Goal: Task Accomplishment & Management: Manage account settings

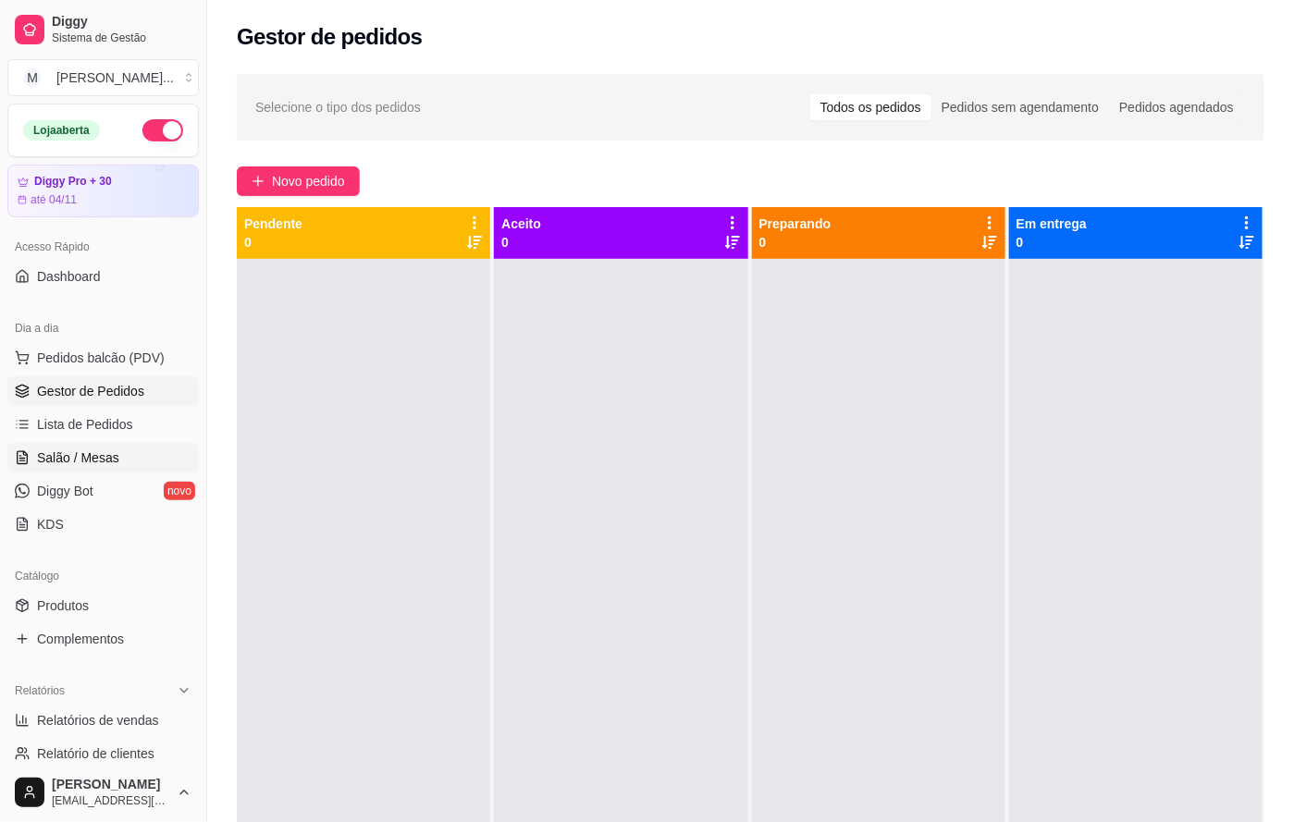
click at [115, 470] on link "Salão / Mesas" at bounding box center [102, 458] width 191 height 30
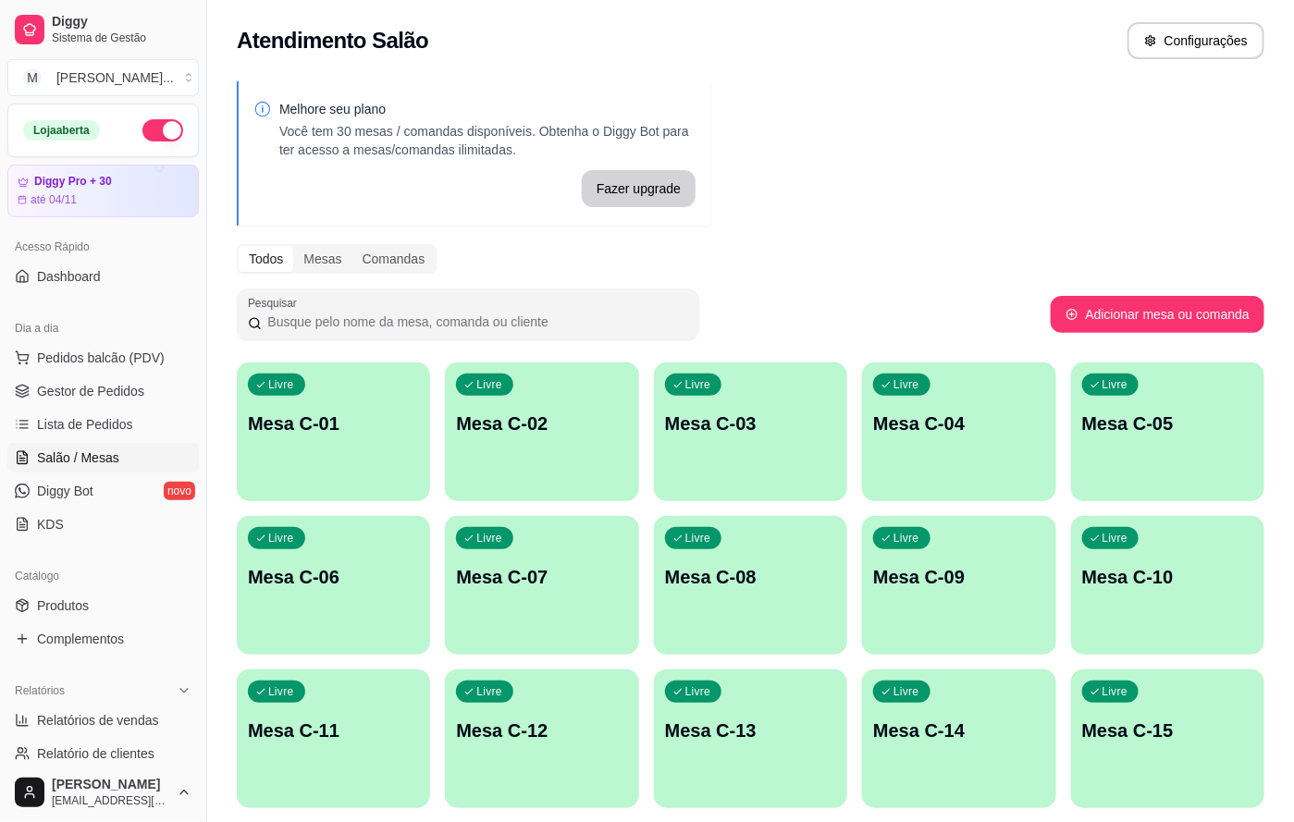
click at [331, 388] on div "Livre Mesa C-01" at bounding box center [333, 421] width 193 height 117
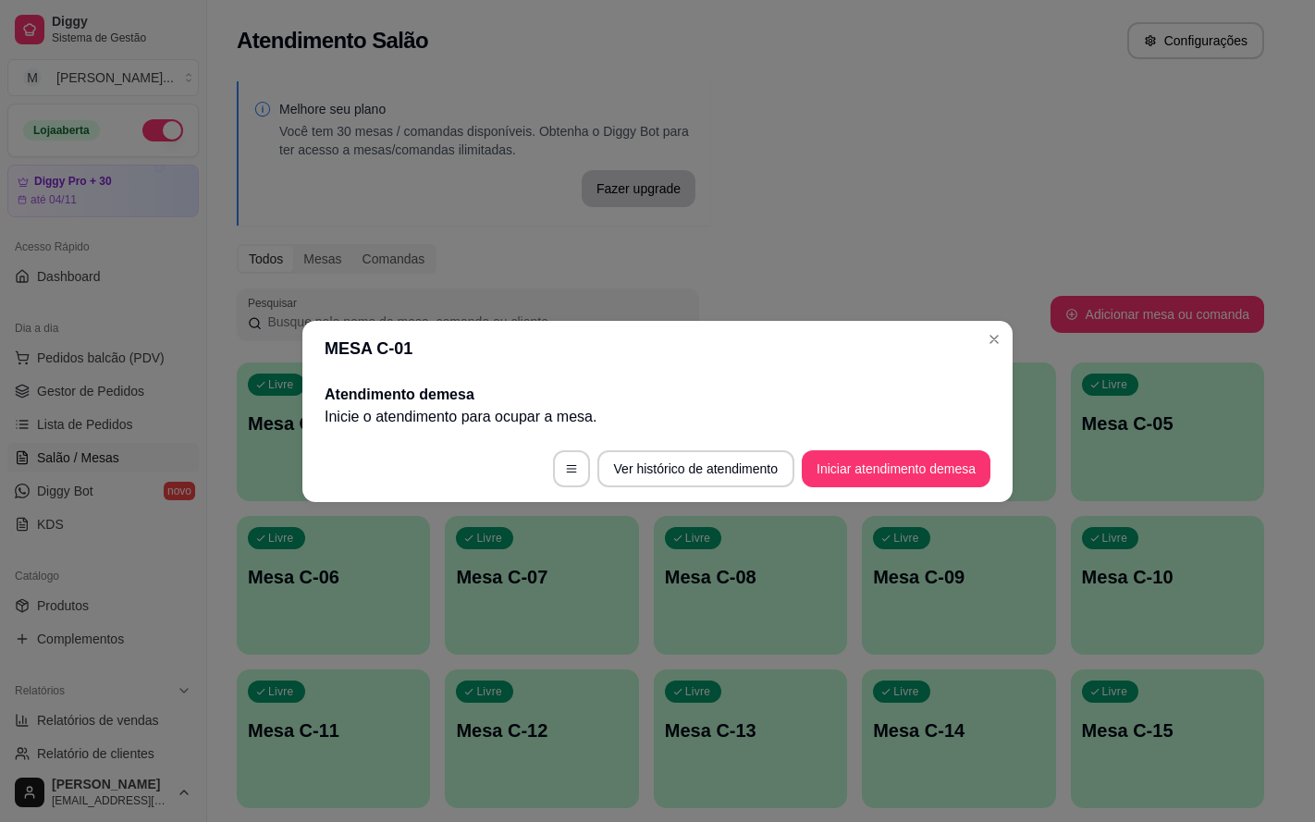
drag, startPoint x: 872, startPoint y: 441, endPoint x: 872, endPoint y: 481, distance: 39.8
click at [872, 472] on footer "Ver histórico de atendimento Iniciar atendimento de mesa" at bounding box center [657, 469] width 710 height 67
click at [863, 474] on button "Iniciar atendimento de mesa" at bounding box center [896, 468] width 189 height 37
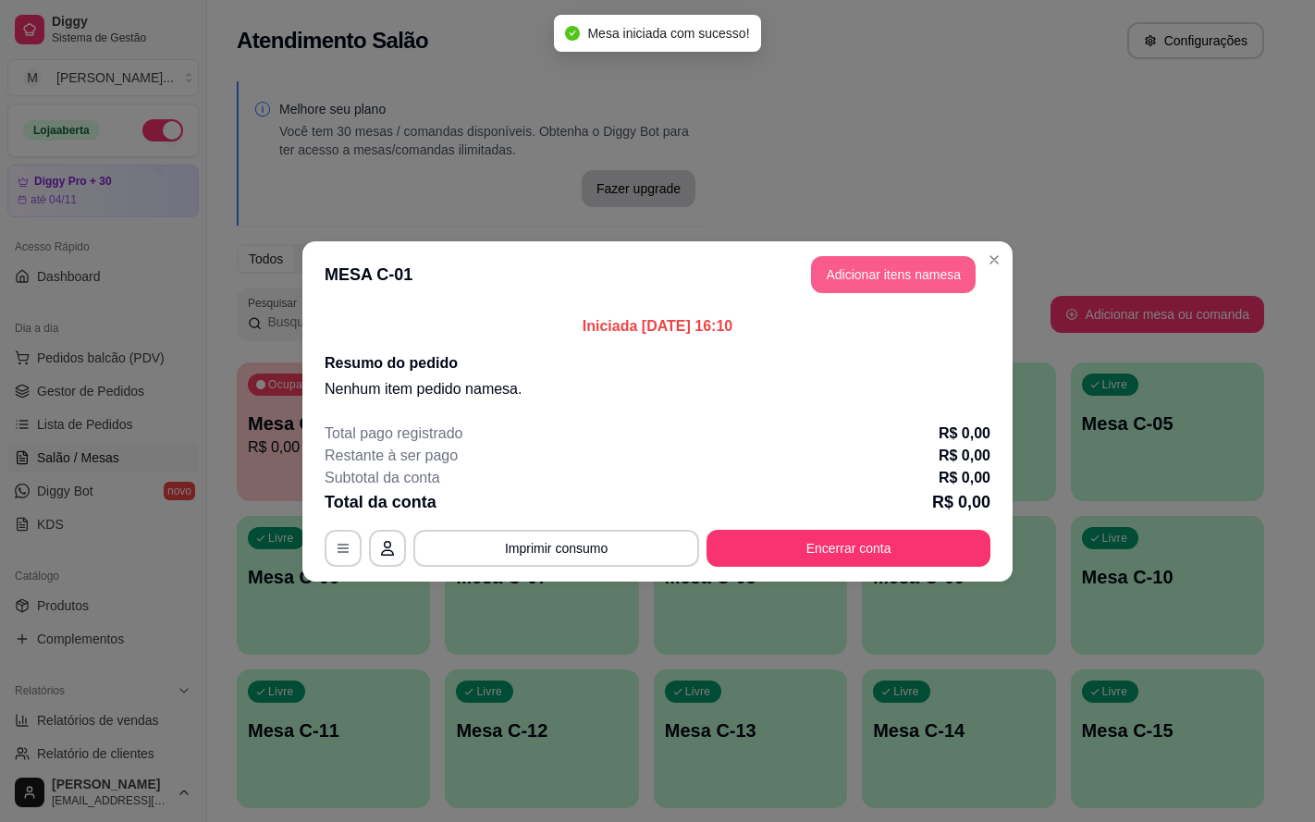
click at [888, 283] on button "Adicionar itens na mesa" at bounding box center [893, 274] width 165 height 37
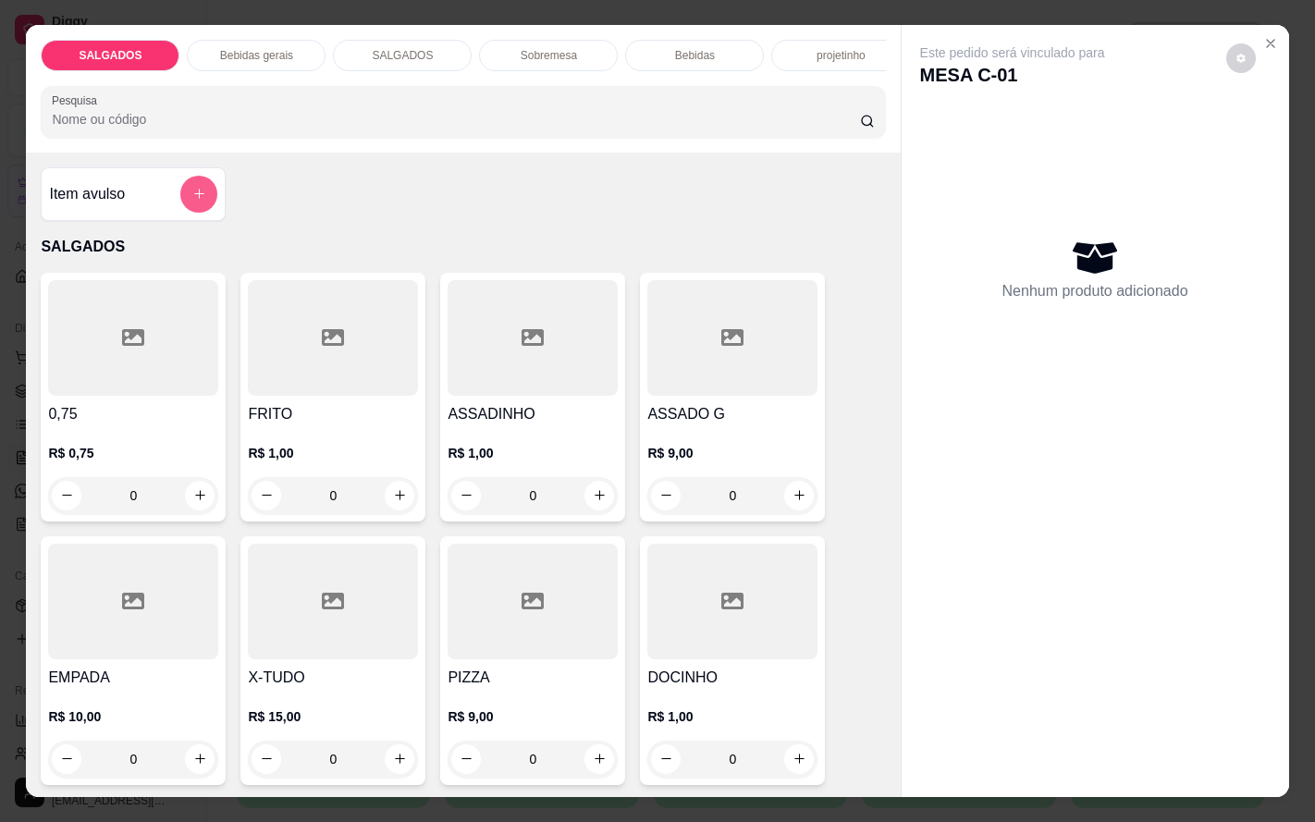
click at [192, 201] on icon "add-separate-item" at bounding box center [199, 194] width 14 height 14
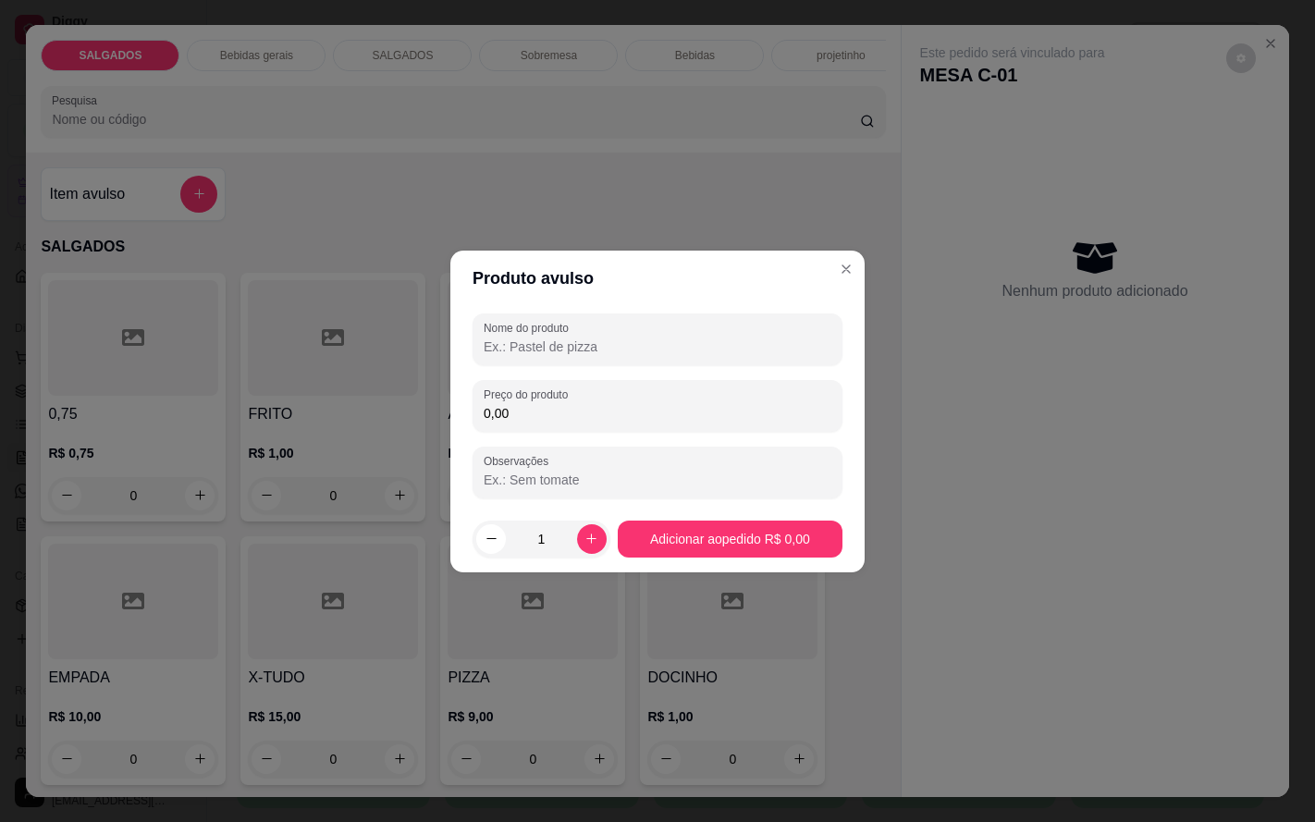
click at [486, 341] on input "Nome do produto" at bounding box center [658, 347] width 348 height 18
type input "a"
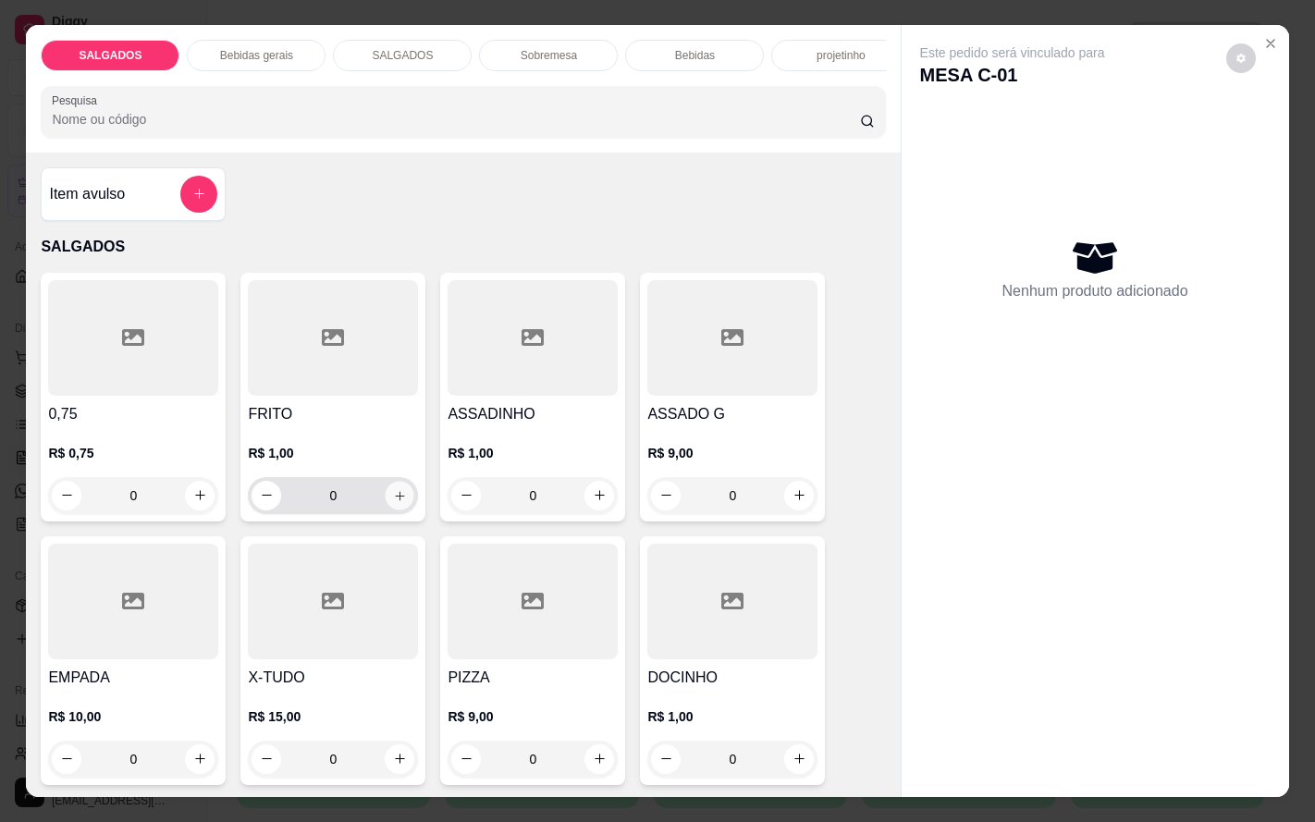
click at [393, 502] on icon "increase-product-quantity" at bounding box center [400, 495] width 14 height 14
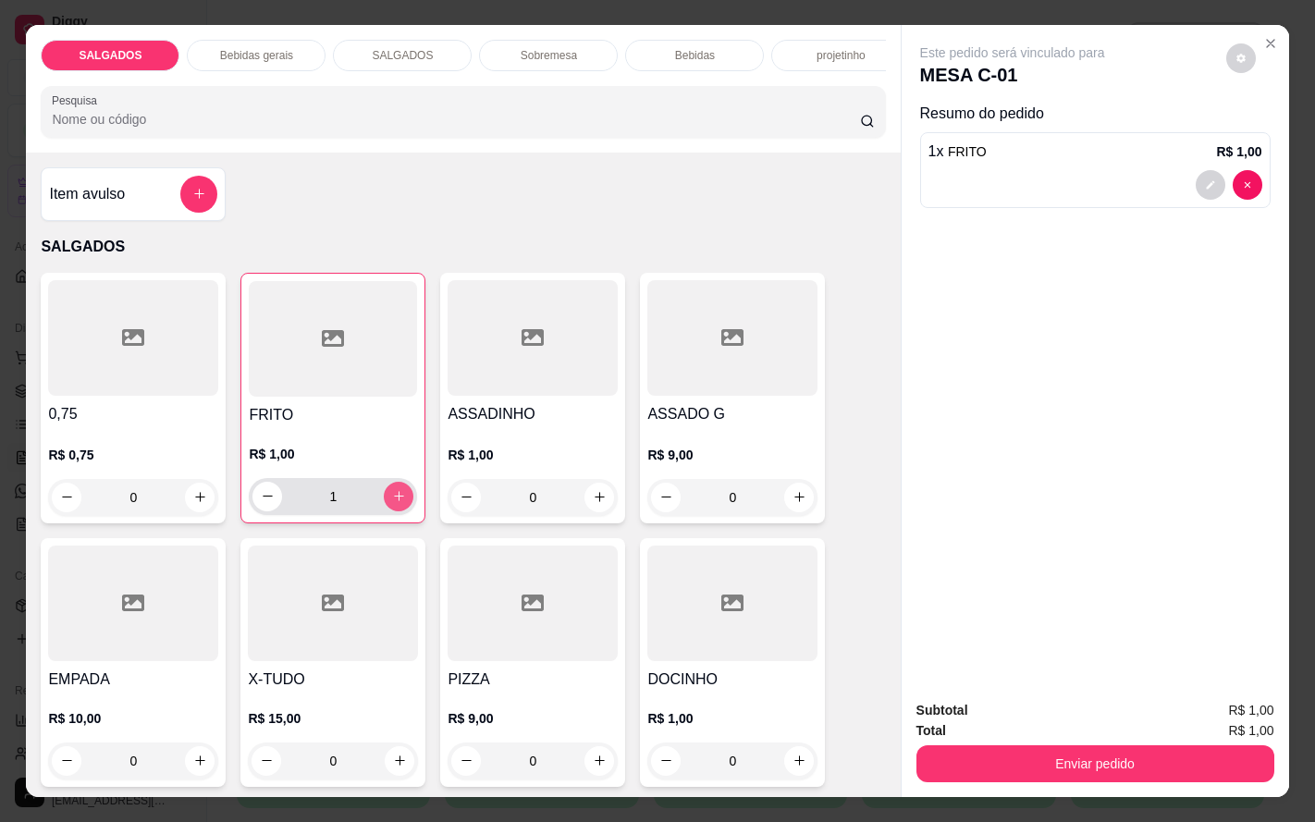
click at [392, 503] on icon "increase-product-quantity" at bounding box center [399, 496] width 14 height 14
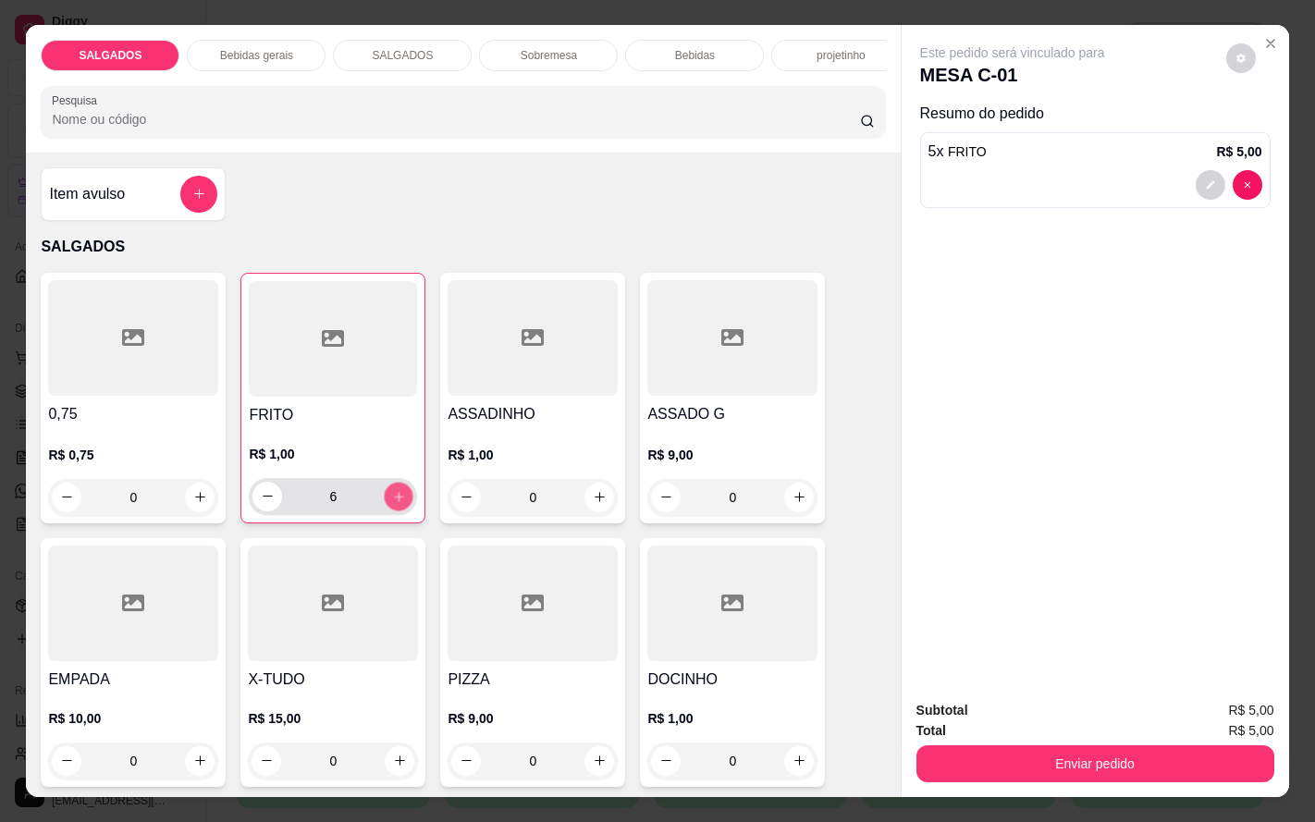
click at [397, 511] on button "increase-product-quantity" at bounding box center [399, 496] width 29 height 29
click at [397, 511] on button "increase-product-quantity" at bounding box center [399, 497] width 30 height 30
click at [397, 511] on button "increase-product-quantity" at bounding box center [399, 496] width 29 height 29
click at [406, 515] on div "9" at bounding box center [333, 496] width 168 height 37
click at [384, 508] on button "increase-product-quantity" at bounding box center [399, 497] width 30 height 30
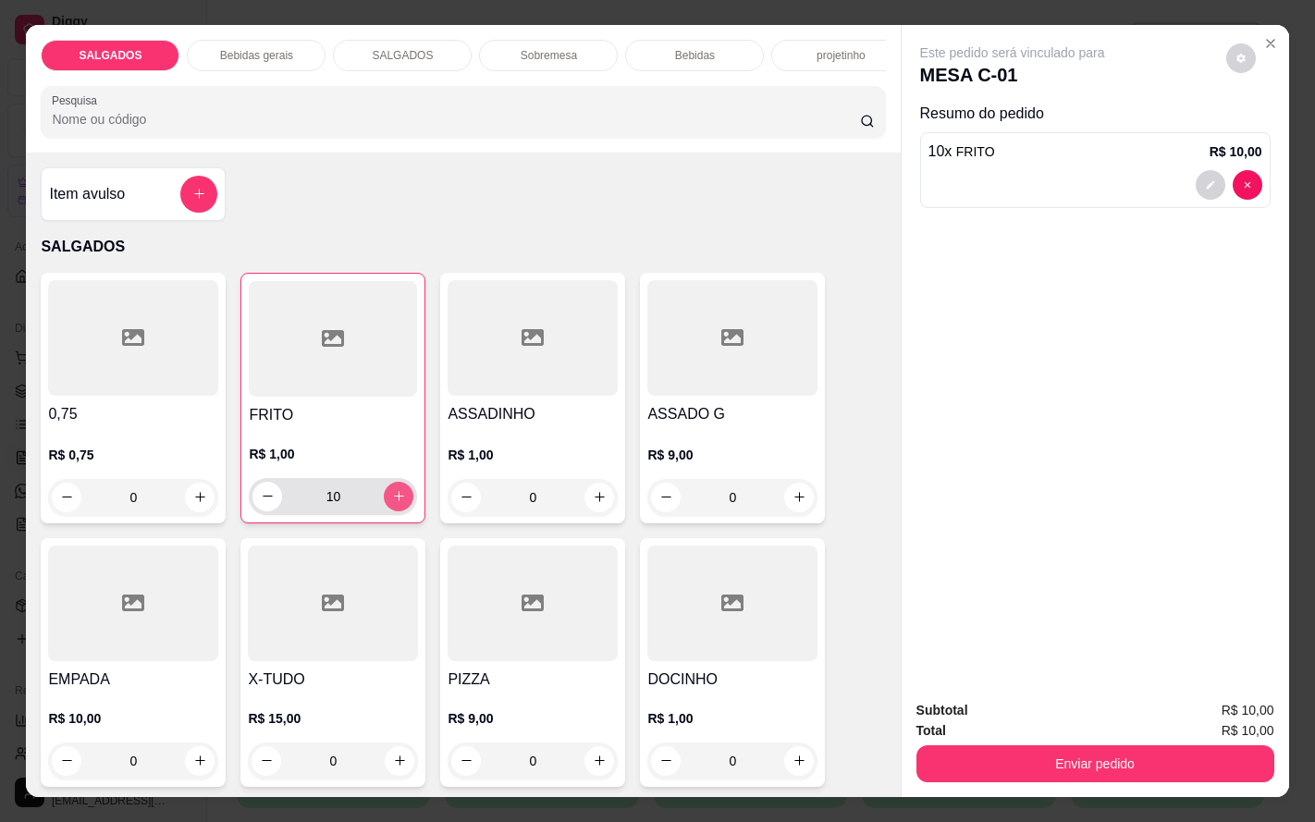
click at [384, 506] on button "increase-product-quantity" at bounding box center [399, 497] width 30 height 30
click at [392, 503] on icon "increase-product-quantity" at bounding box center [399, 496] width 14 height 14
type input "12"
click at [593, 504] on icon "increase-product-quantity" at bounding box center [600, 497] width 14 height 14
click at [588, 498] on button "increase-product-quantity" at bounding box center [599, 497] width 29 height 29
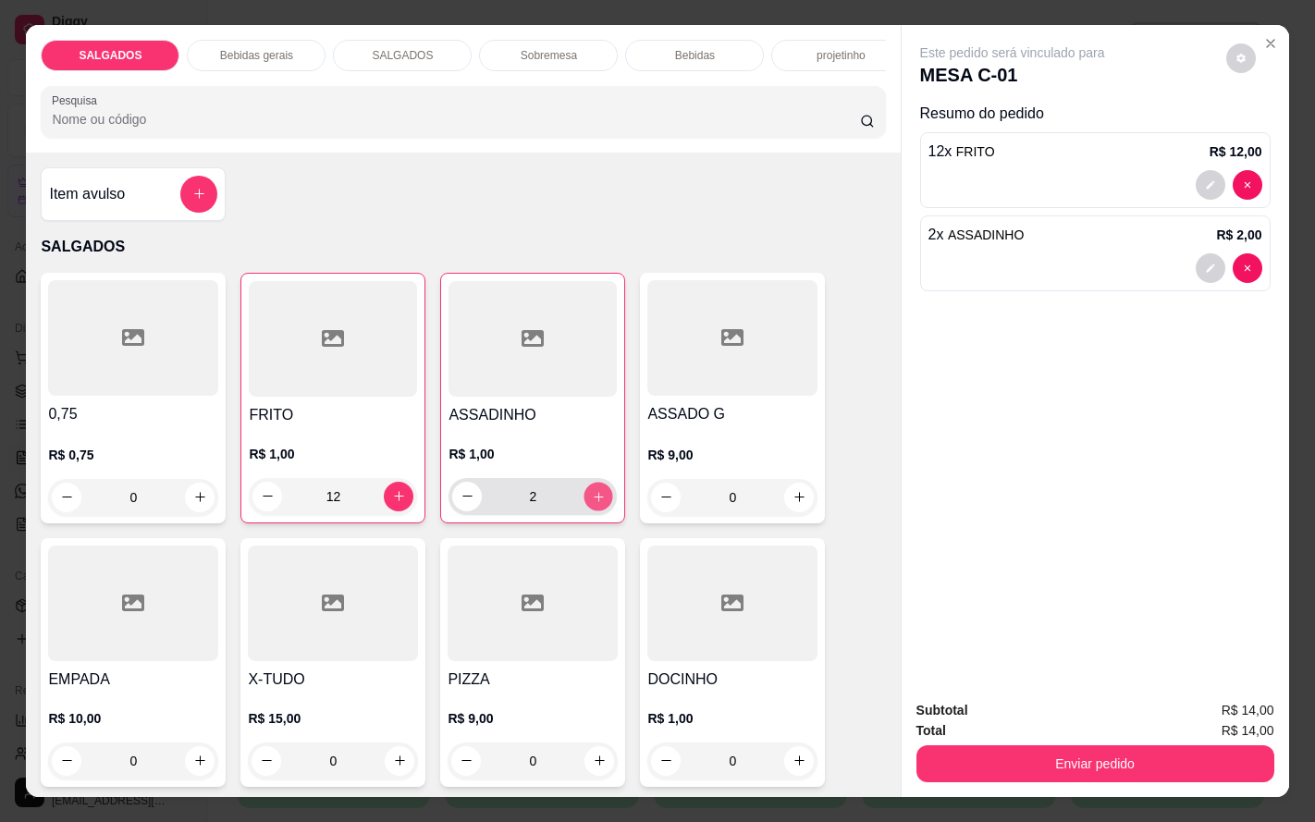
click at [591, 494] on button "increase-product-quantity" at bounding box center [599, 496] width 29 height 29
click at [598, 491] on div "2" at bounding box center [532, 496] width 161 height 37
click at [591, 499] on button "increase-product-quantity" at bounding box center [599, 497] width 30 height 30
type input "4"
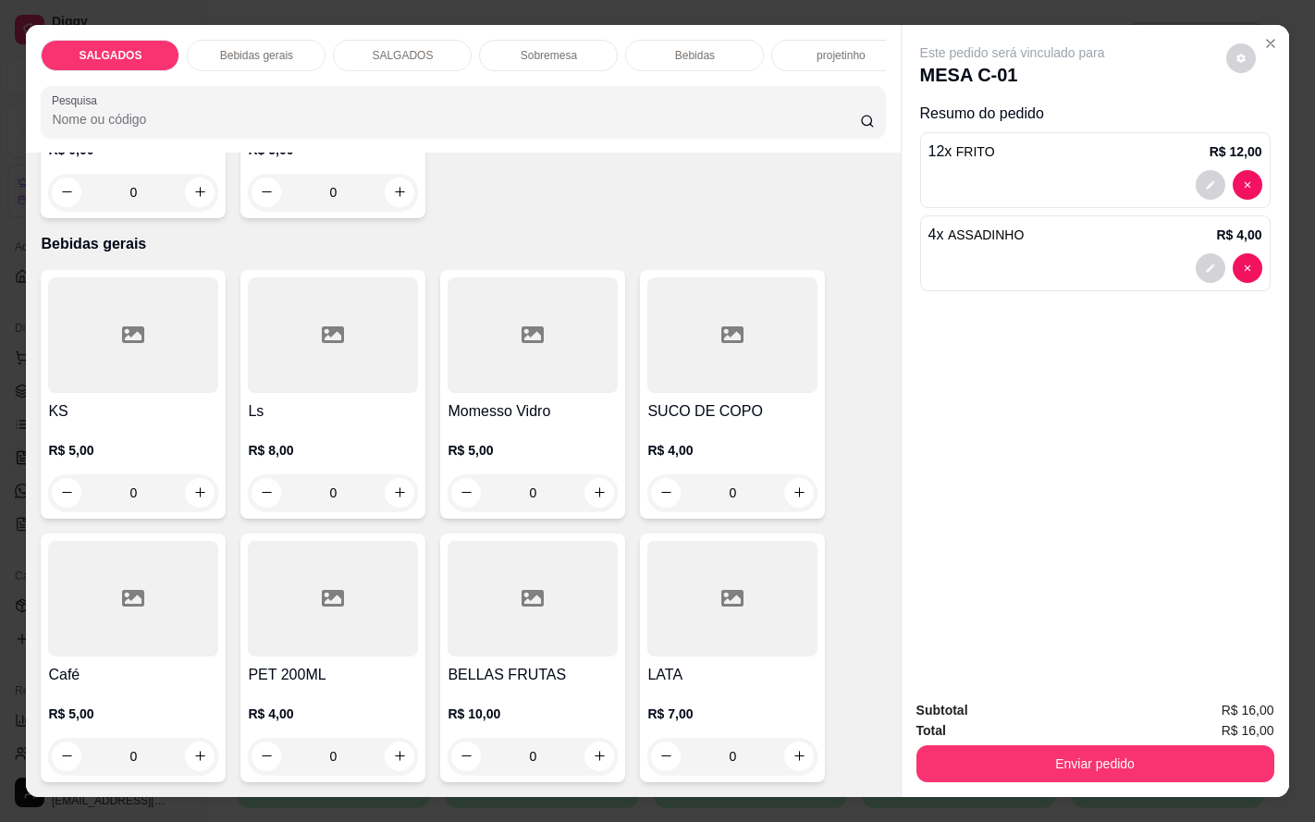
scroll to position [971, 0]
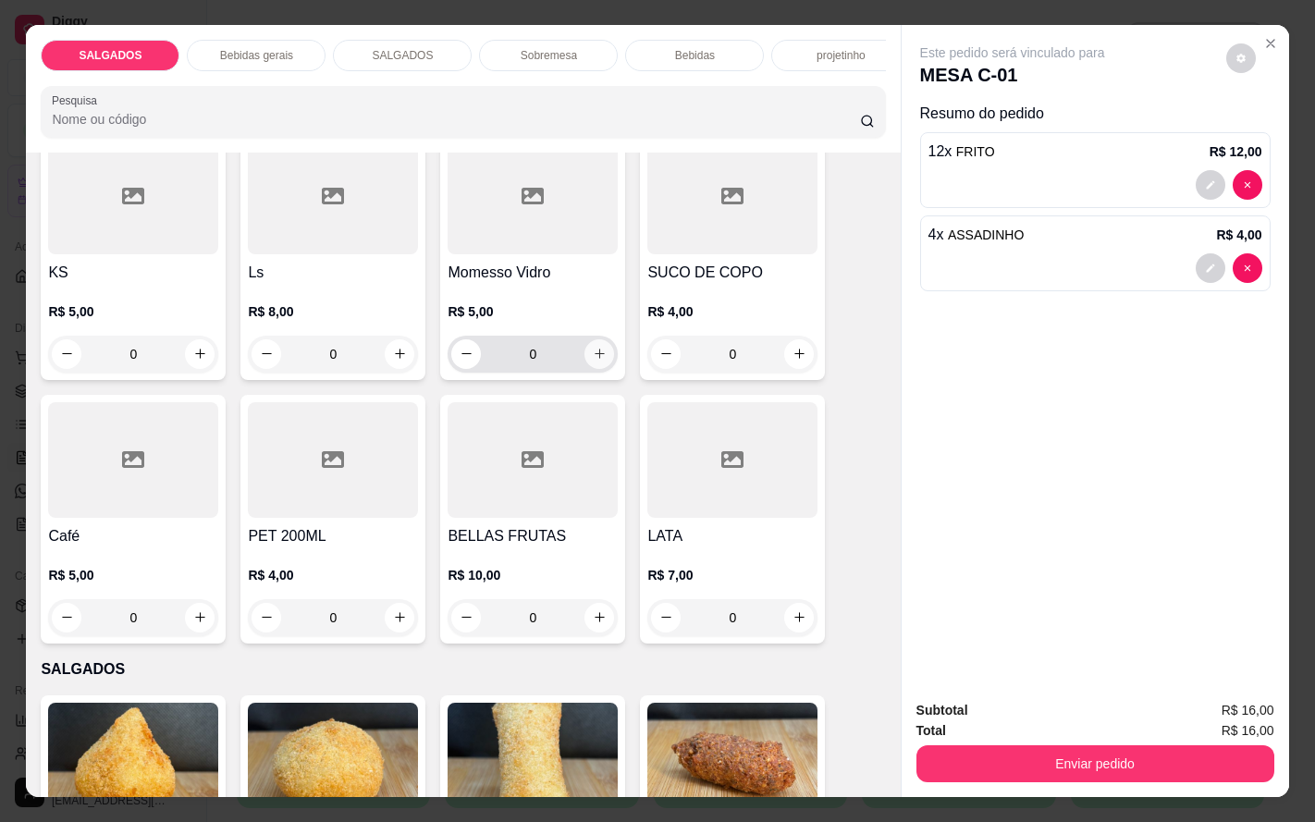
click at [585, 367] on button "increase-product-quantity" at bounding box center [600, 354] width 30 height 30
type input "1"
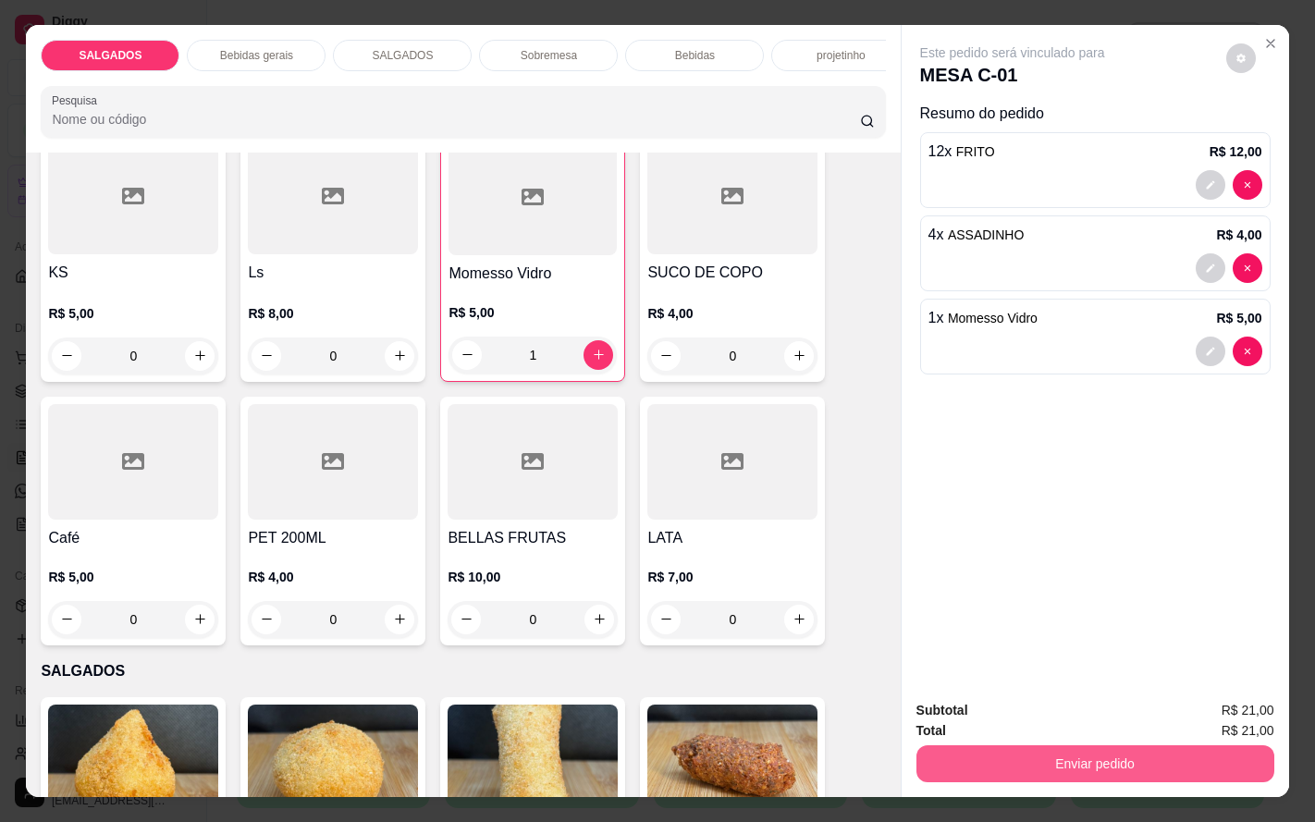
click at [1019, 761] on button "Enviar pedido" at bounding box center [1096, 764] width 358 height 37
click at [1193, 705] on button "Enviar pedido" at bounding box center [1223, 709] width 105 height 35
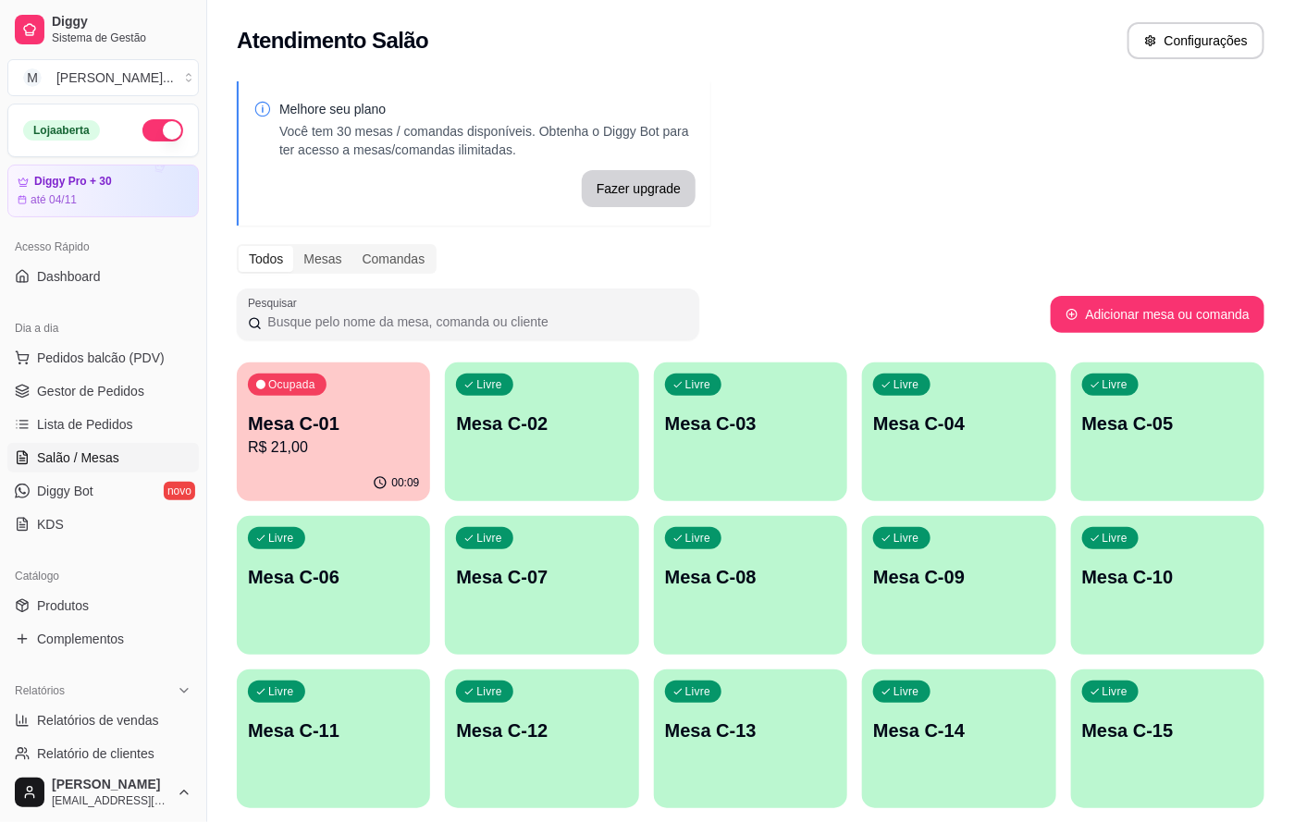
click at [339, 442] on p "R$ 21,00" at bounding box center [333, 448] width 171 height 22
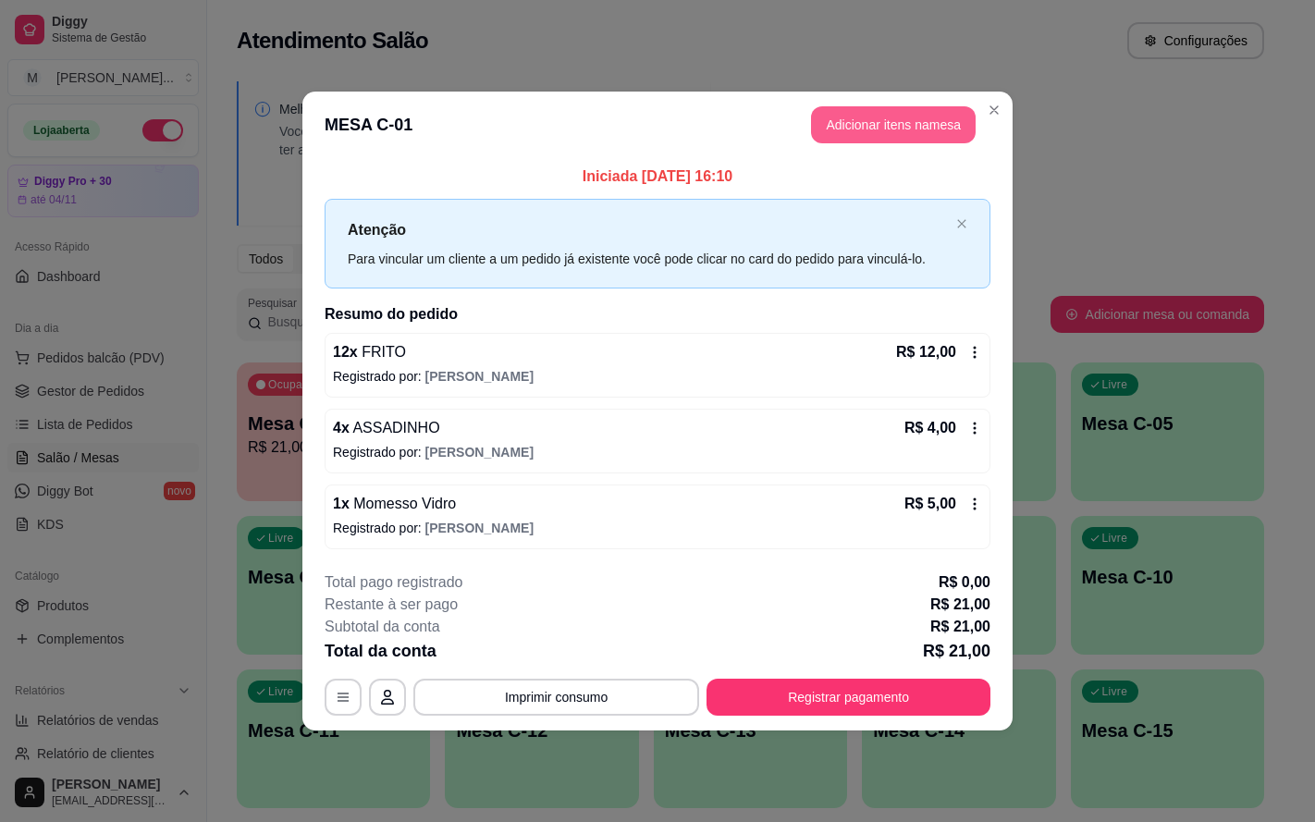
click at [908, 123] on button "Adicionar itens na mesa" at bounding box center [893, 124] width 165 height 37
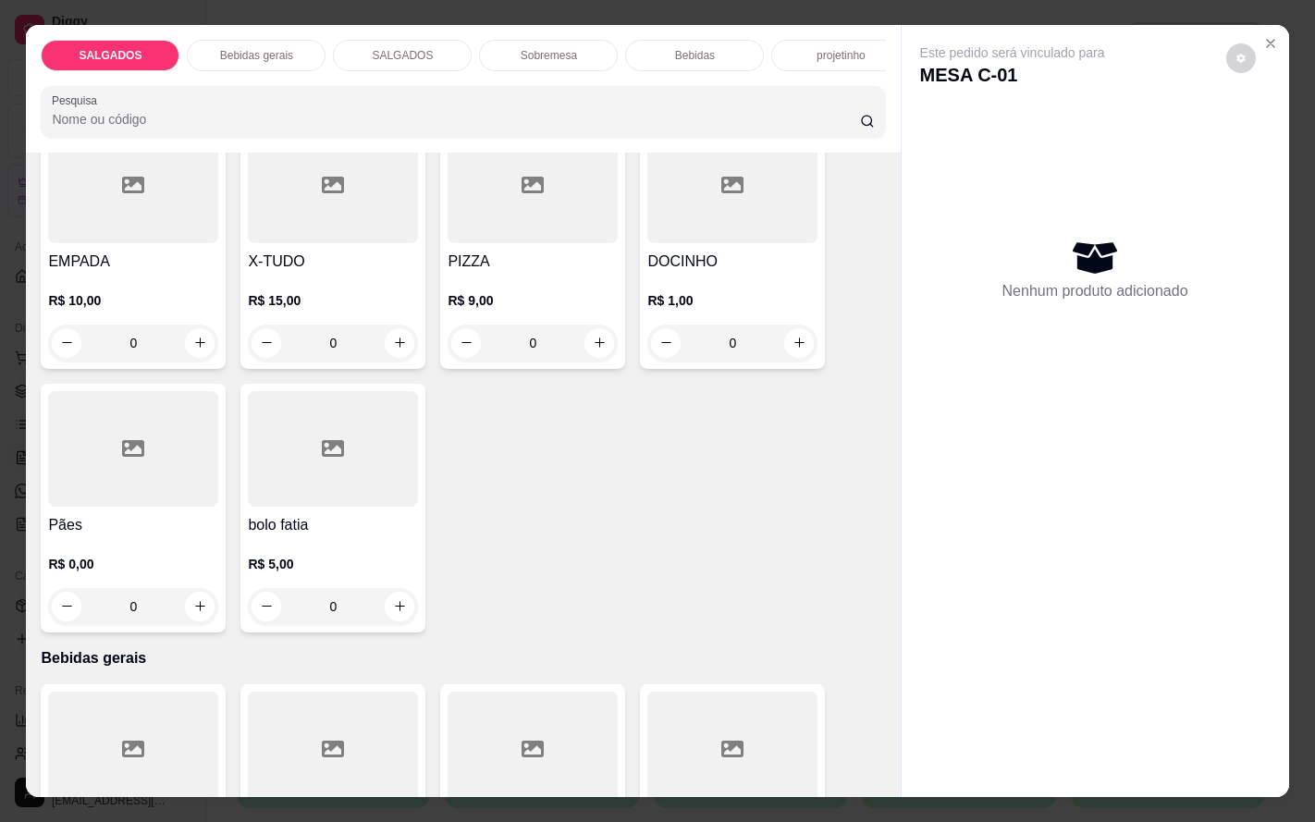
scroll to position [277, 0]
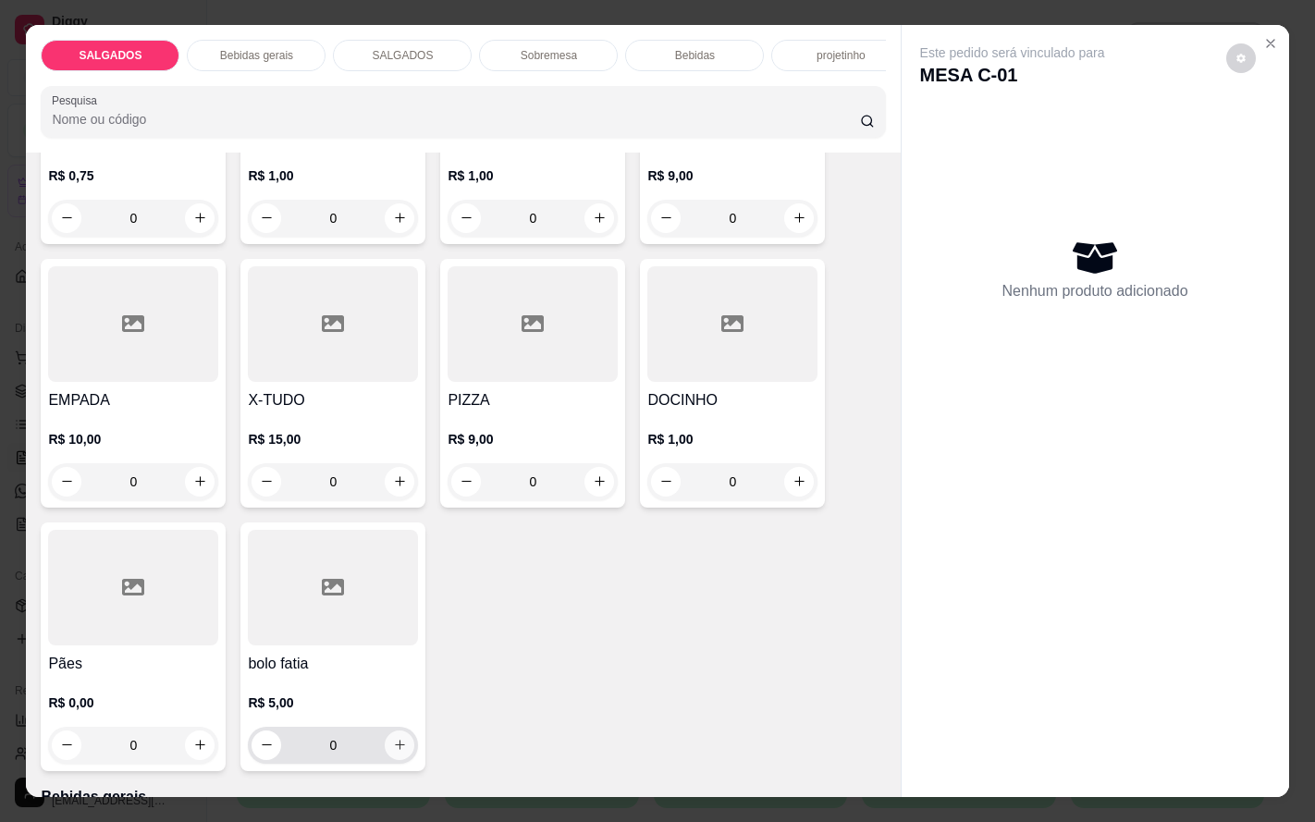
click at [393, 752] on icon "increase-product-quantity" at bounding box center [400, 745] width 14 height 14
type input "1"
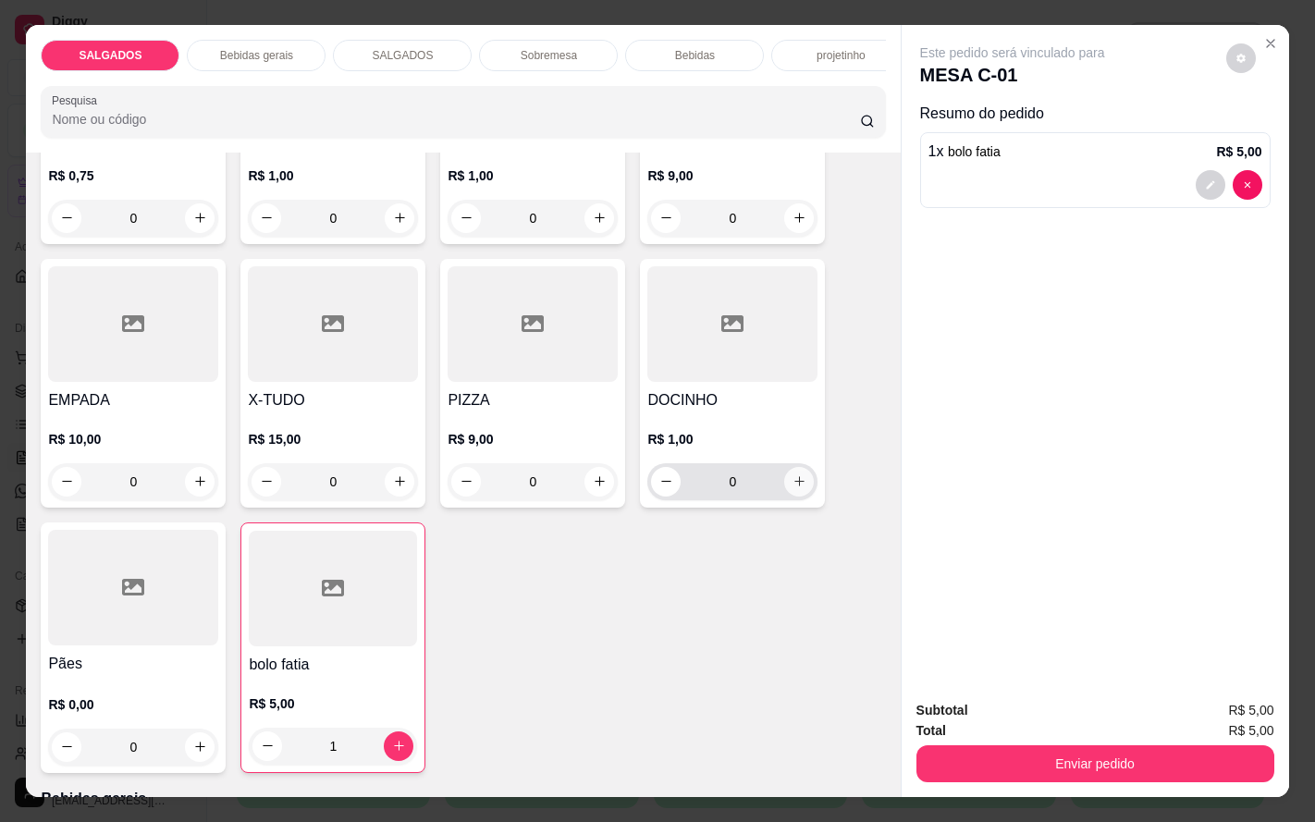
click at [784, 491] on button "increase-product-quantity" at bounding box center [799, 482] width 30 height 30
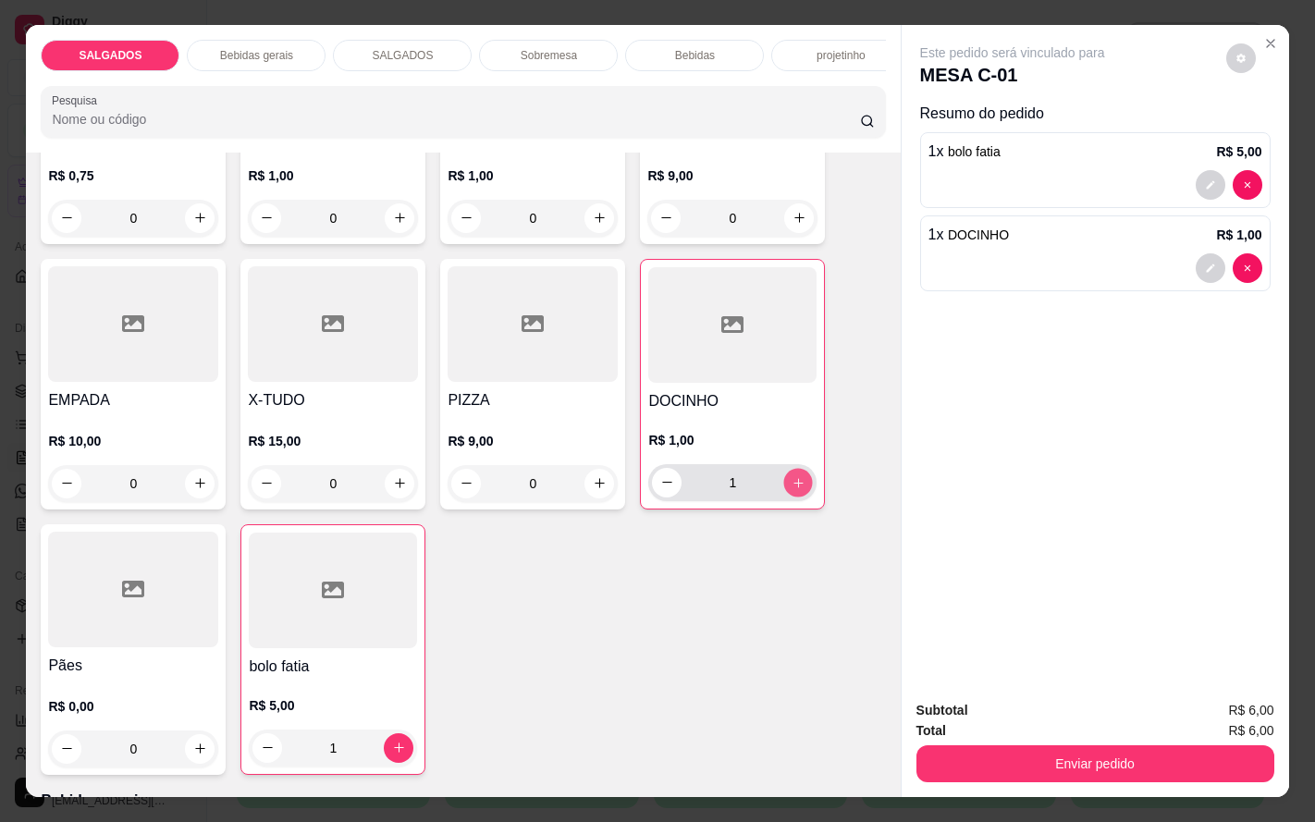
click at [792, 489] on icon "increase-product-quantity" at bounding box center [799, 482] width 14 height 14
type input "3"
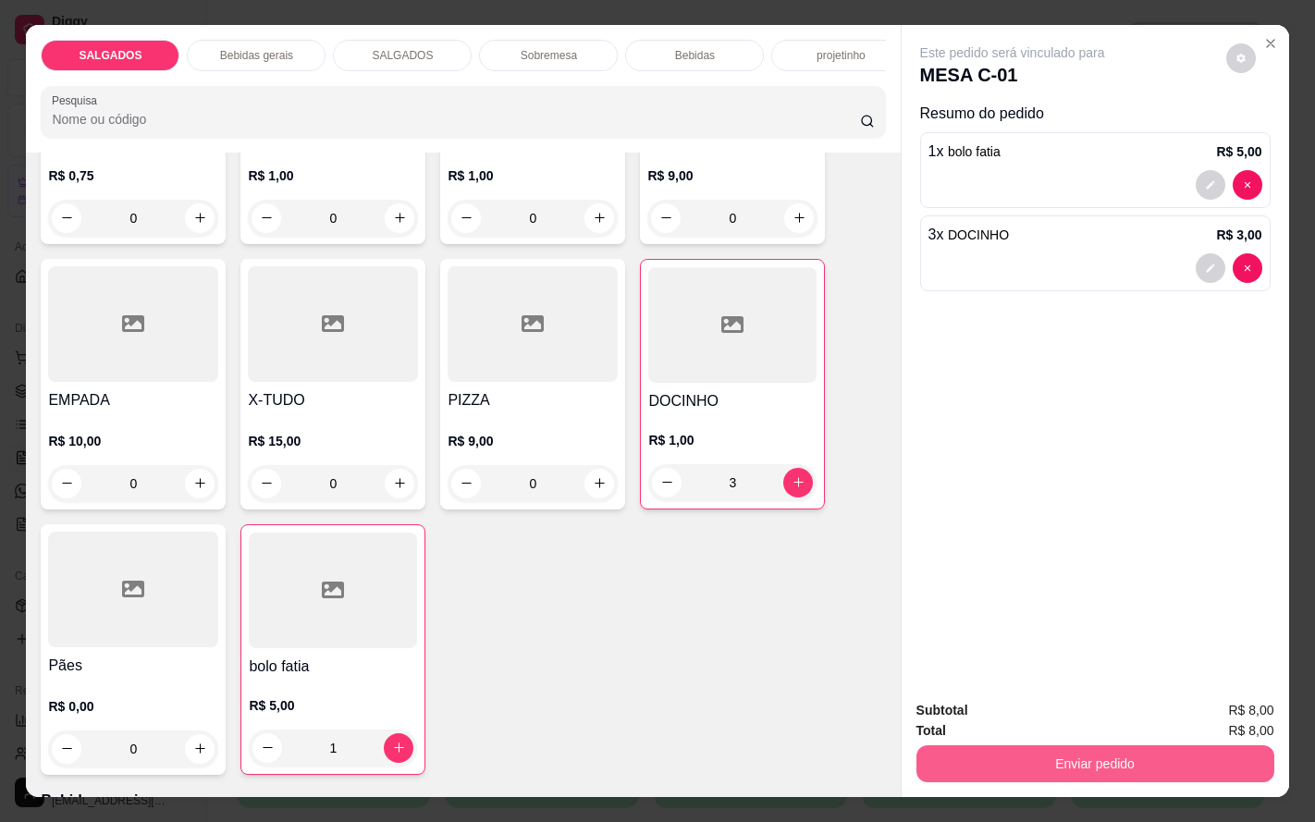
click at [1089, 755] on button "Enviar pedido" at bounding box center [1096, 764] width 358 height 37
click at [1186, 719] on button "Enviar pedido" at bounding box center [1223, 709] width 105 height 35
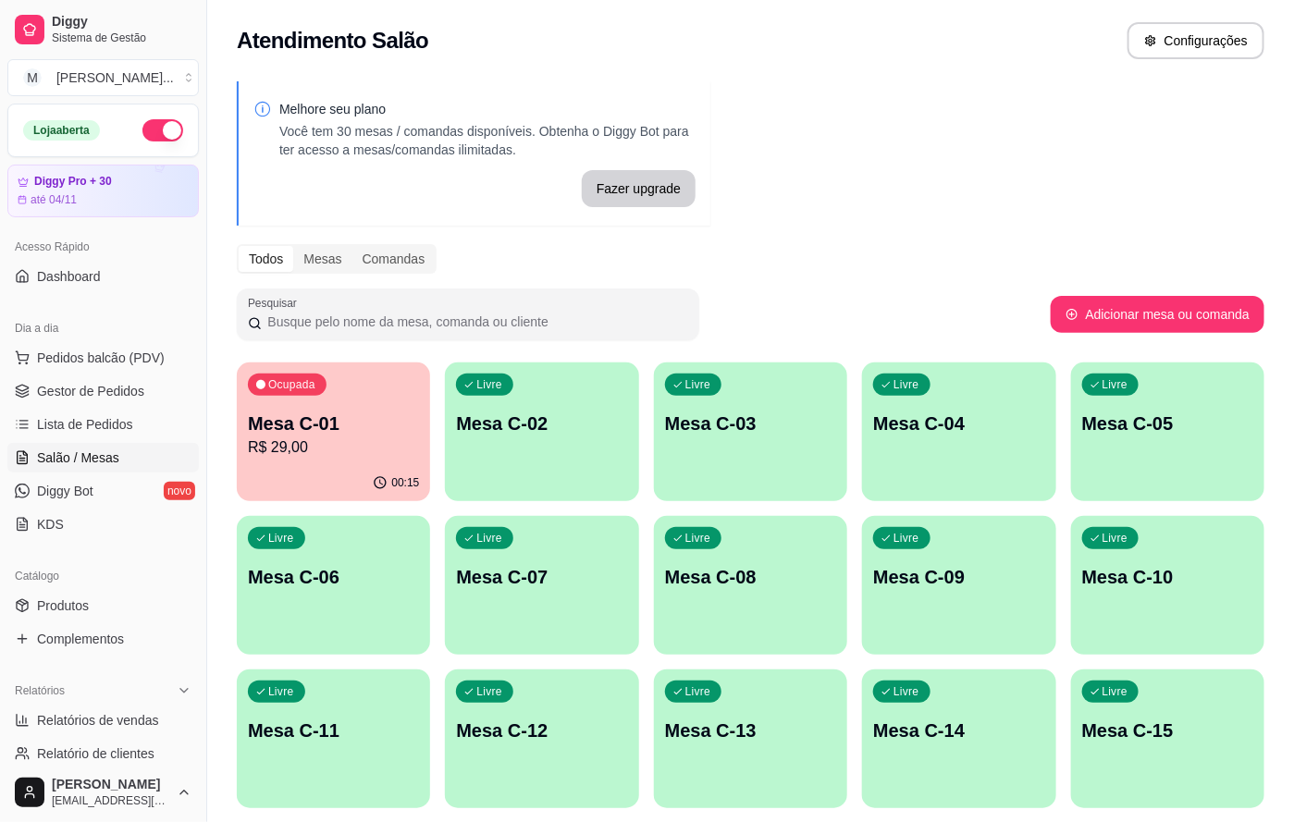
click at [955, 408] on div "Livre Mesa C-04" at bounding box center [958, 421] width 193 height 117
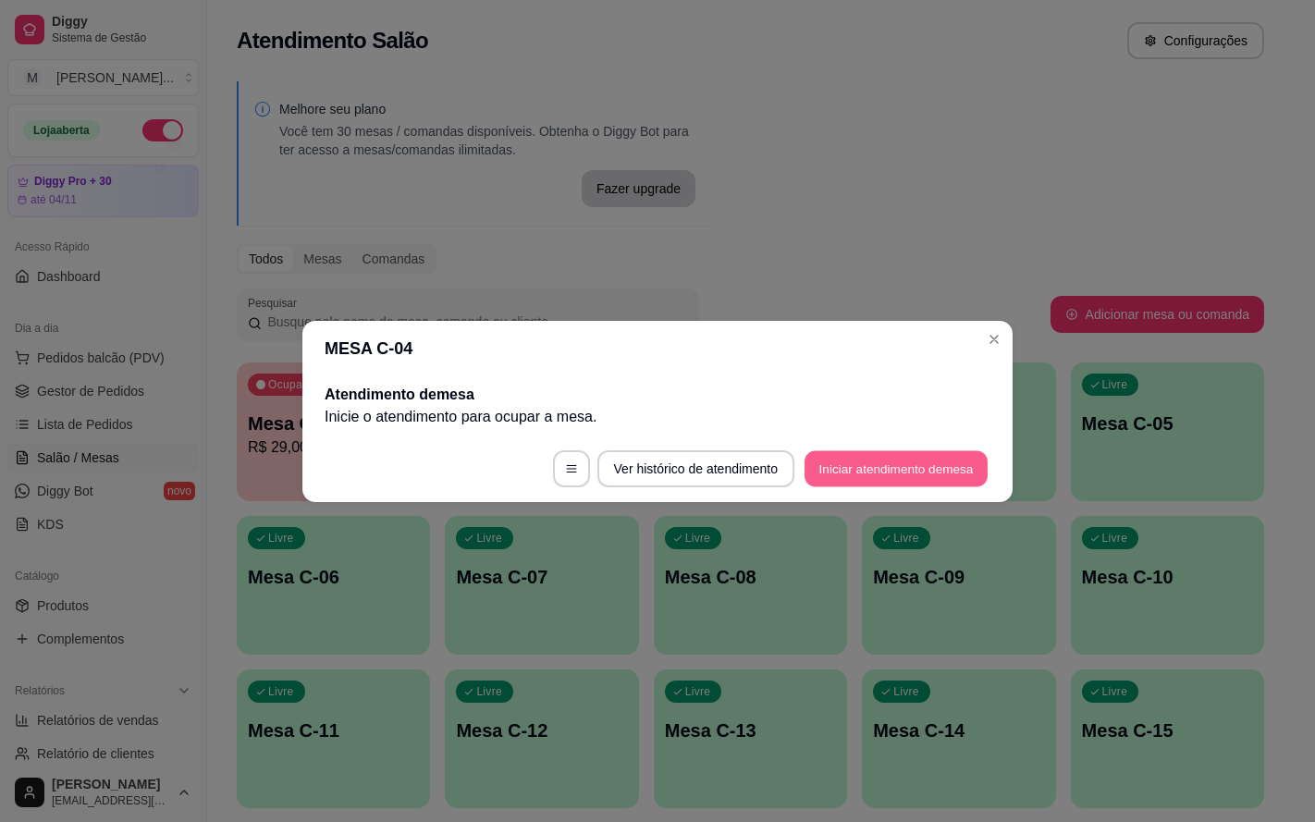
click at [827, 472] on button "Iniciar atendimento de mesa" at bounding box center [896, 468] width 183 height 36
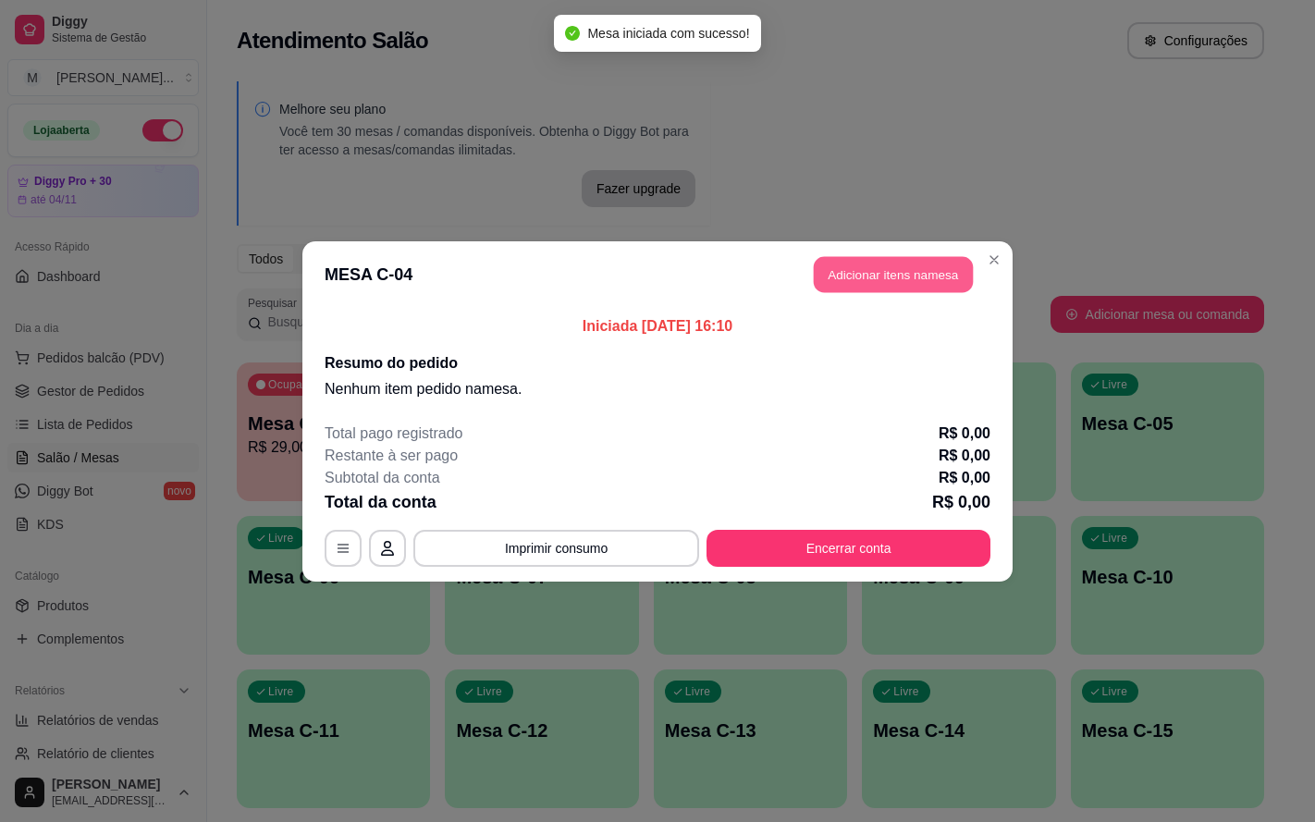
click at [896, 280] on button "Adicionar itens na mesa" at bounding box center [893, 274] width 159 height 36
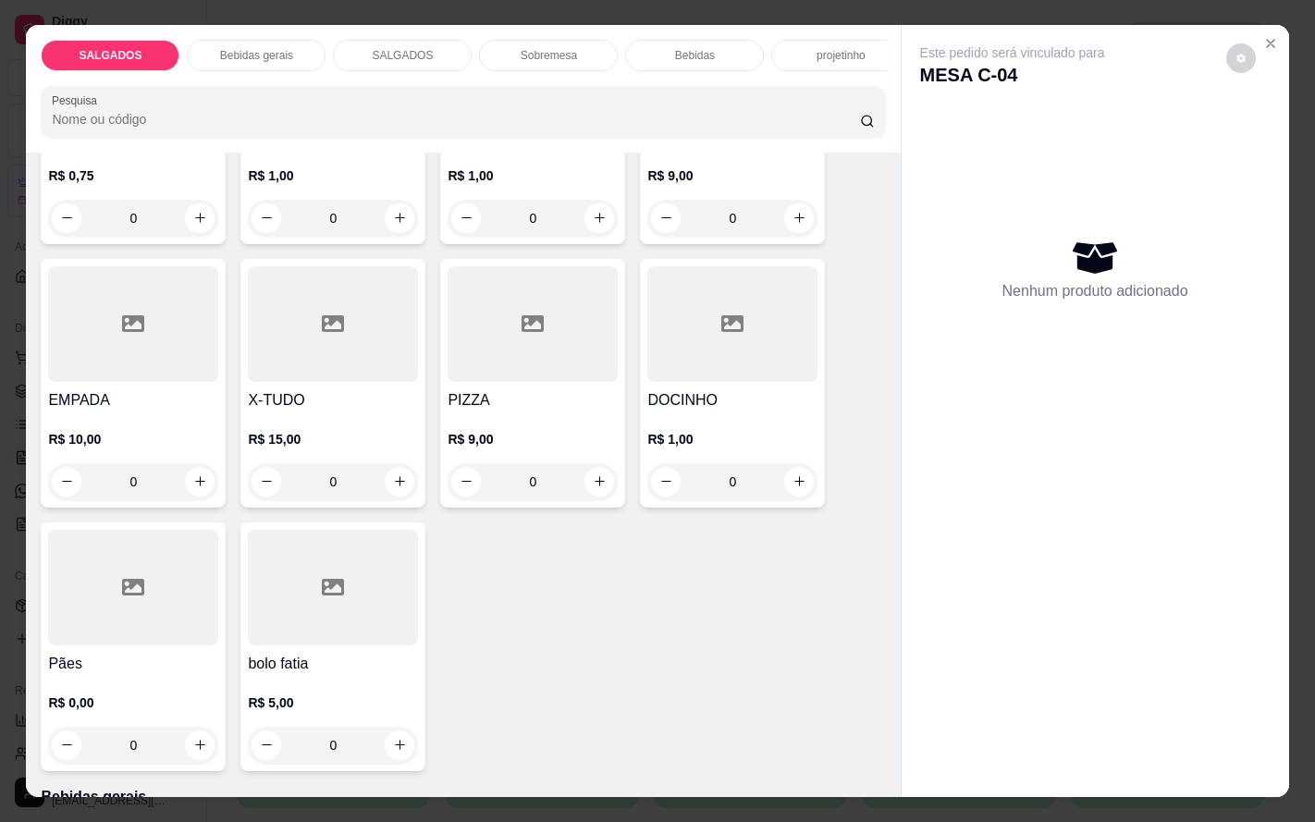
scroll to position [139, 0]
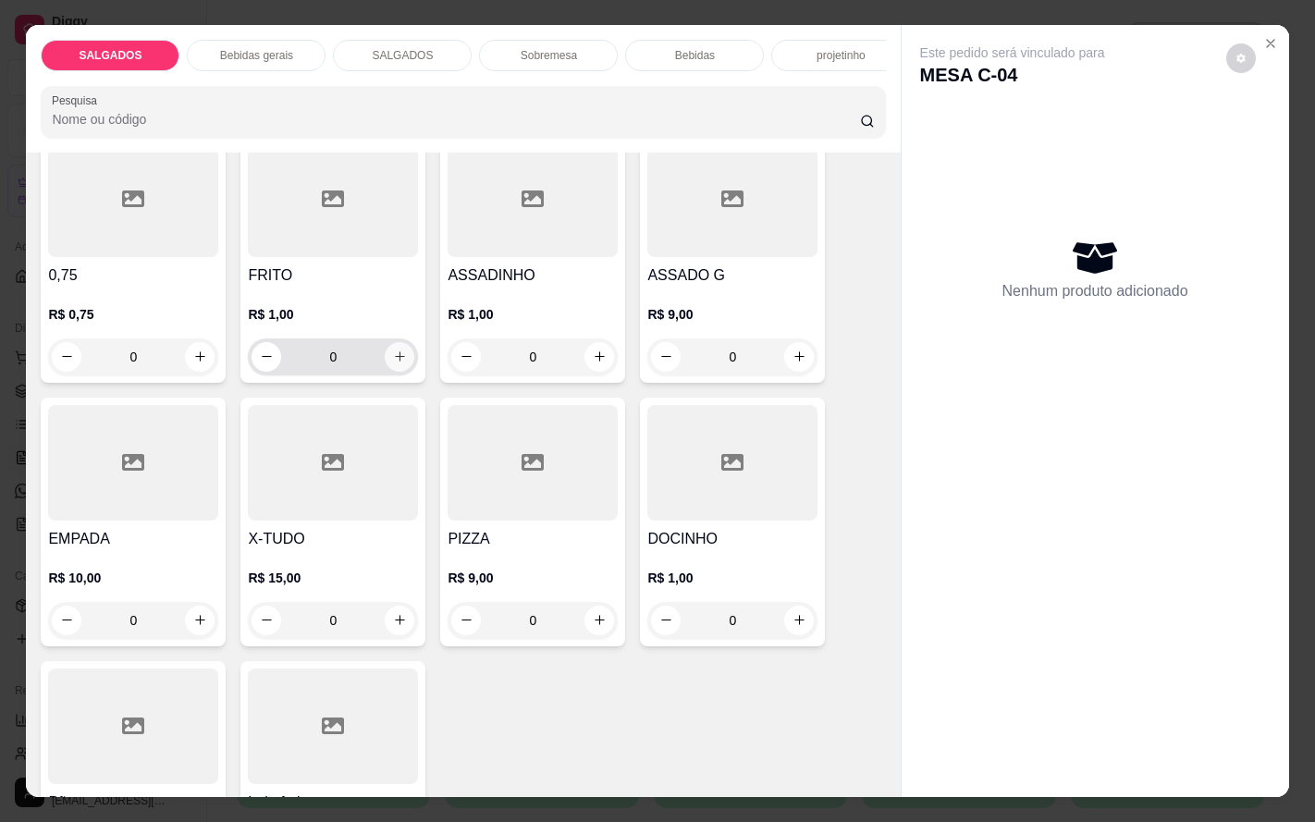
click at [393, 364] on icon "increase-product-quantity" at bounding box center [400, 357] width 14 height 14
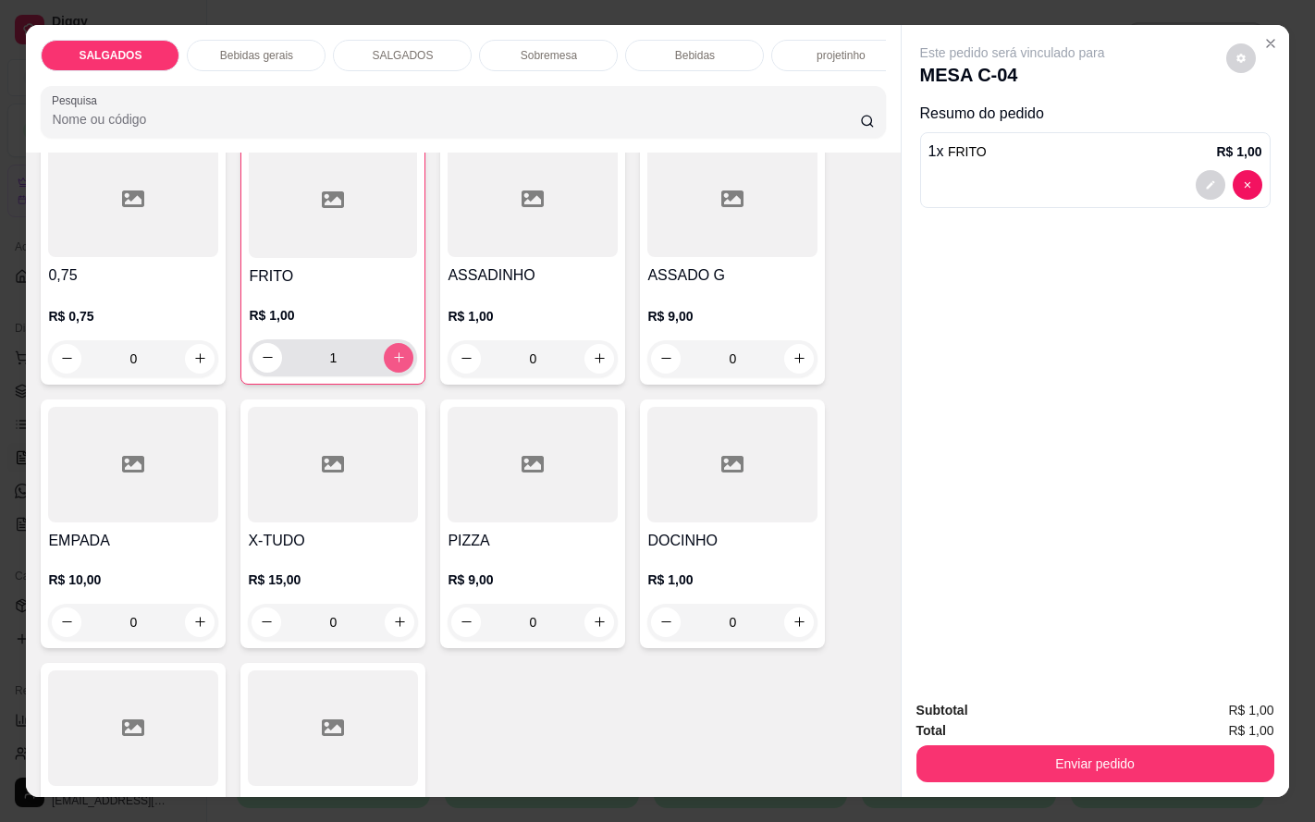
click at [392, 364] on icon "increase-product-quantity" at bounding box center [399, 358] width 14 height 14
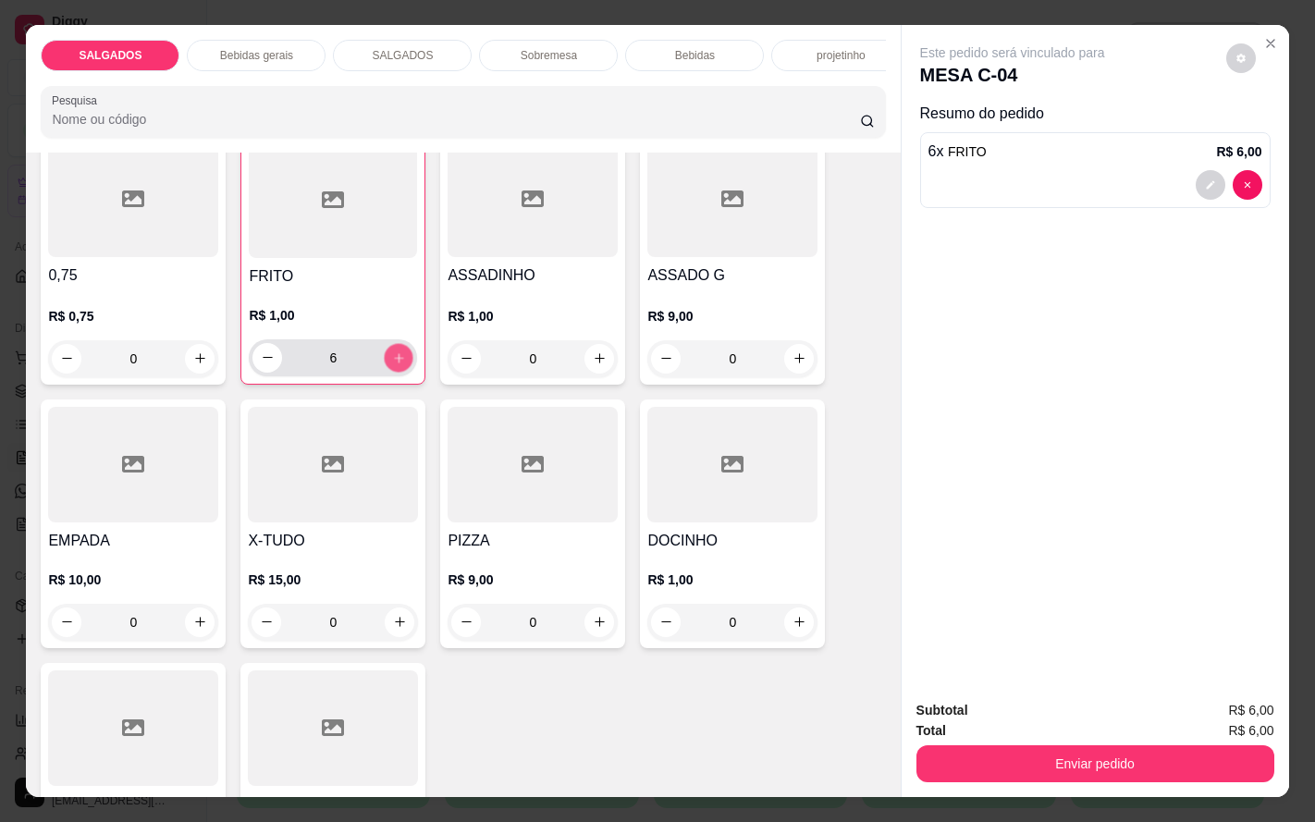
click at [392, 364] on icon "increase-product-quantity" at bounding box center [399, 358] width 14 height 14
type input "10"
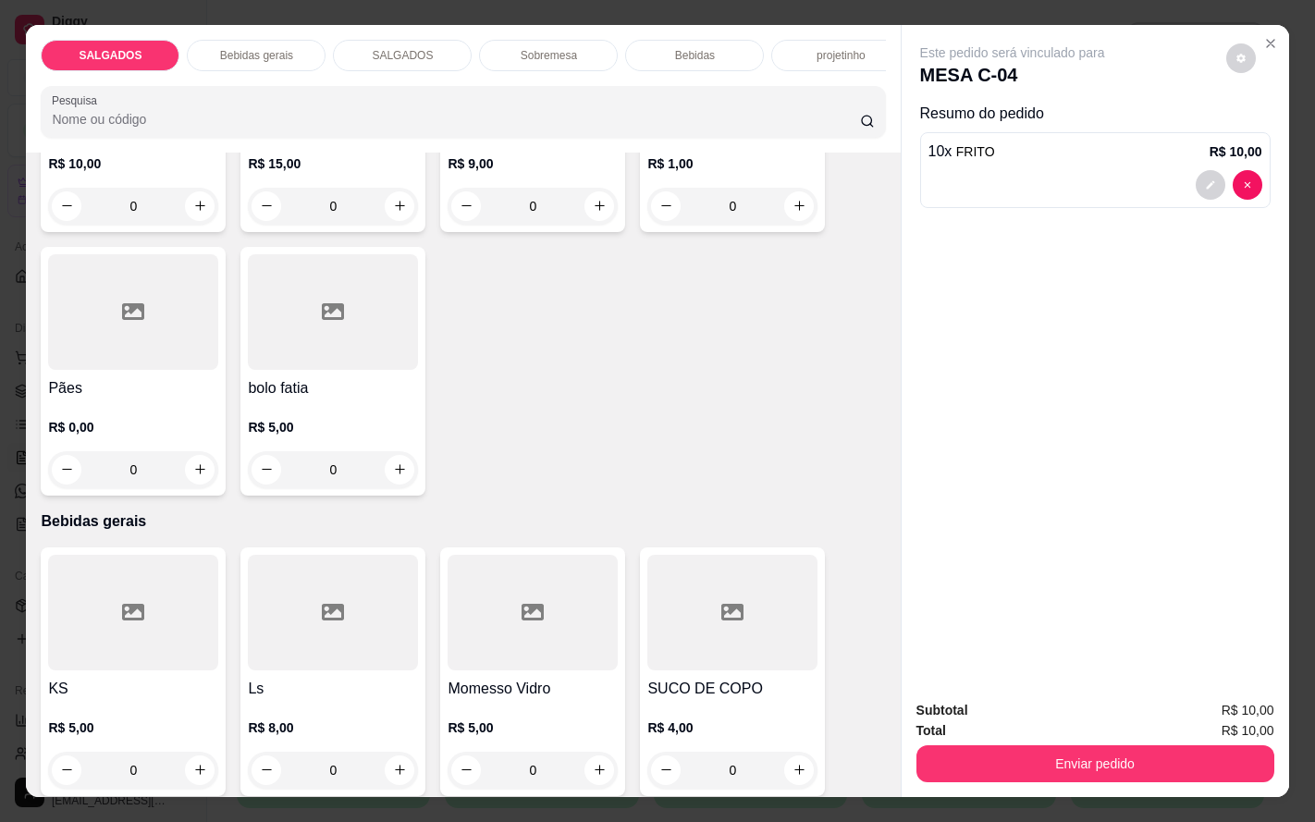
scroll to position [694, 0]
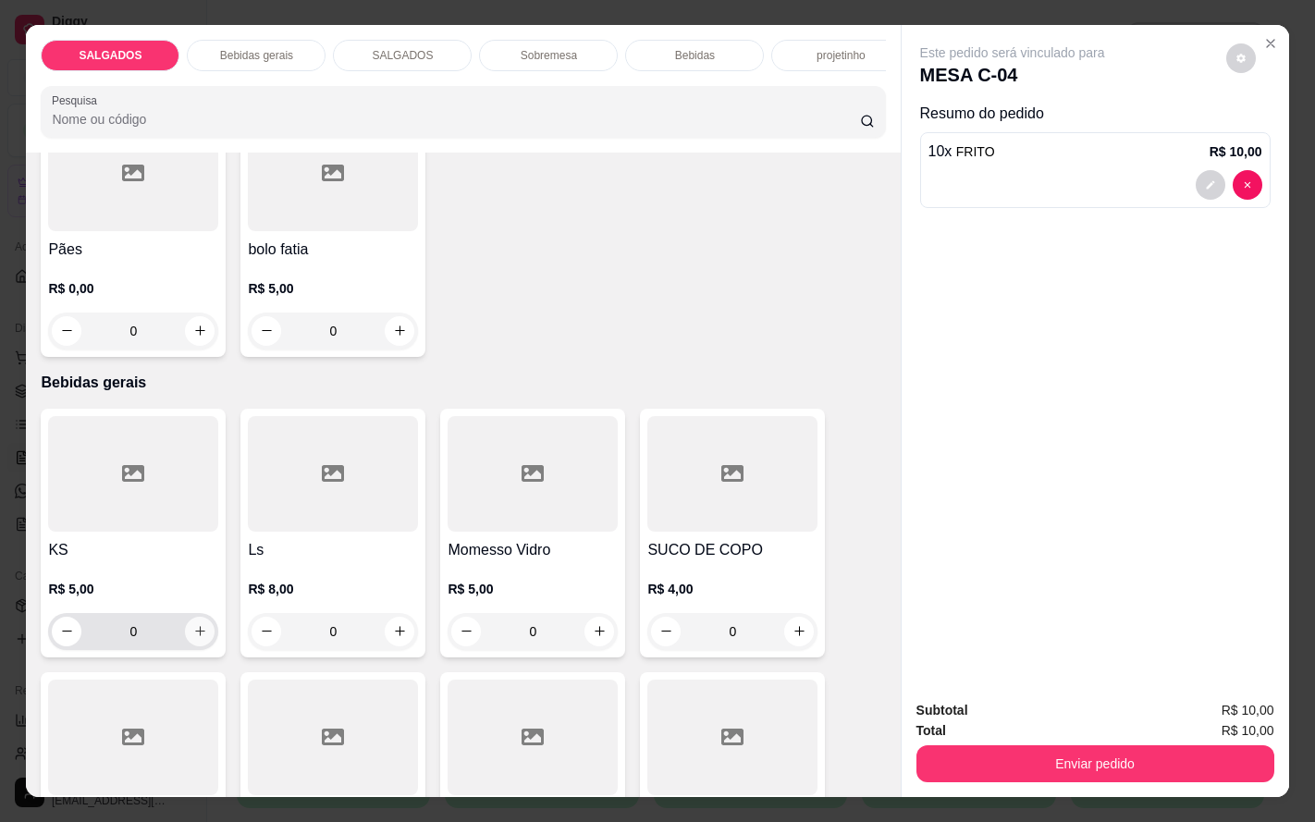
click at [192, 647] on button "increase-product-quantity" at bounding box center [200, 632] width 30 height 30
type input "1"
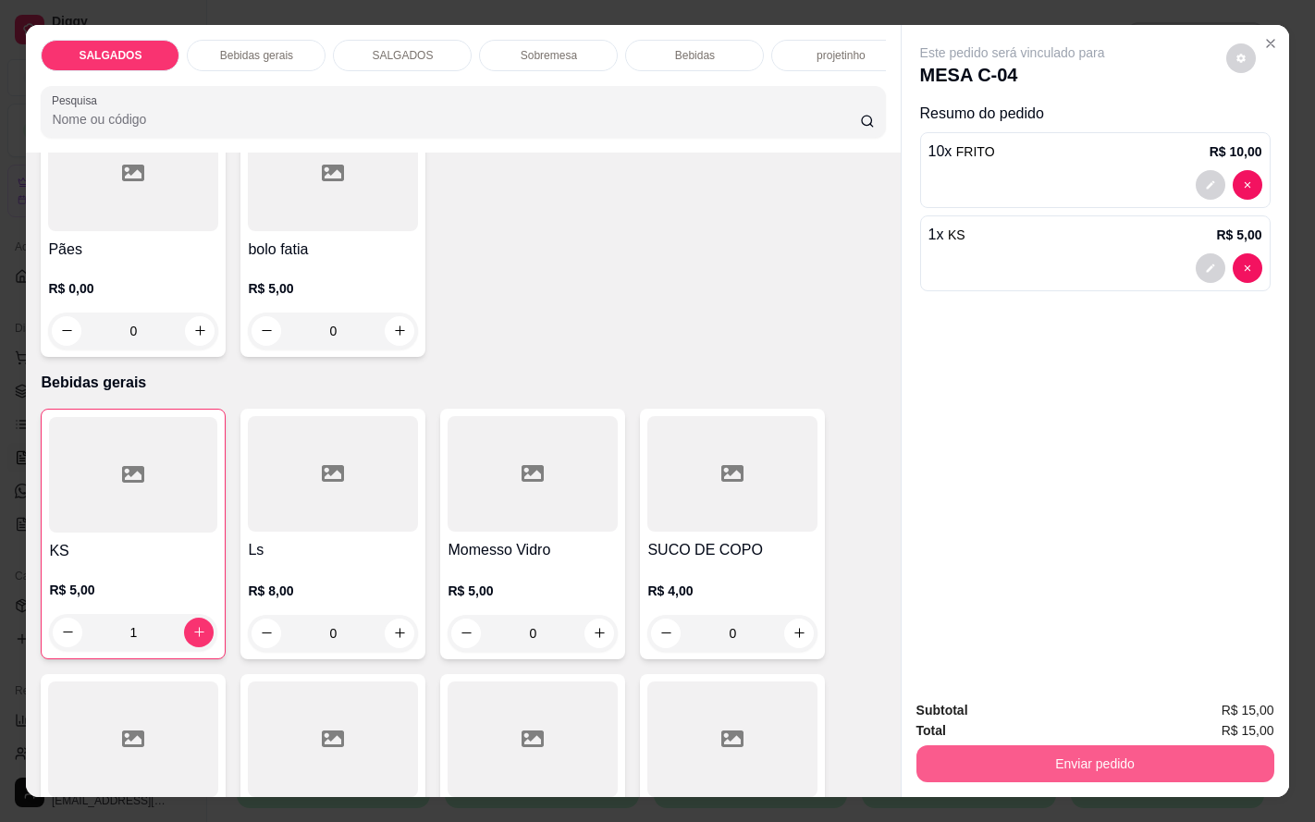
click at [1121, 750] on button "Enviar pedido" at bounding box center [1096, 764] width 358 height 37
click at [1229, 699] on button "Enviar pedido" at bounding box center [1223, 709] width 105 height 35
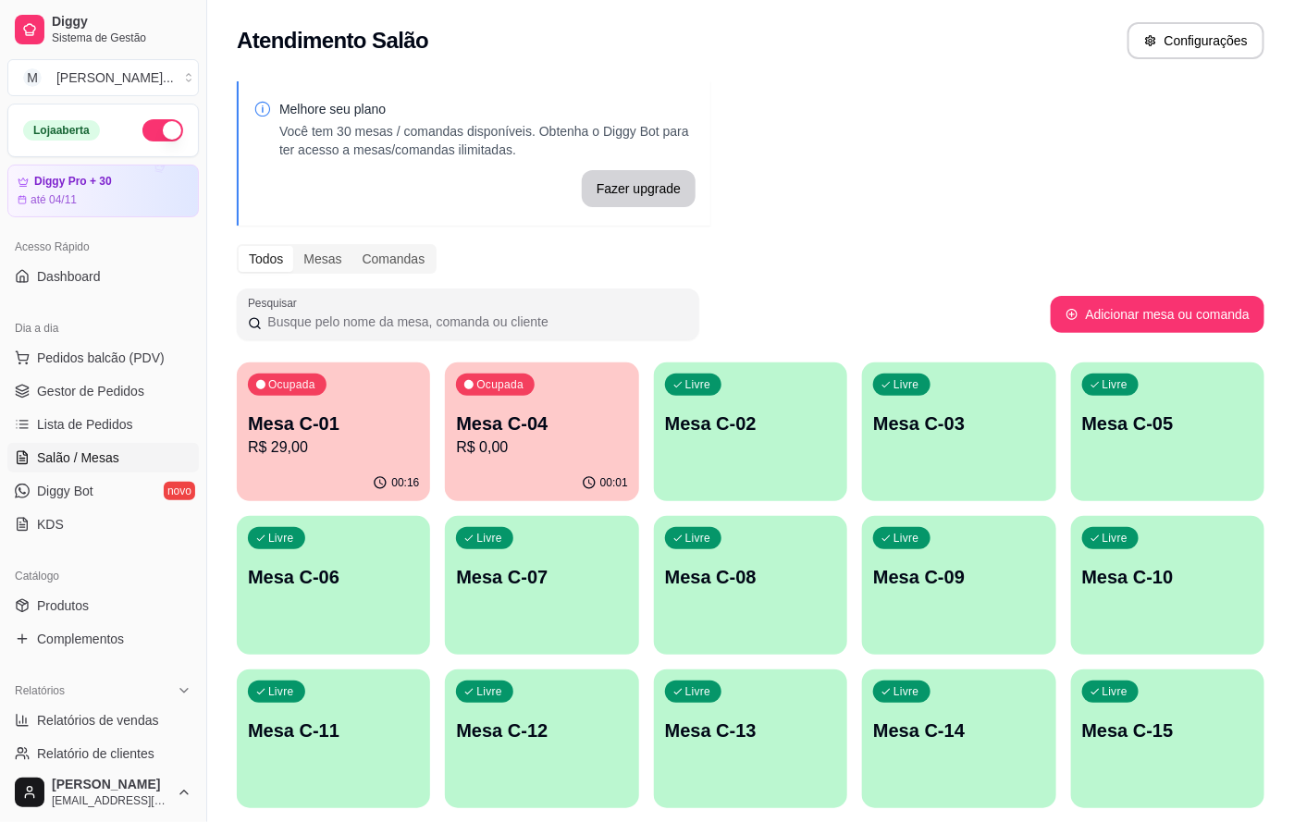
click at [270, 462] on div "Ocupada Mesa C-01 R$ 29,00" at bounding box center [333, 414] width 193 height 103
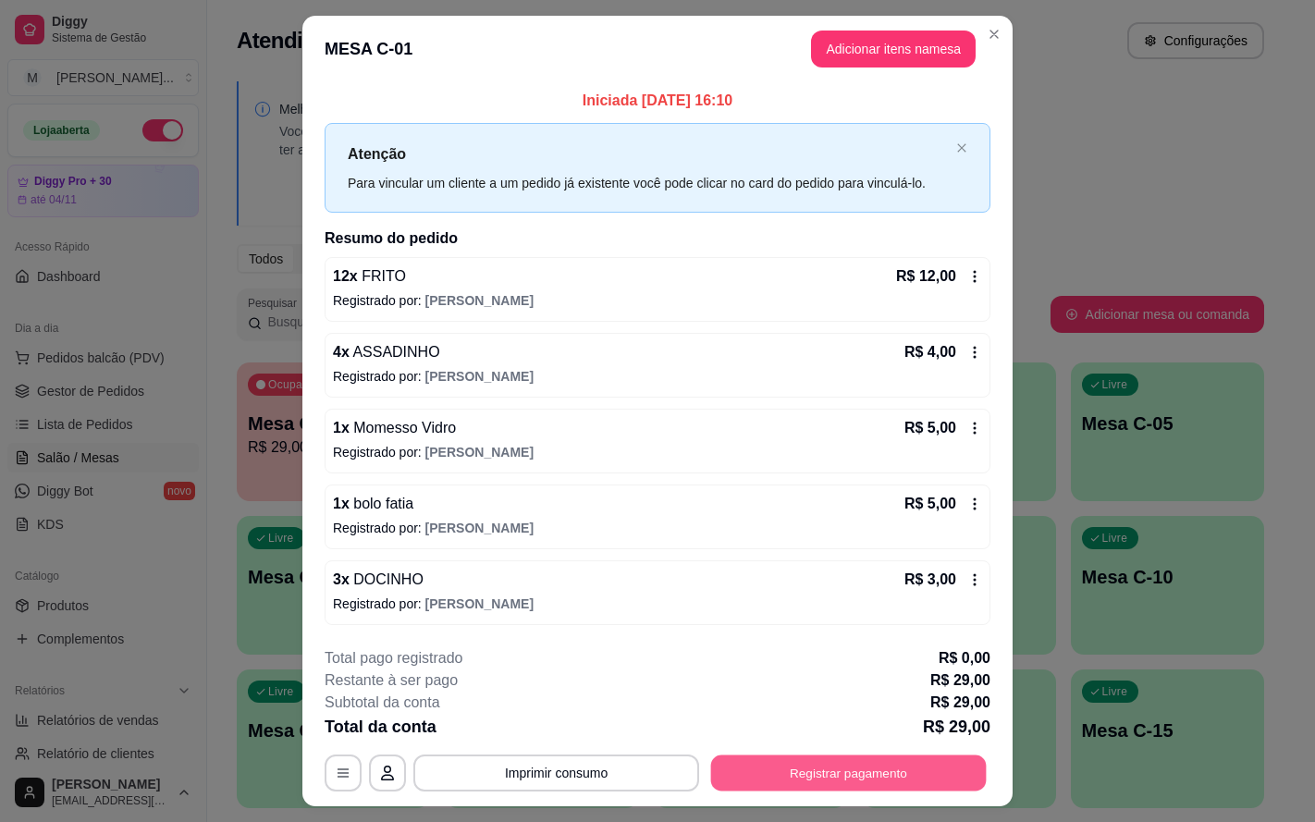
click at [878, 771] on button "Registrar pagamento" at bounding box center [849, 774] width 276 height 36
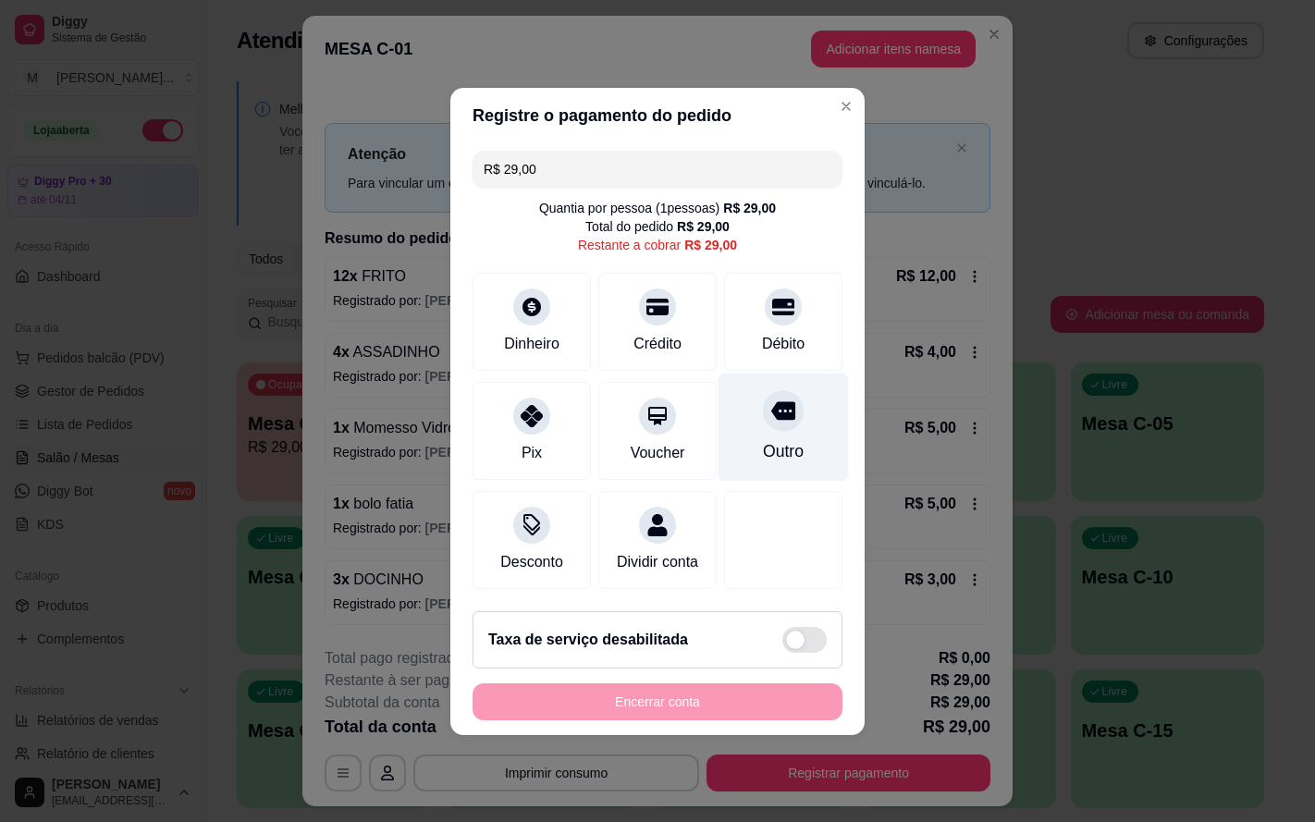
click at [763, 439] on div "Outro" at bounding box center [783, 451] width 41 height 24
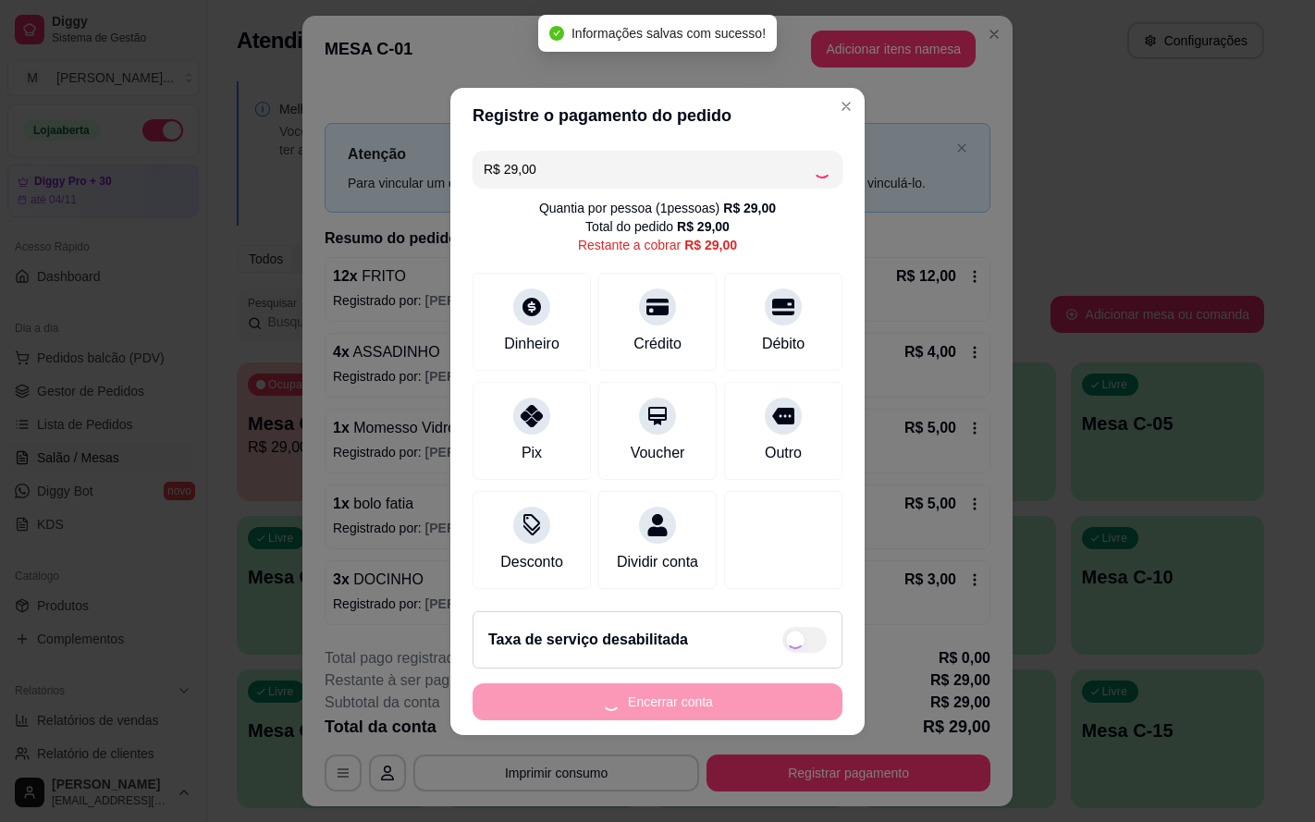
type input "R$ 0,00"
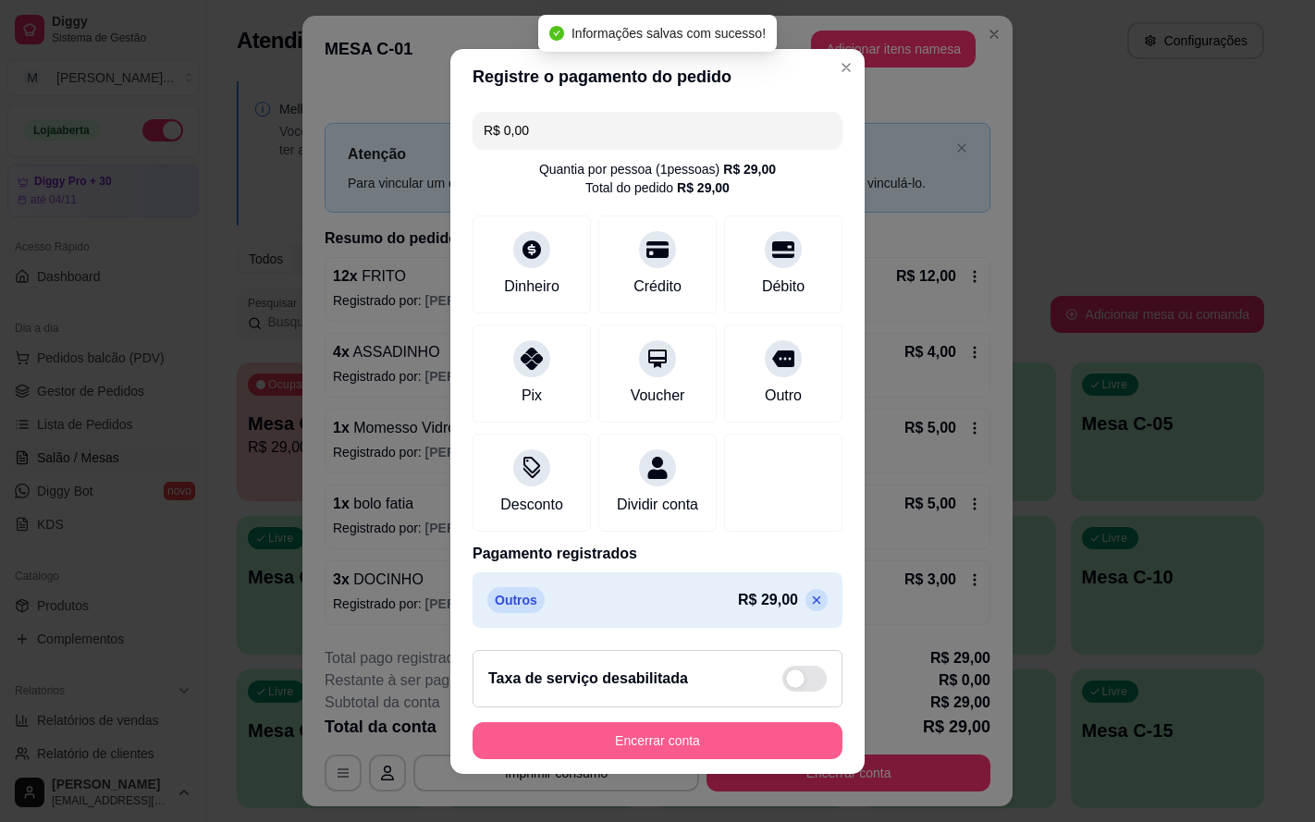
click at [758, 741] on button "Encerrar conta" at bounding box center [658, 740] width 370 height 37
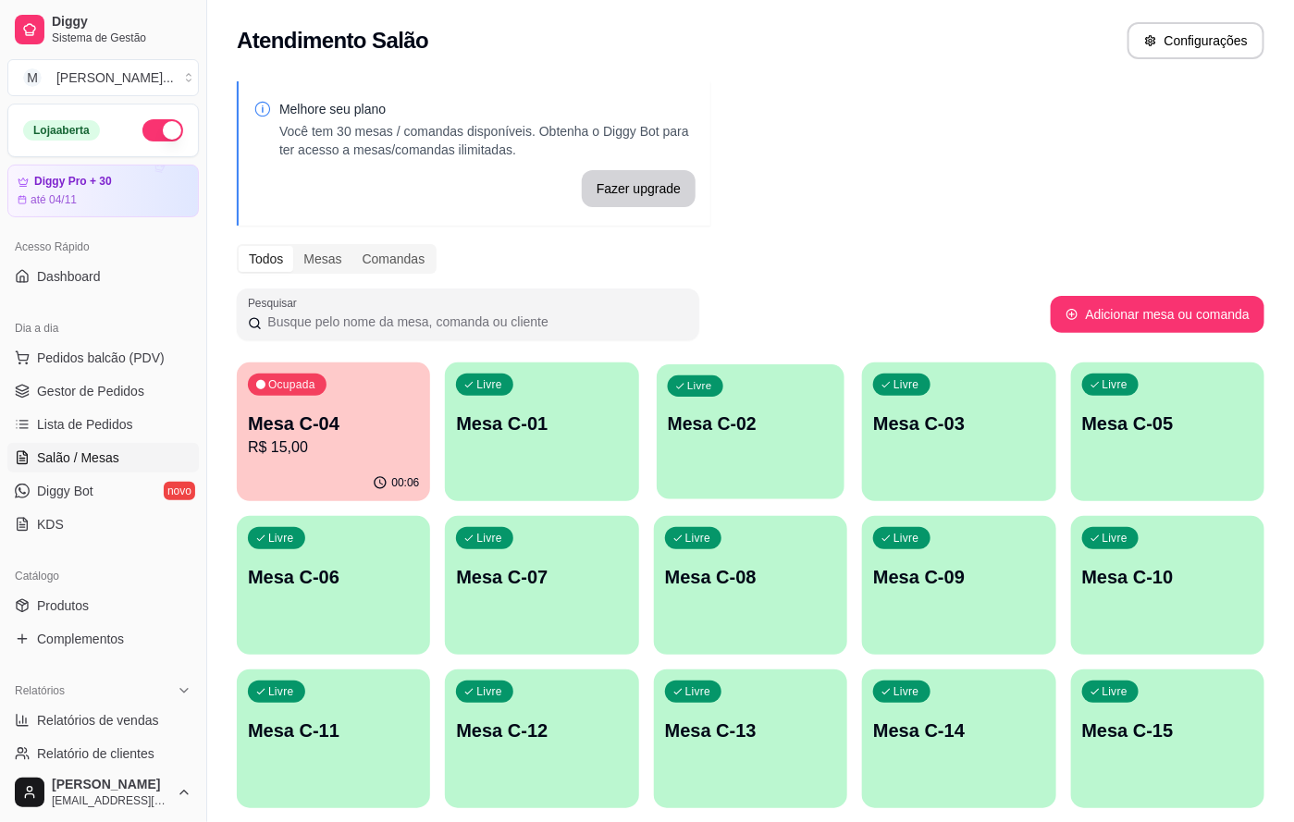
click at [697, 419] on p "Mesa C-02" at bounding box center [751, 424] width 166 height 25
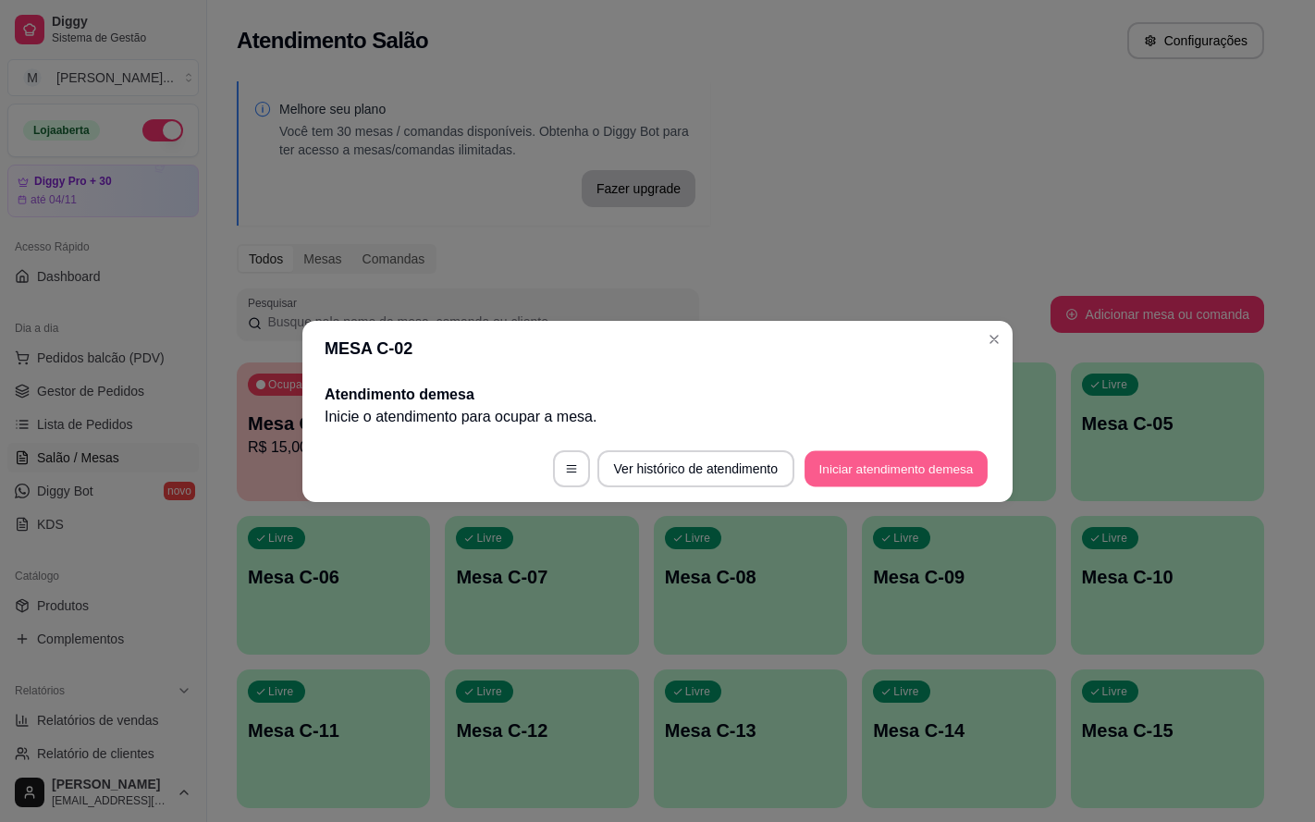
click at [963, 481] on button "Iniciar atendimento de mesa" at bounding box center [896, 468] width 183 height 36
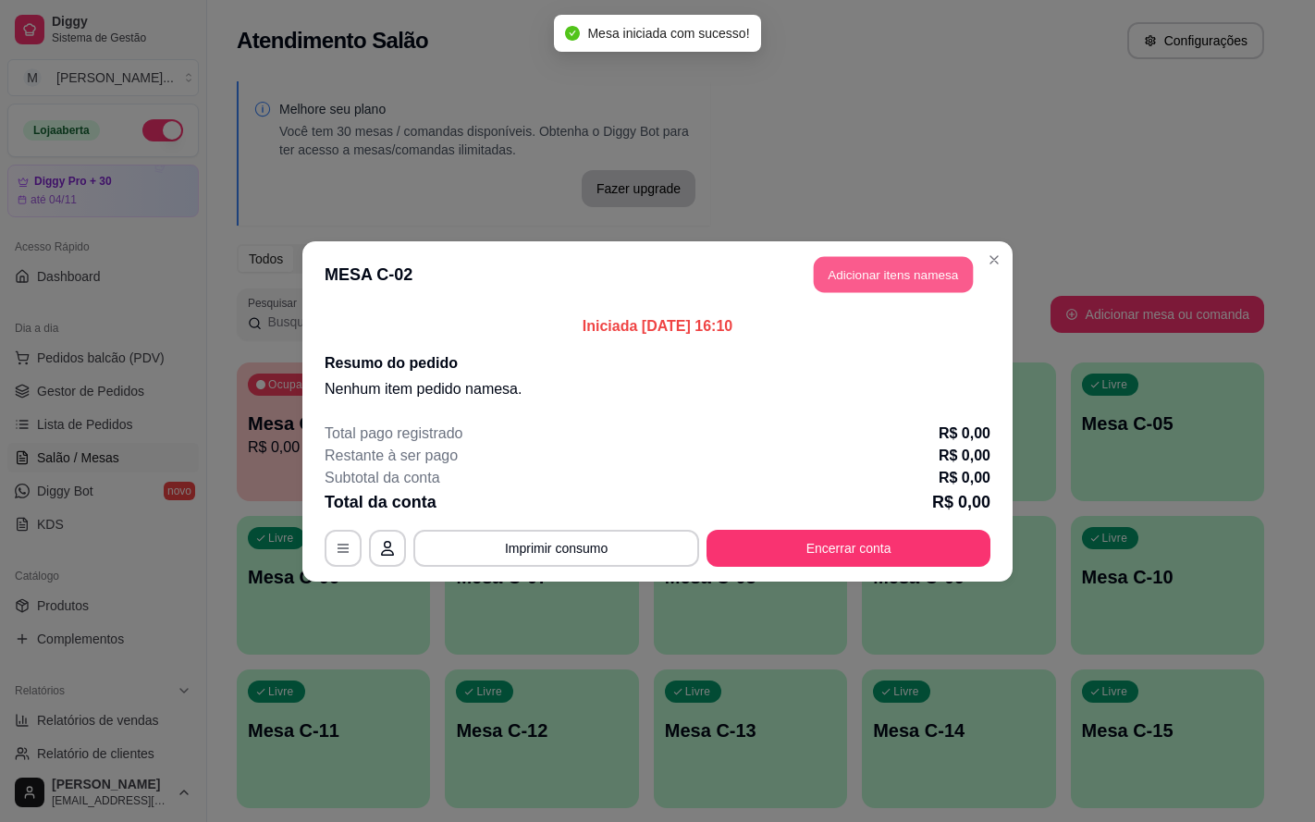
click at [914, 270] on button "Adicionar itens na mesa" at bounding box center [893, 274] width 159 height 36
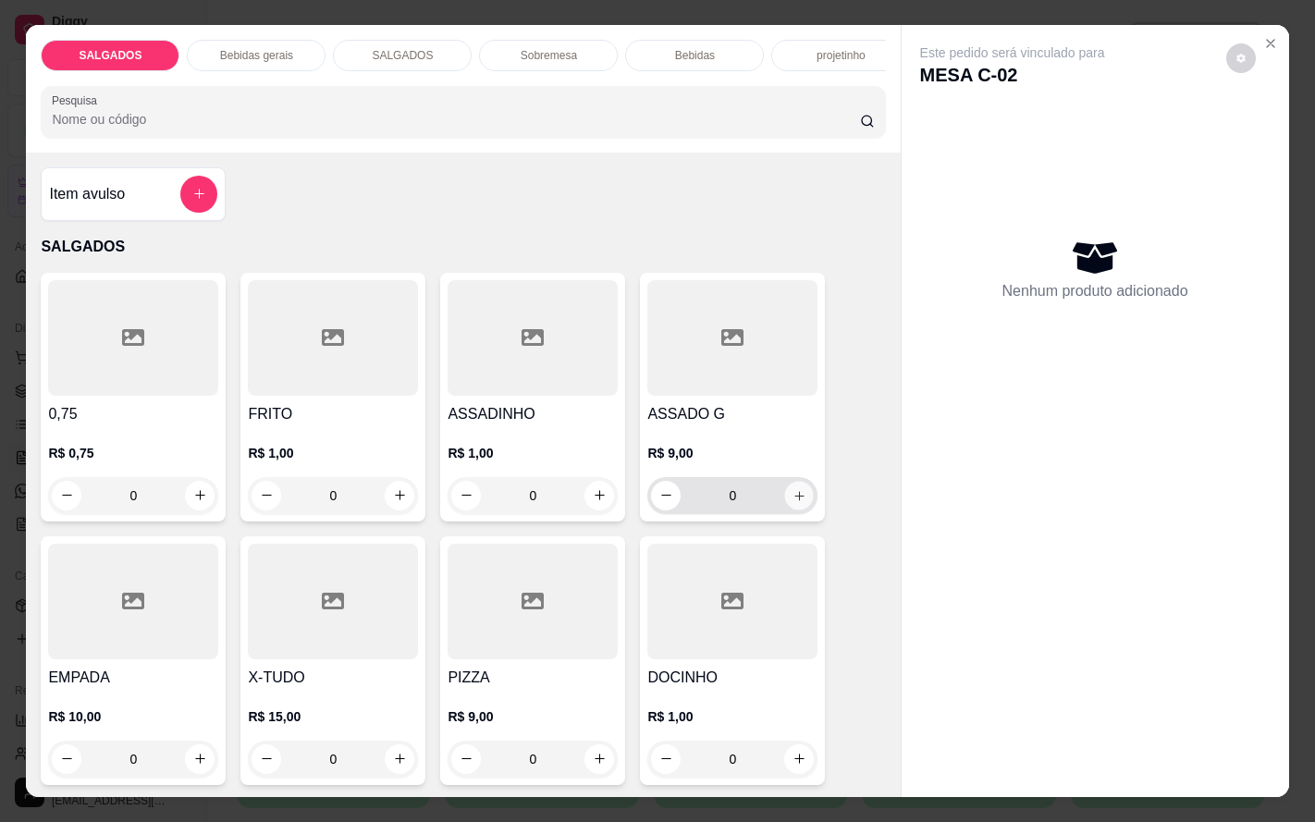
click at [793, 502] on icon "increase-product-quantity" at bounding box center [800, 495] width 14 height 14
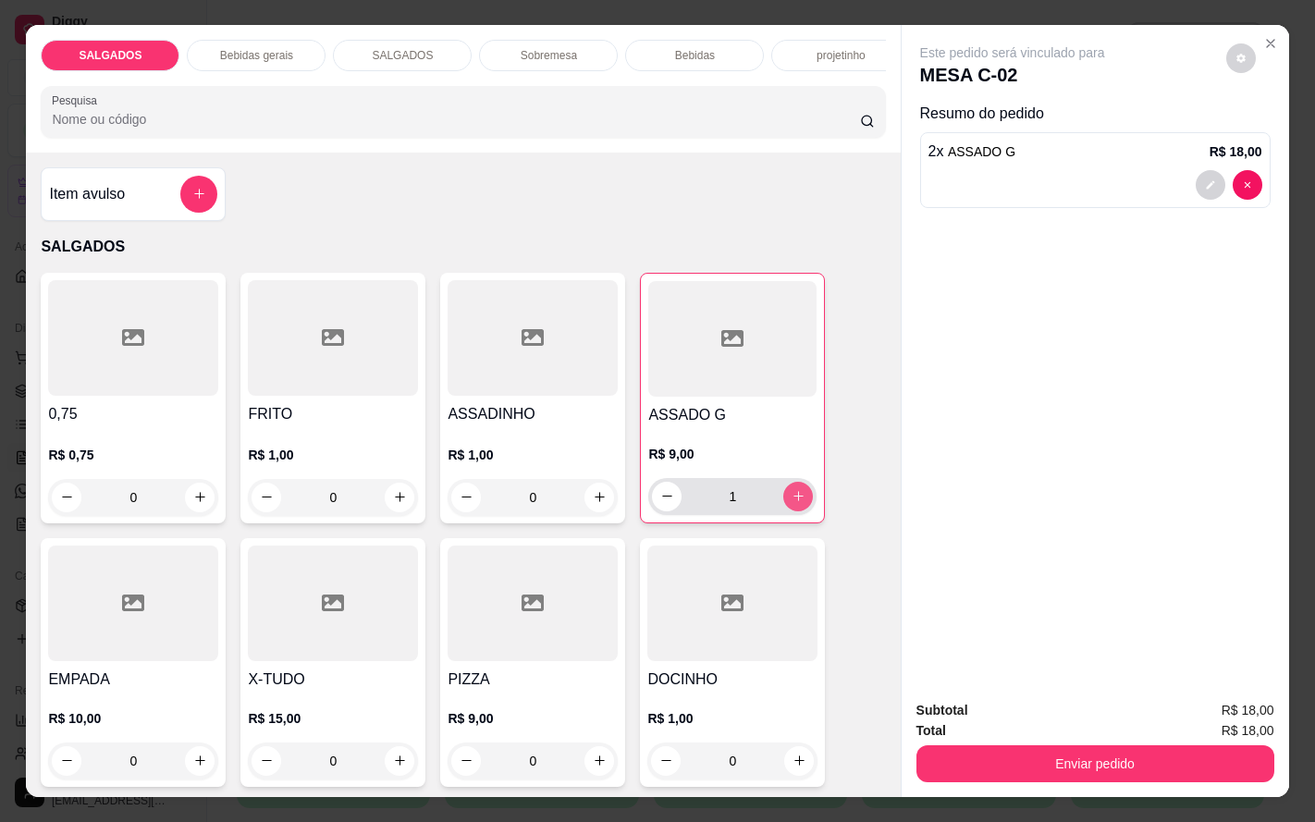
type input "2"
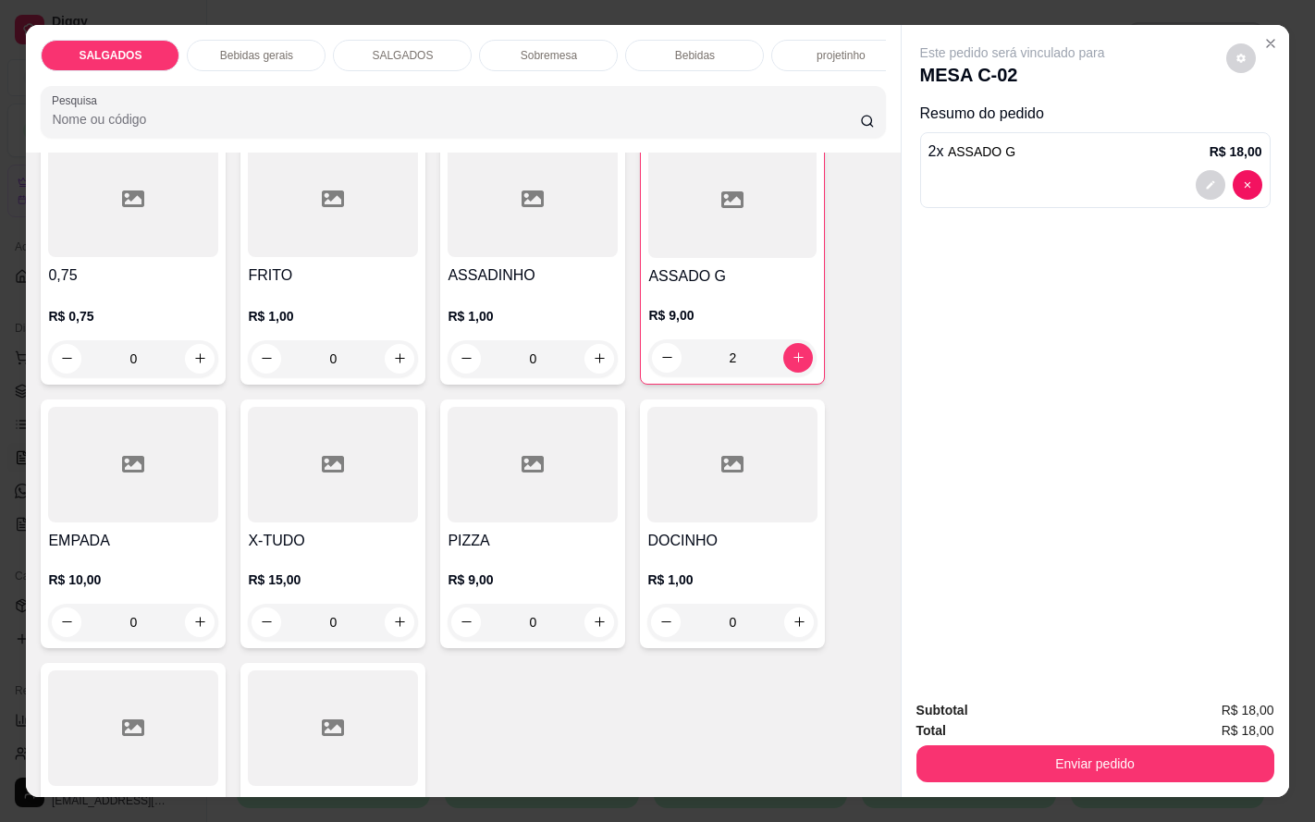
scroll to position [277, 0]
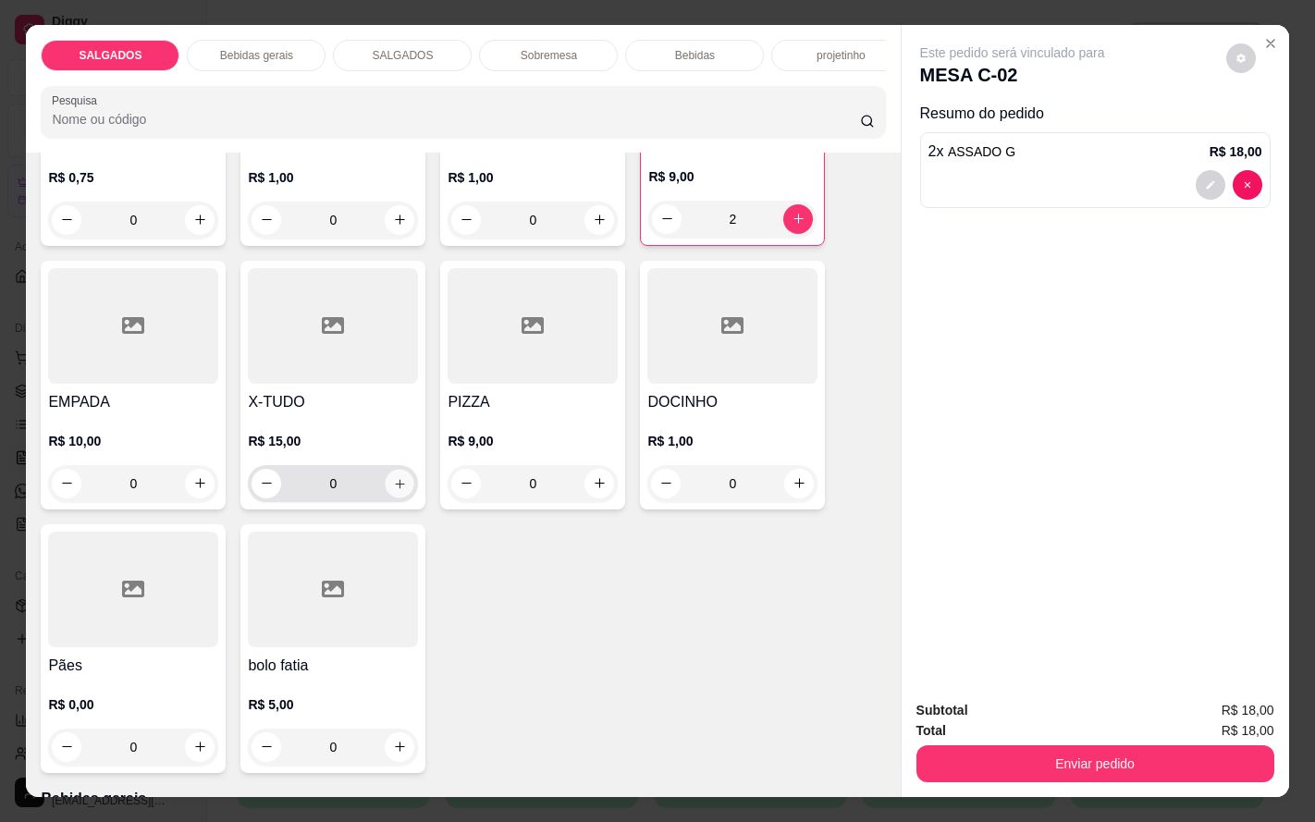
click at [395, 494] on button "increase-product-quantity" at bounding box center [400, 483] width 29 height 29
type input "1"
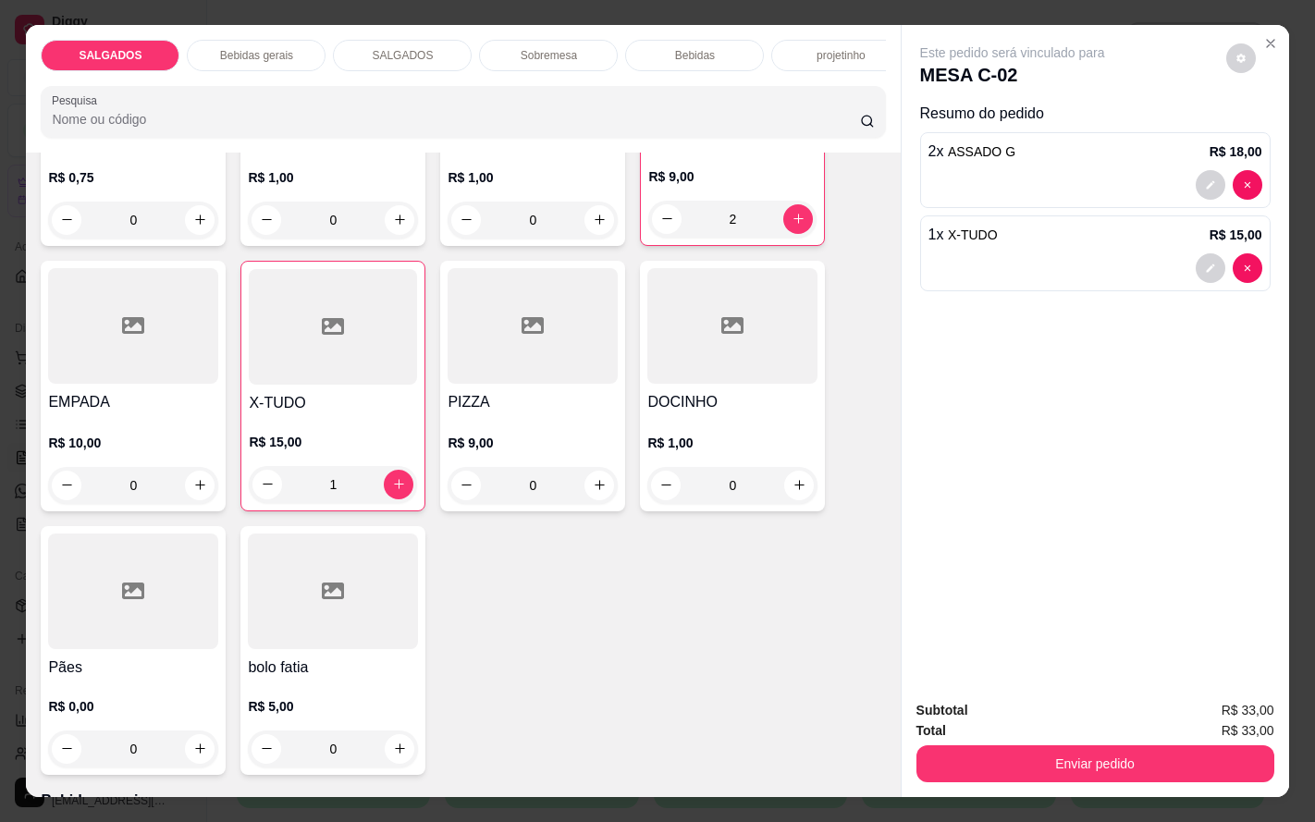
scroll to position [139, 0]
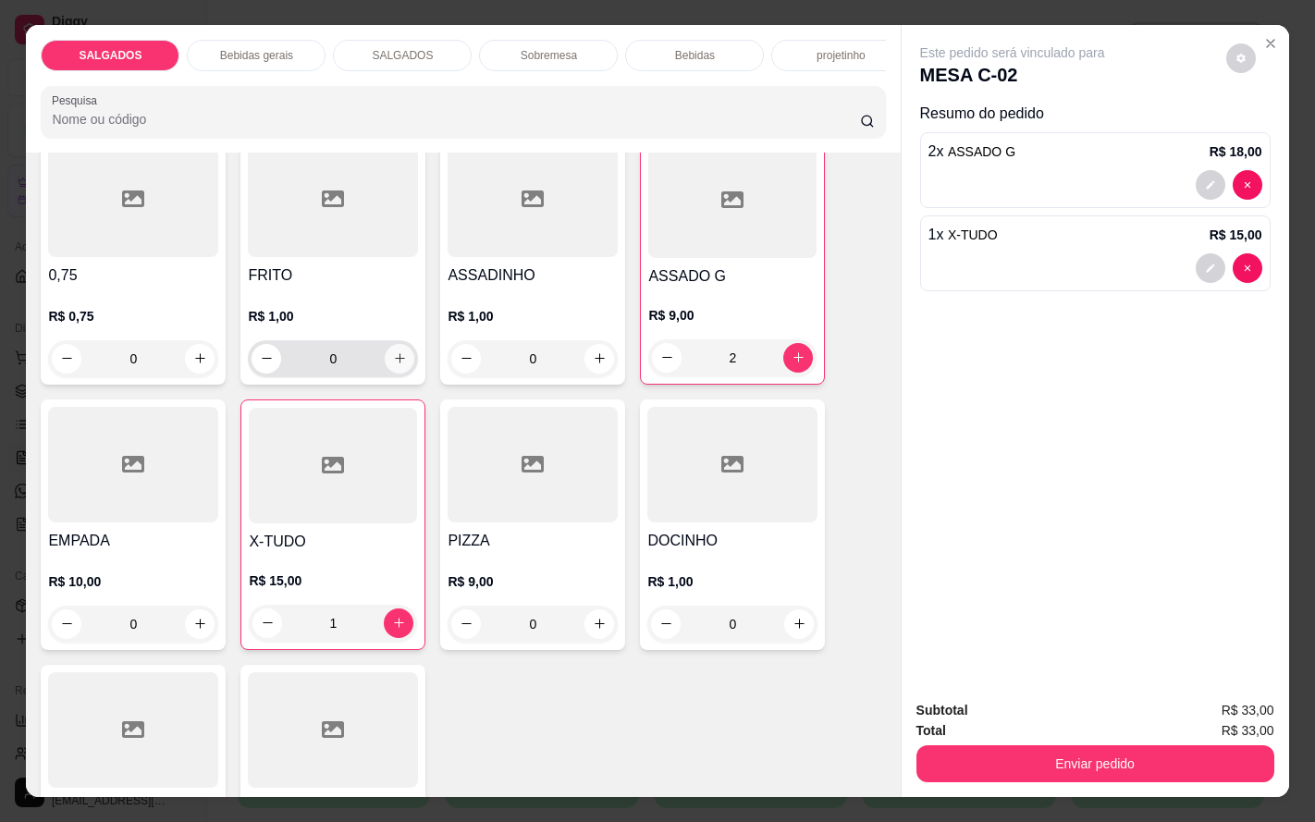
click at [393, 365] on icon "increase-product-quantity" at bounding box center [400, 358] width 14 height 14
click at [392, 364] on icon "increase-product-quantity" at bounding box center [399, 358] width 14 height 14
click at [395, 372] on button "increase-product-quantity" at bounding box center [399, 357] width 29 height 29
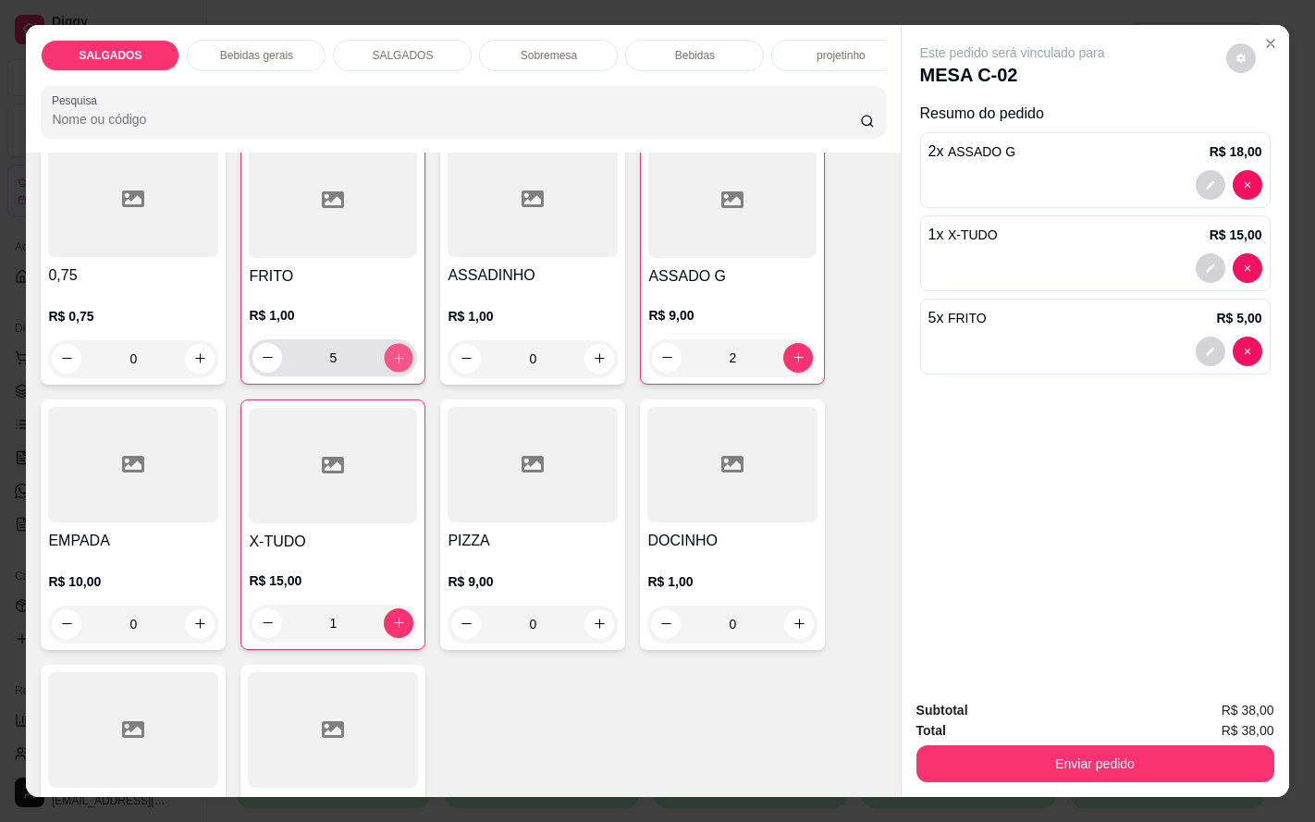
click at [398, 372] on button "increase-product-quantity" at bounding box center [399, 357] width 29 height 29
type input "6"
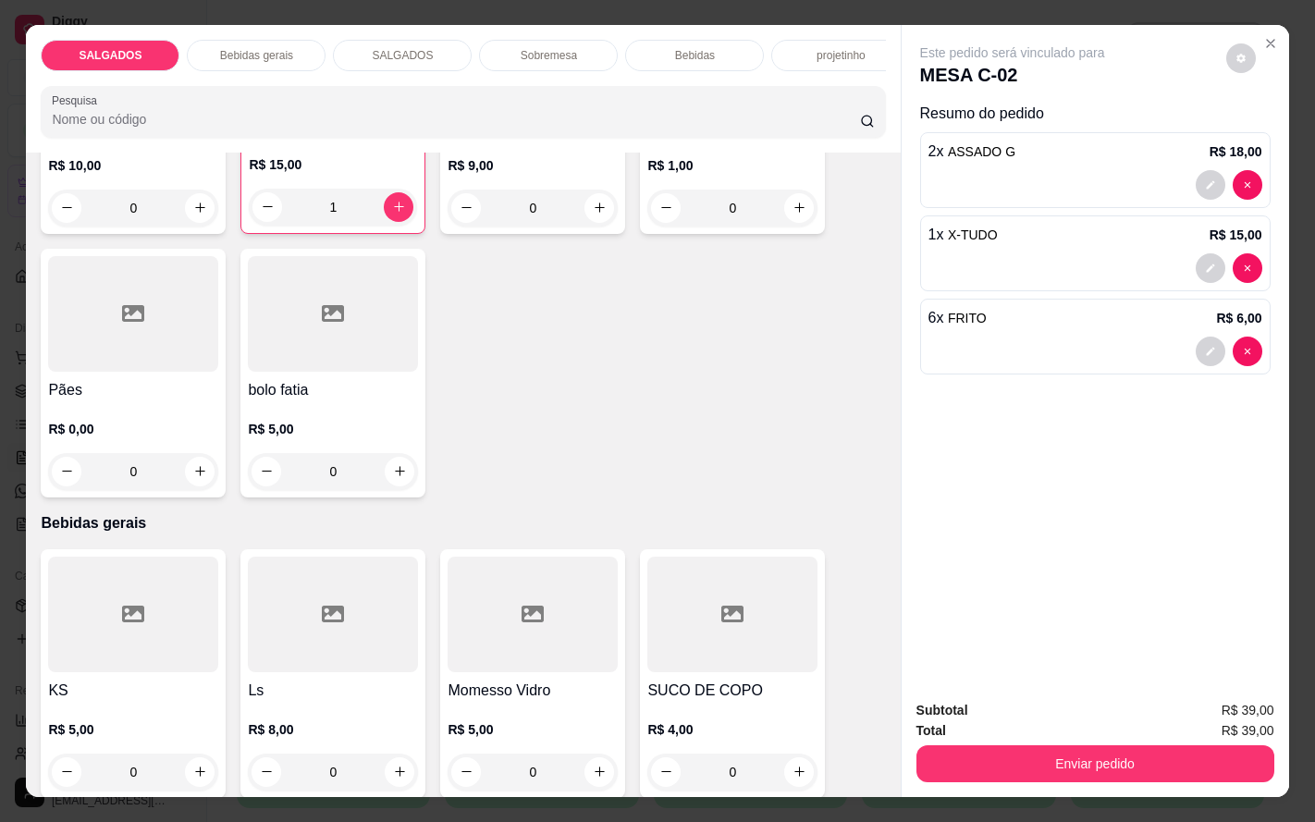
scroll to position [832, 0]
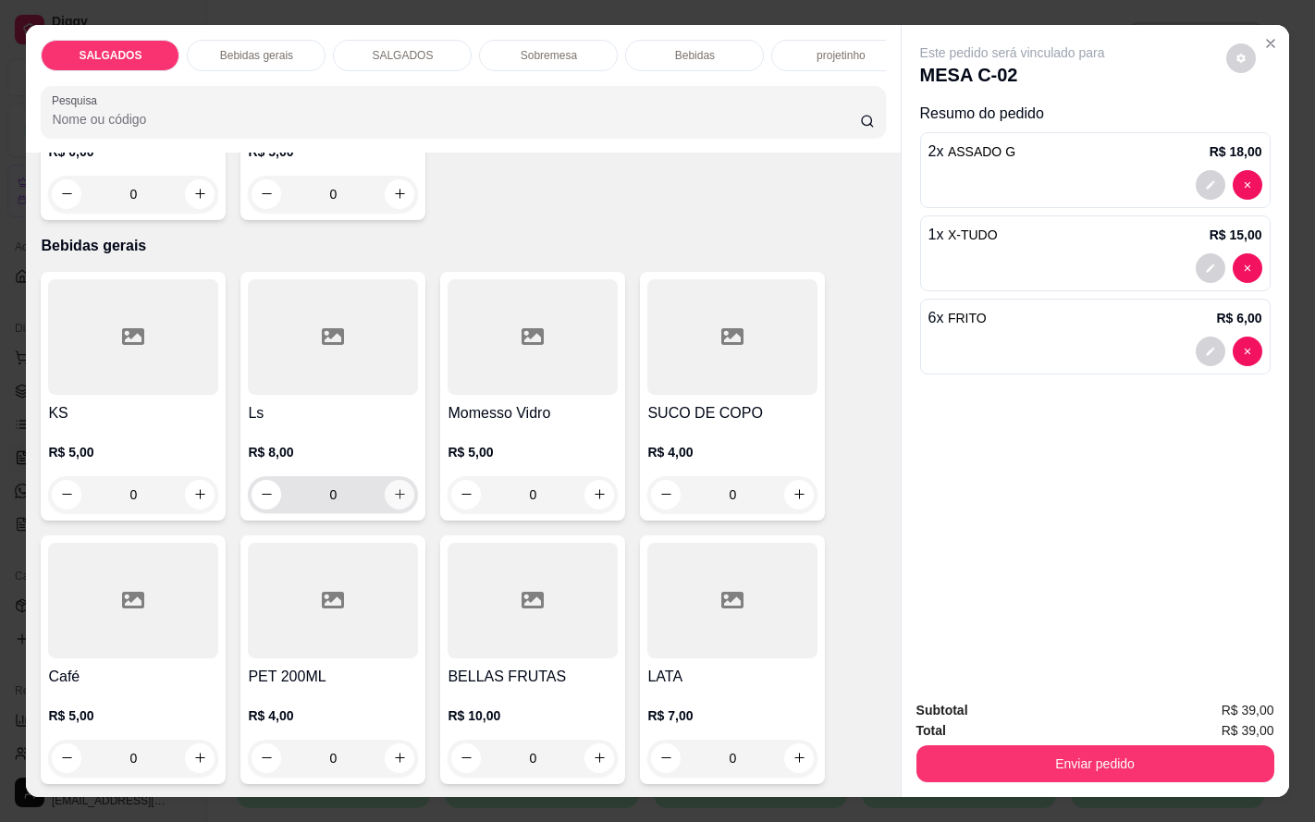
click at [385, 508] on button "increase-product-quantity" at bounding box center [400, 495] width 30 height 30
click at [384, 499] on button "increase-product-quantity" at bounding box center [399, 496] width 30 height 30
type input "2"
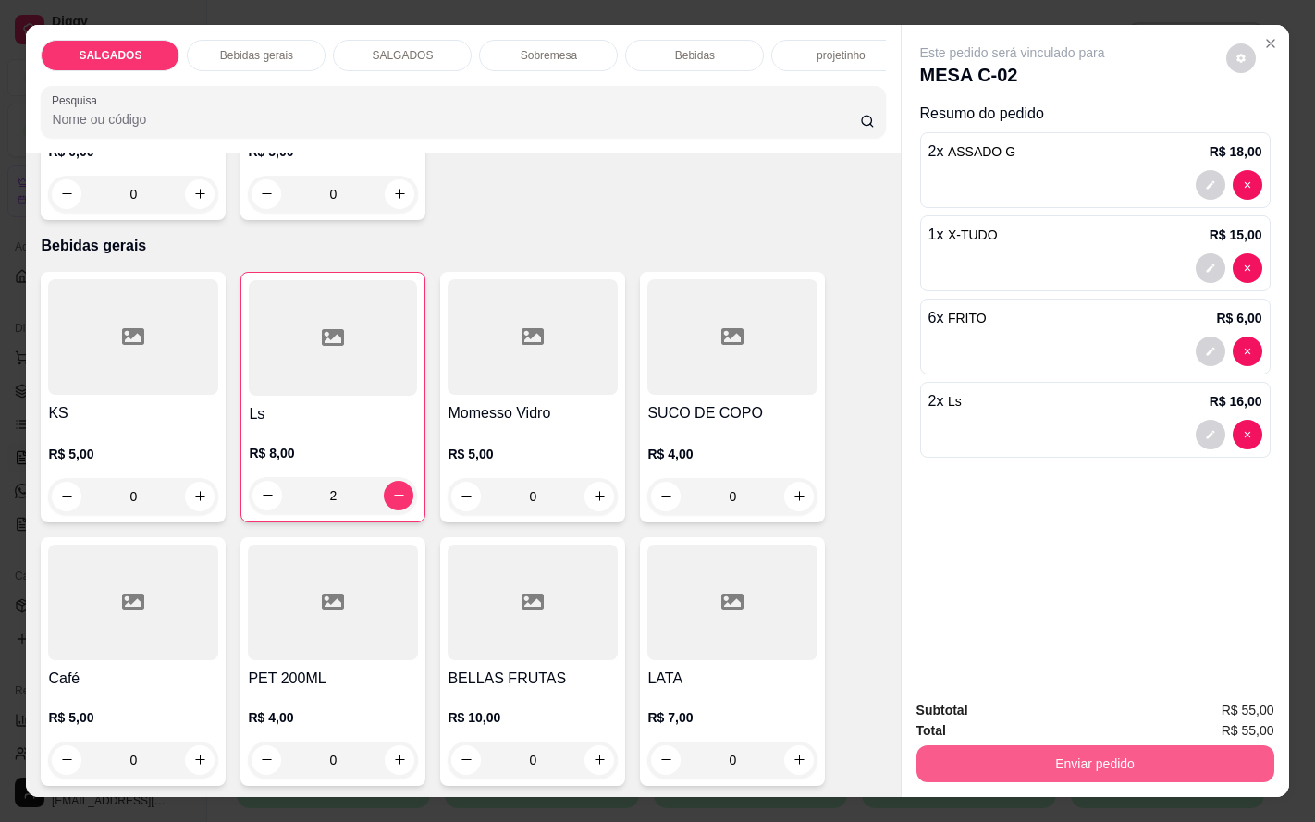
click at [1085, 767] on button "Enviar pedido" at bounding box center [1096, 764] width 358 height 37
click at [1189, 716] on button "Enviar pedido" at bounding box center [1223, 709] width 102 height 34
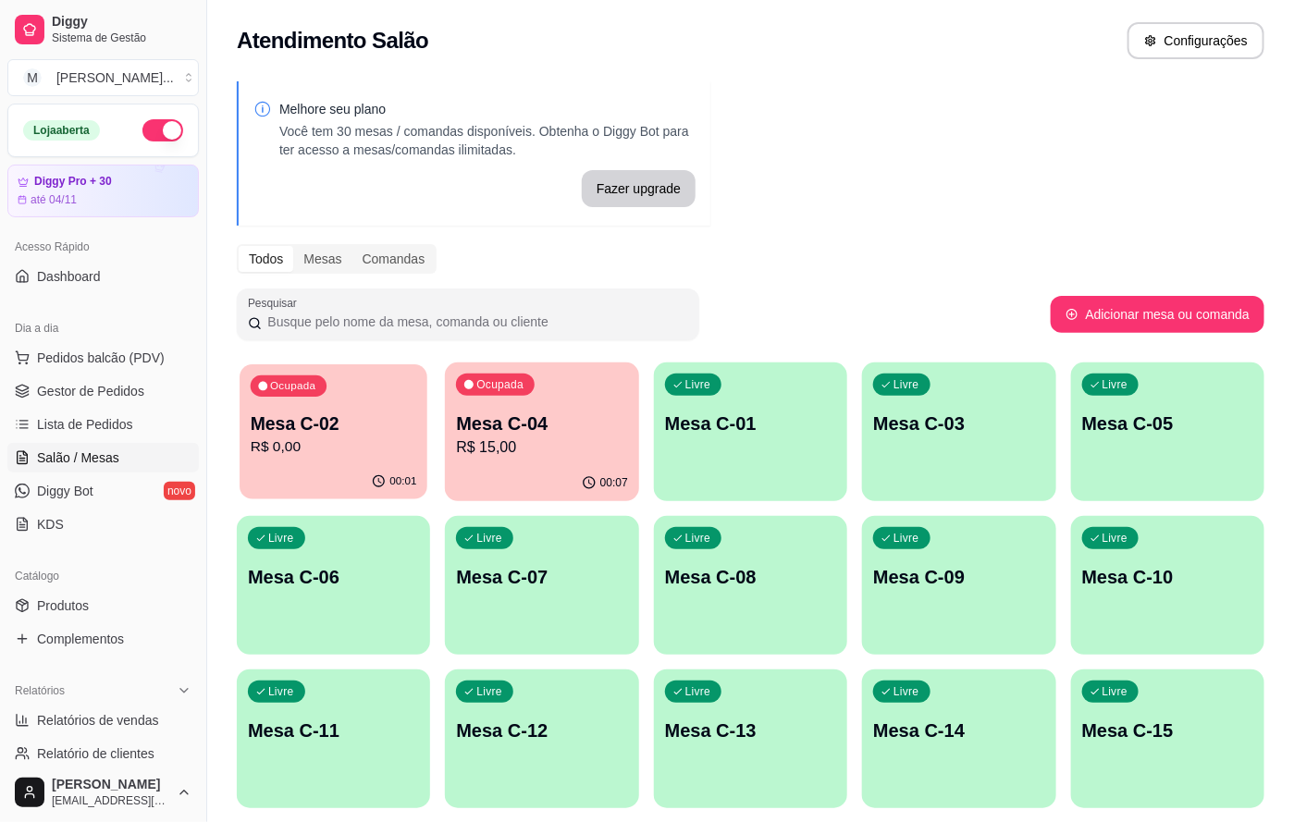
click at [275, 397] on div "Ocupada Mesa C-02 R$ 0,00" at bounding box center [334, 414] width 188 height 100
click at [584, 425] on p "Mesa C-04" at bounding box center [541, 424] width 171 height 26
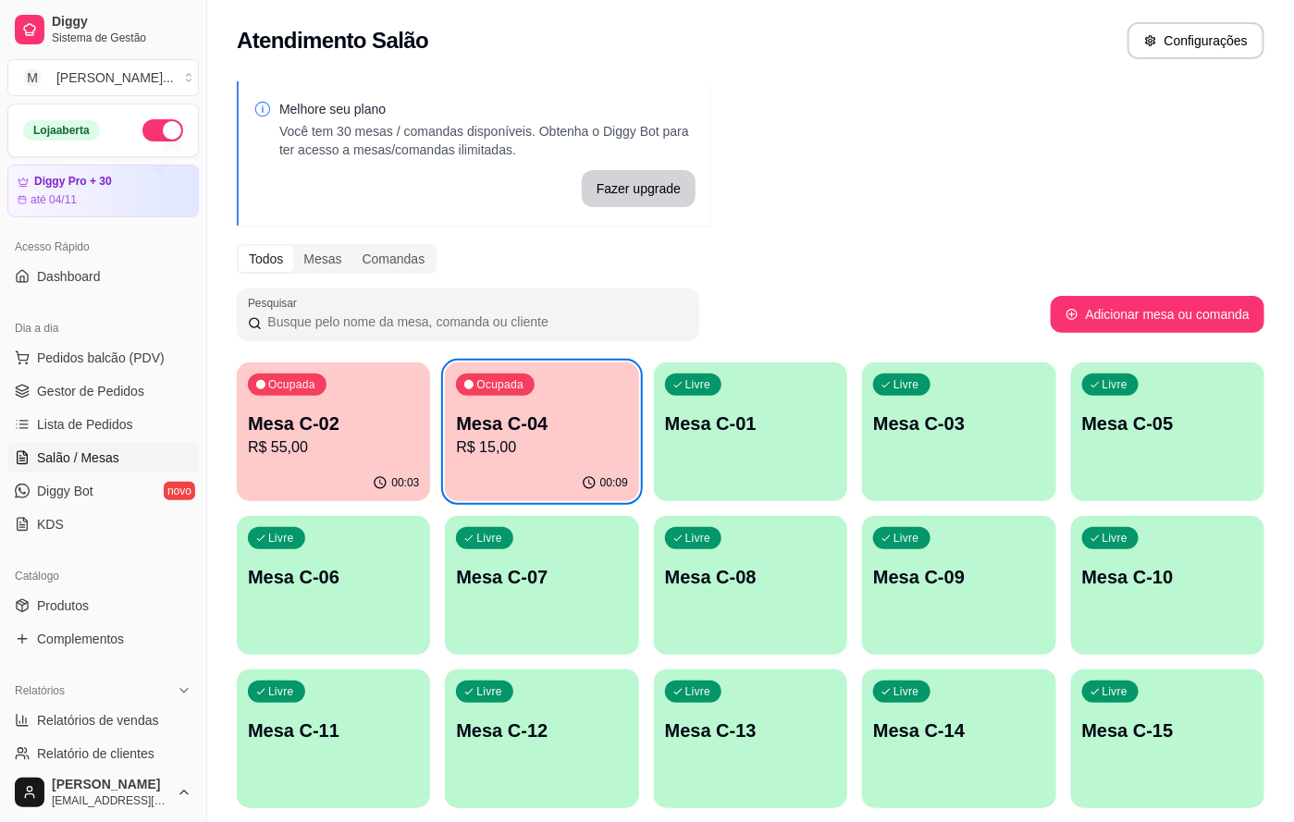
click at [585, 419] on p "Mesa C-04" at bounding box center [541, 424] width 171 height 26
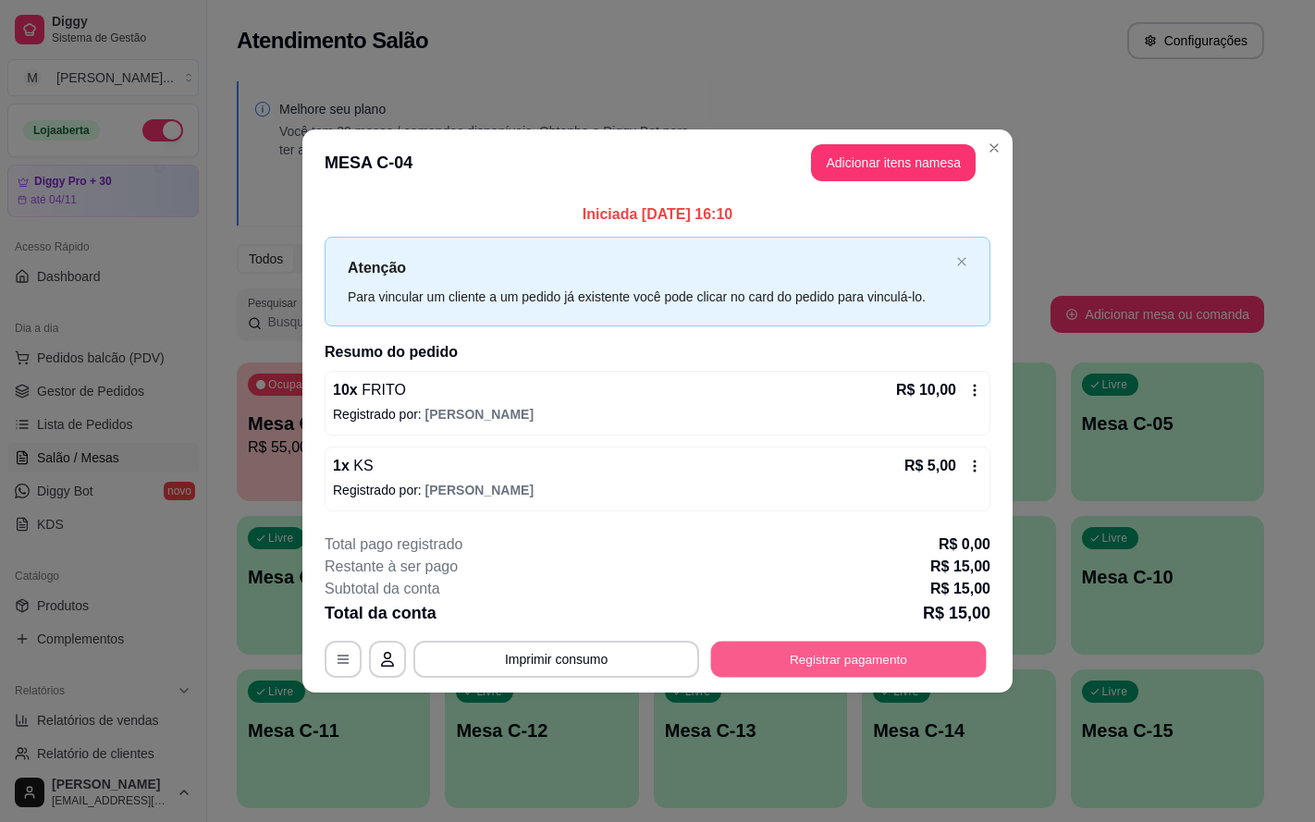
click at [825, 650] on button "Registrar pagamento" at bounding box center [849, 660] width 276 height 36
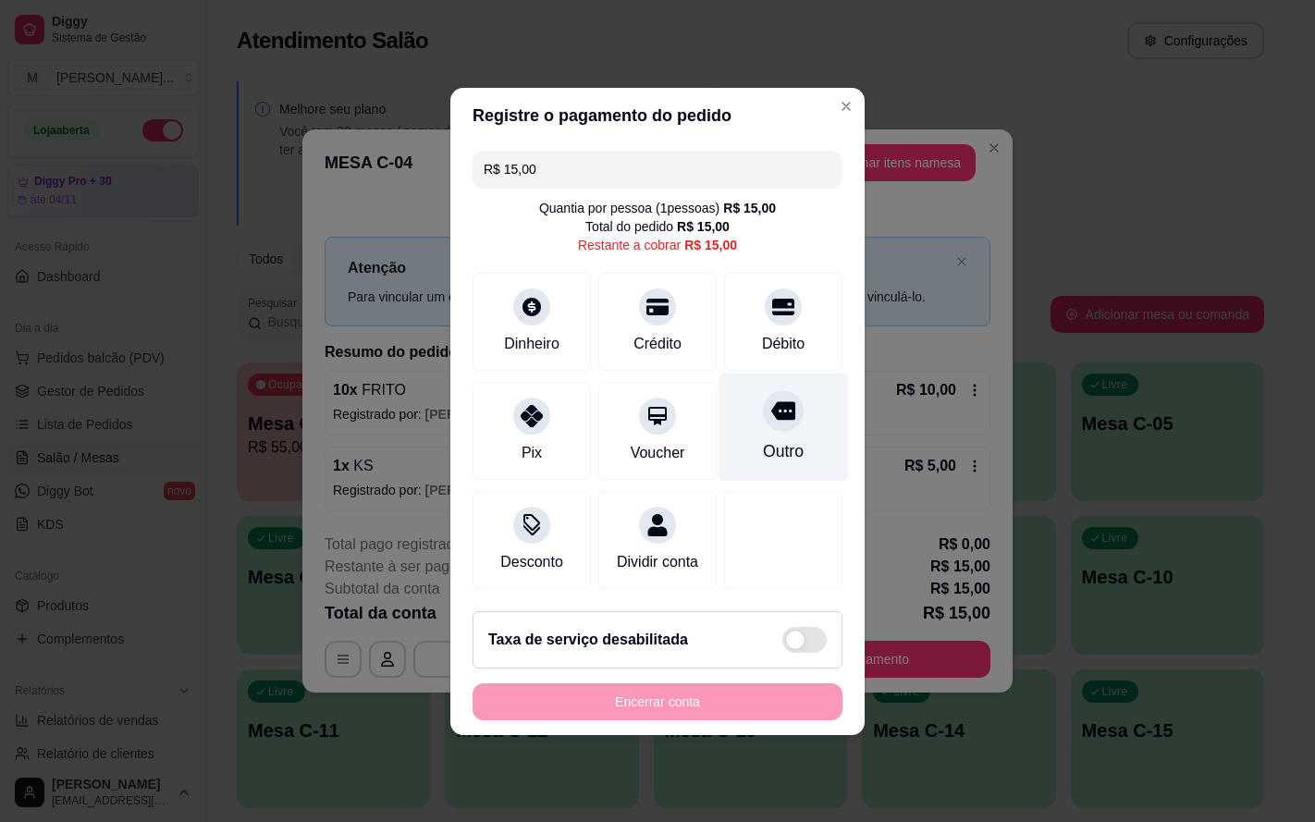
click at [770, 390] on div at bounding box center [783, 410] width 41 height 41
type input "R$ 0,00"
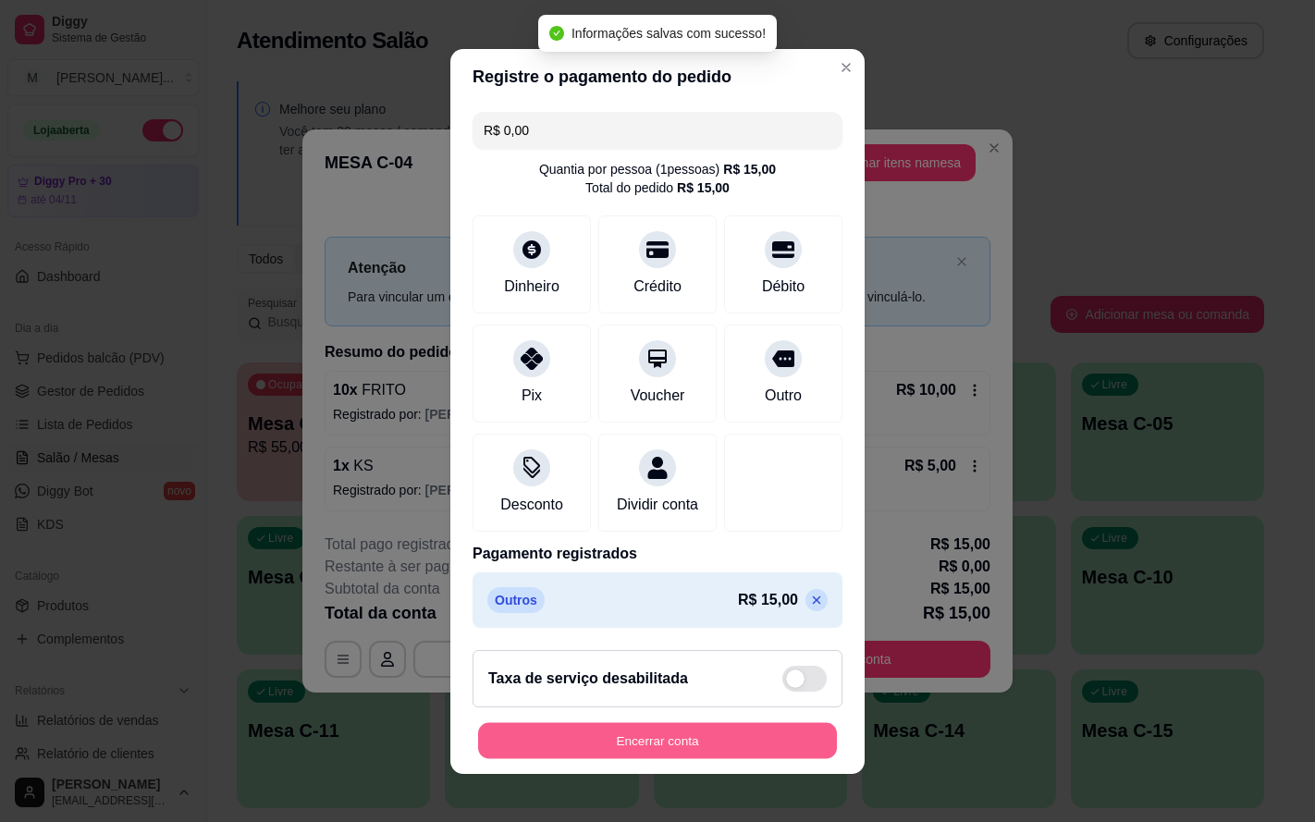
click at [681, 736] on button "Encerrar conta" at bounding box center [657, 740] width 359 height 36
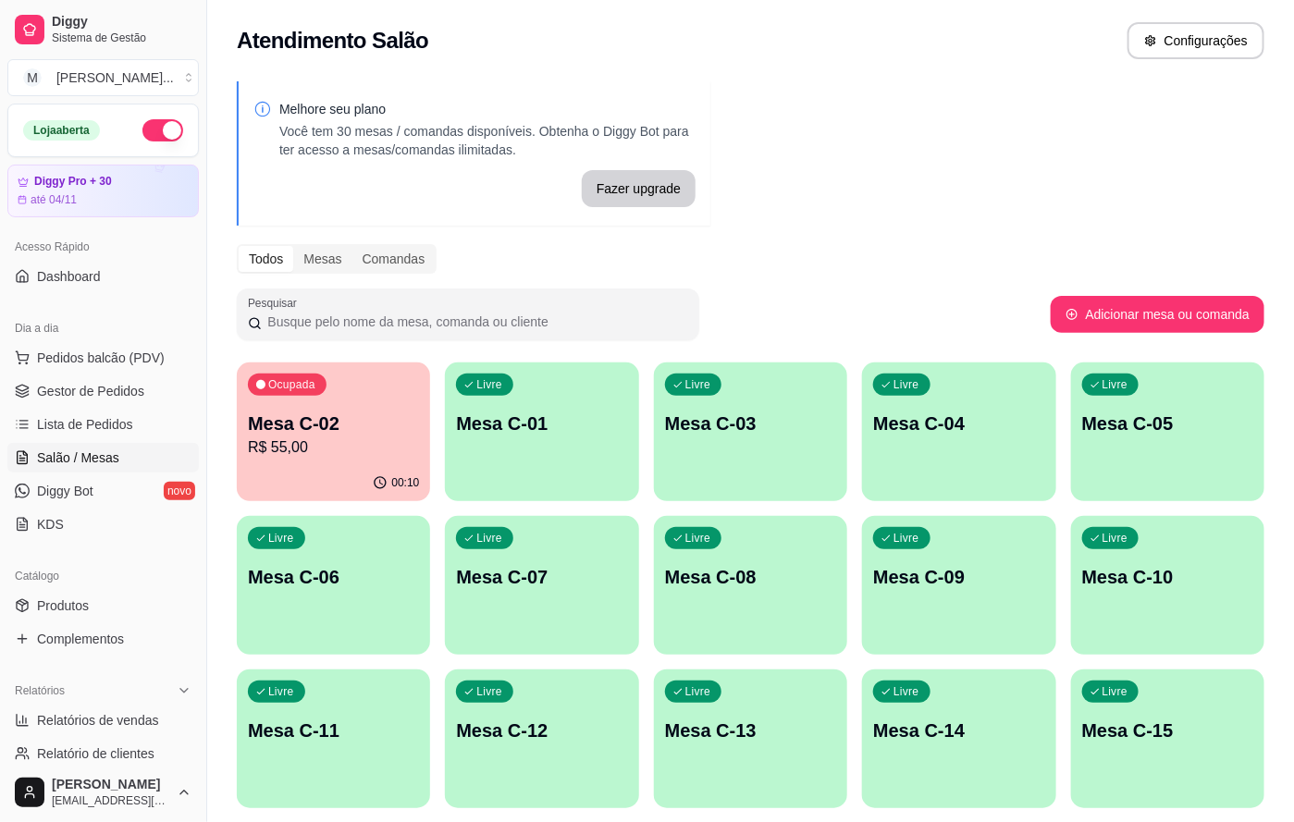
click at [316, 450] on p "R$ 55,00" at bounding box center [333, 448] width 171 height 22
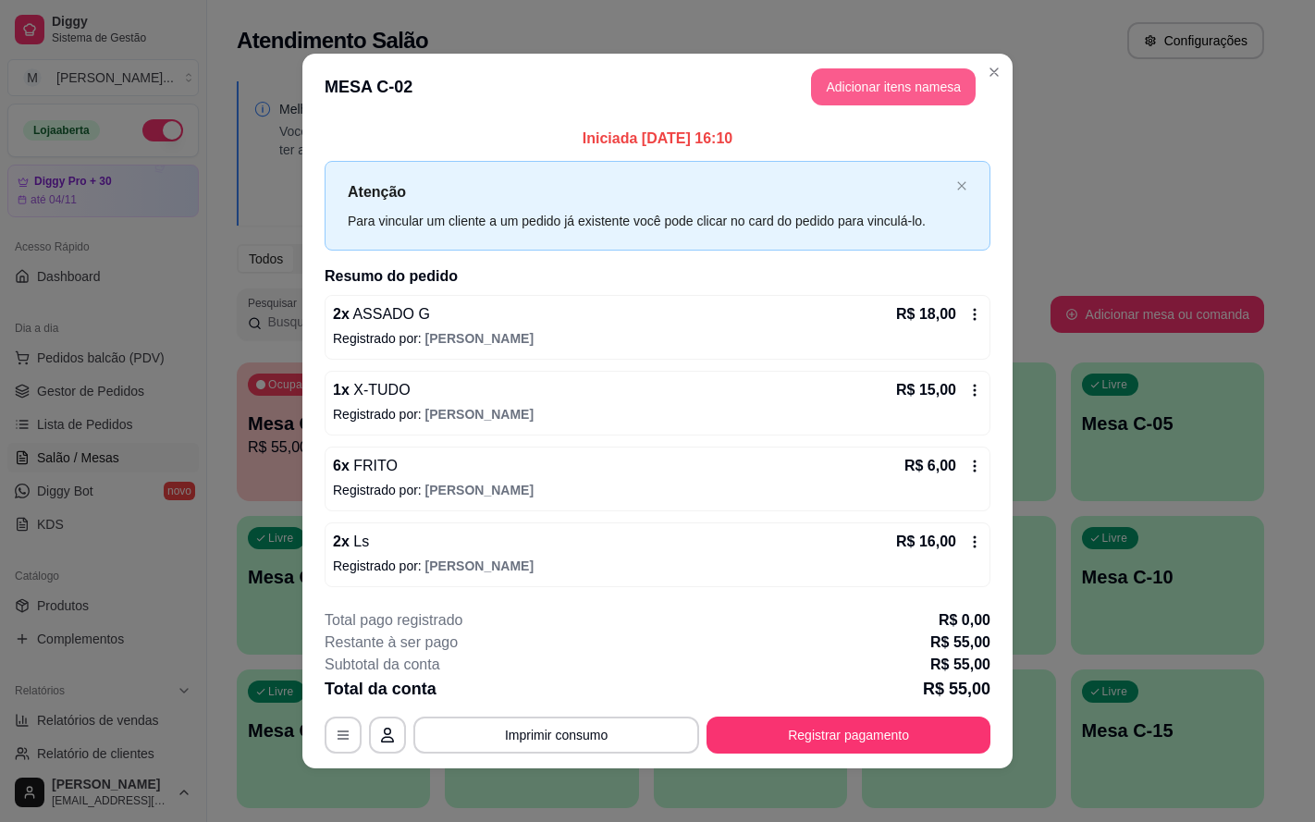
click at [871, 90] on button "Adicionar itens na mesa" at bounding box center [893, 86] width 165 height 37
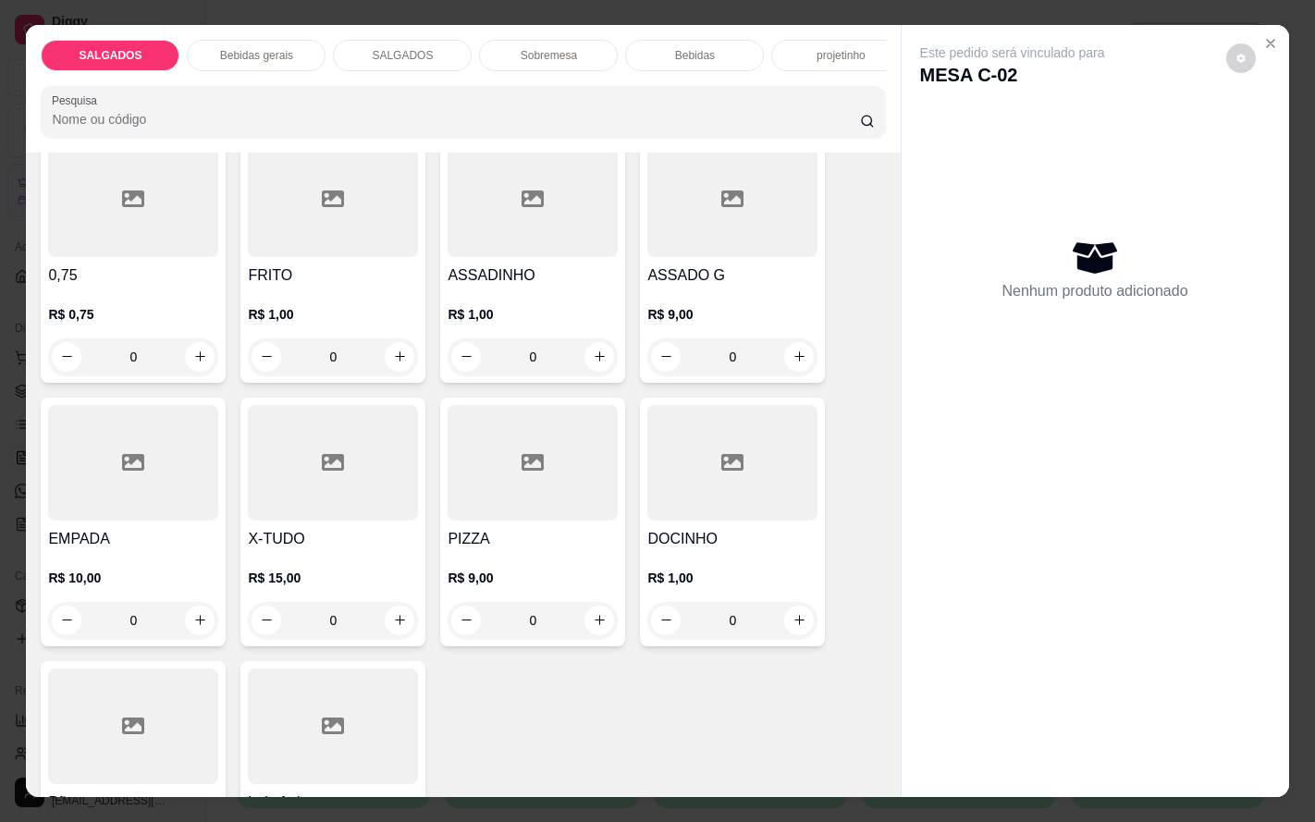
scroll to position [277, 0]
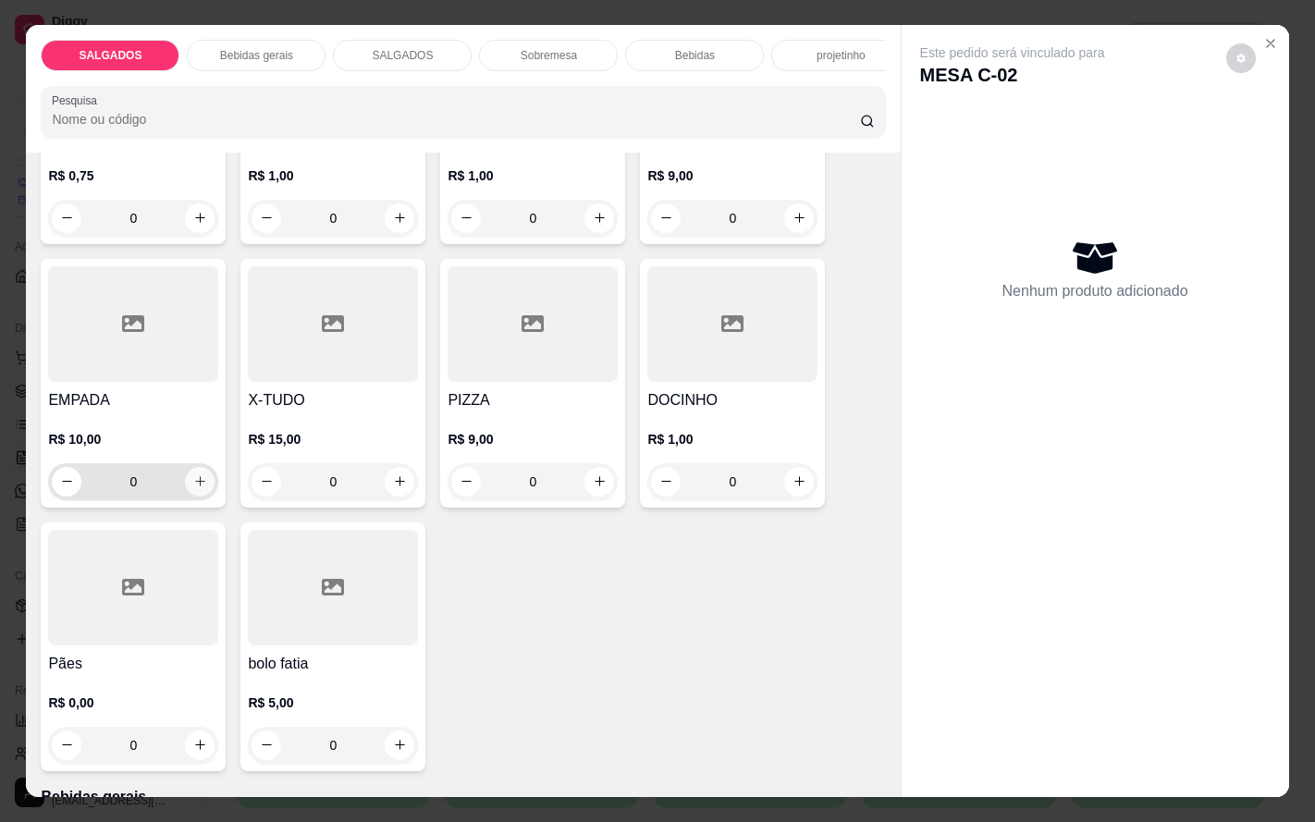
click at [181, 469] on div "R$ 10,00 0" at bounding box center [133, 465] width 170 height 70
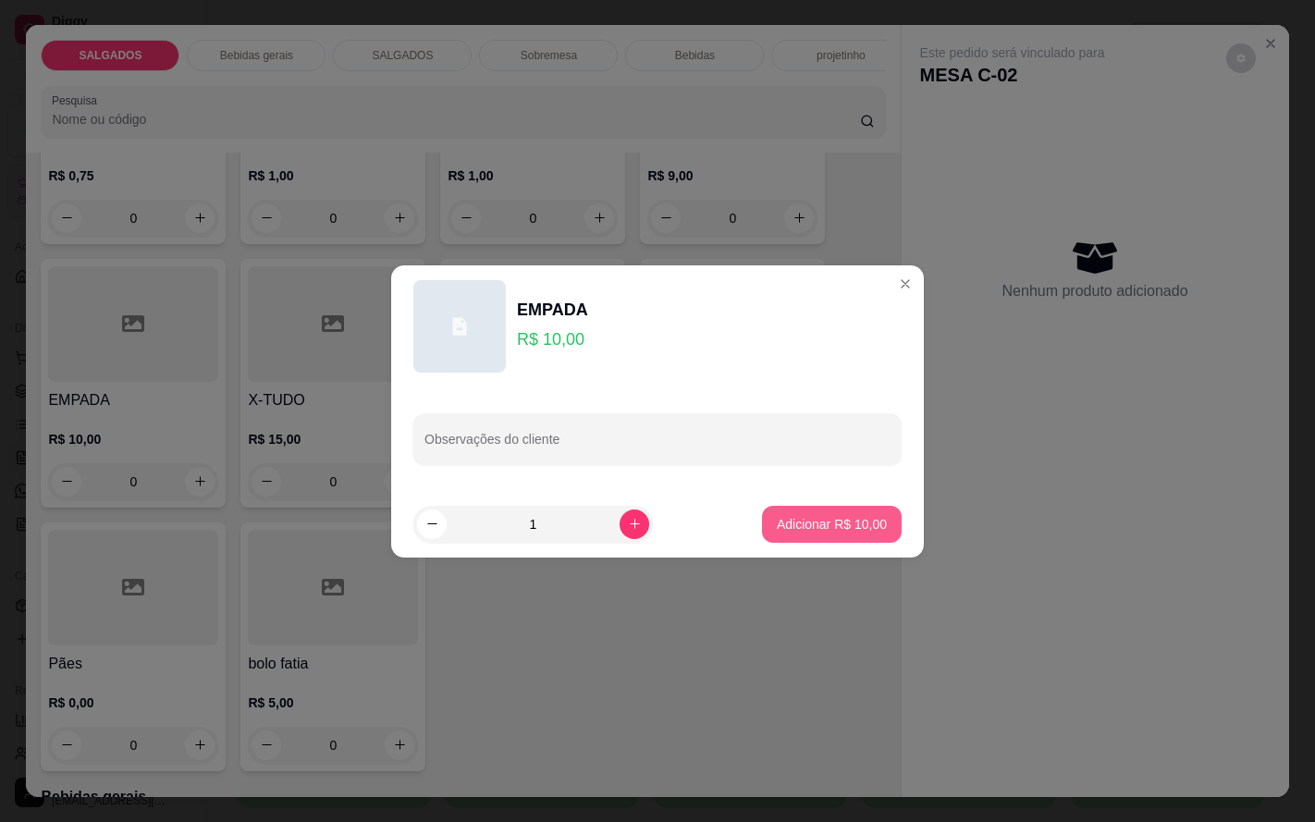
click at [766, 511] on button "Adicionar R$ 10,00" at bounding box center [832, 524] width 140 height 37
type input "1"
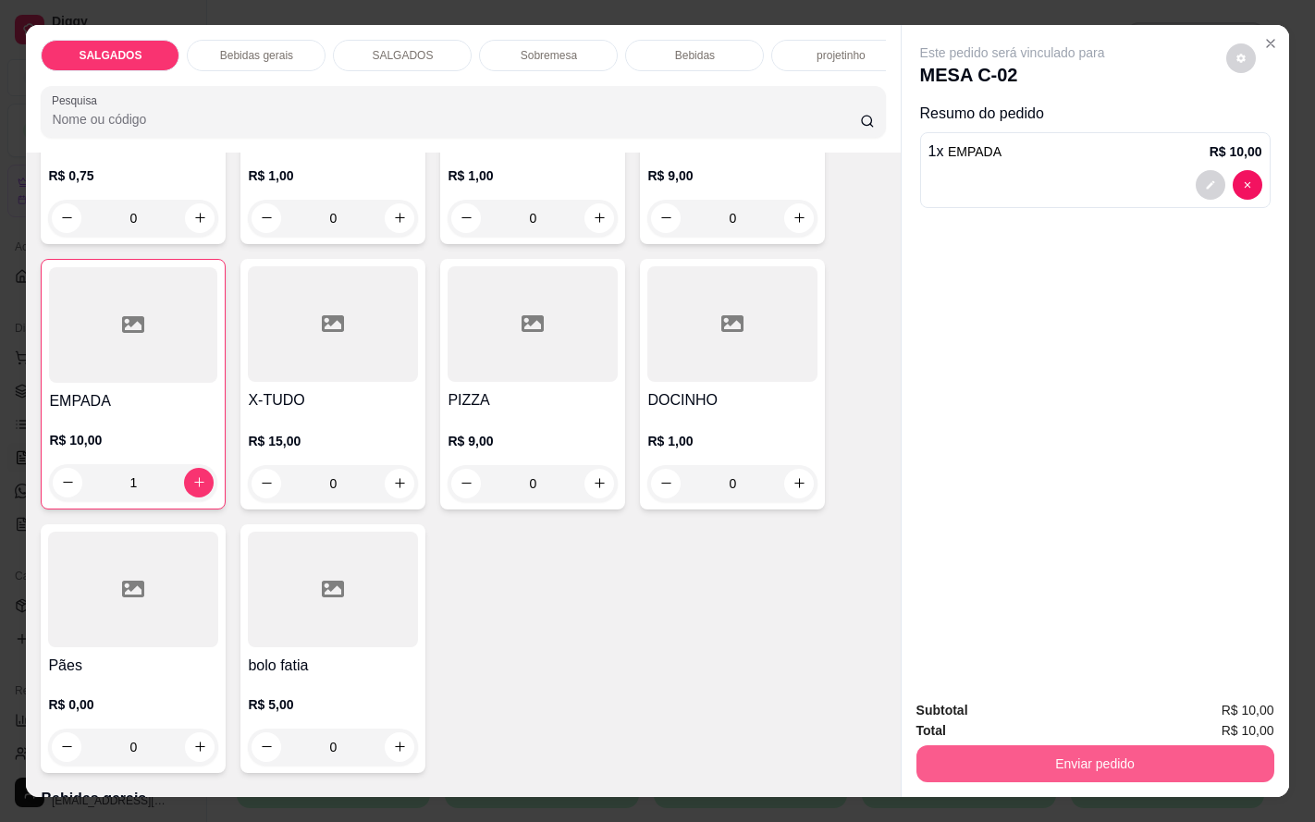
click at [1018, 746] on button "Enviar pedido" at bounding box center [1096, 764] width 358 height 37
click at [1208, 706] on button "Enviar pedido" at bounding box center [1223, 709] width 102 height 34
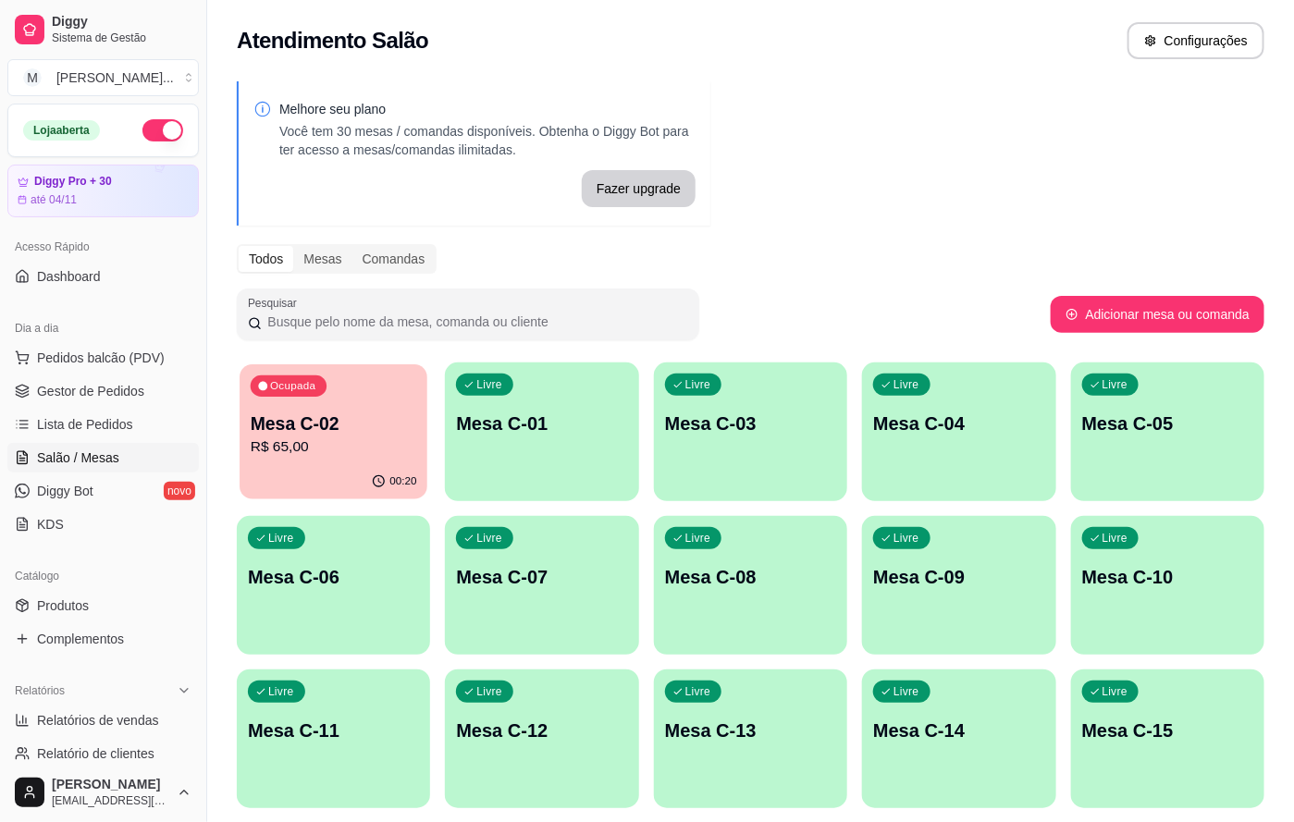
click at [402, 453] on p "R$ 65,00" at bounding box center [334, 447] width 166 height 21
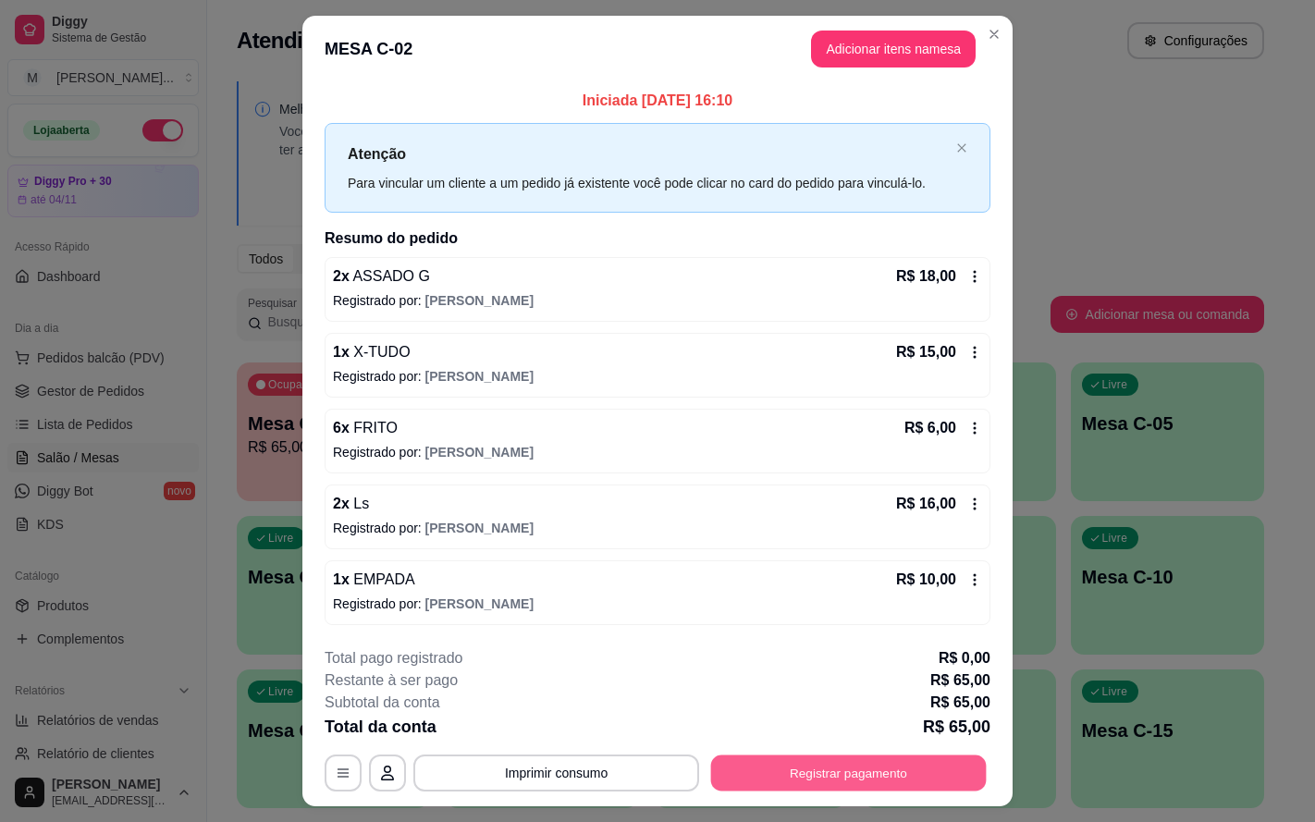
click at [800, 772] on button "Registrar pagamento" at bounding box center [849, 774] width 276 height 36
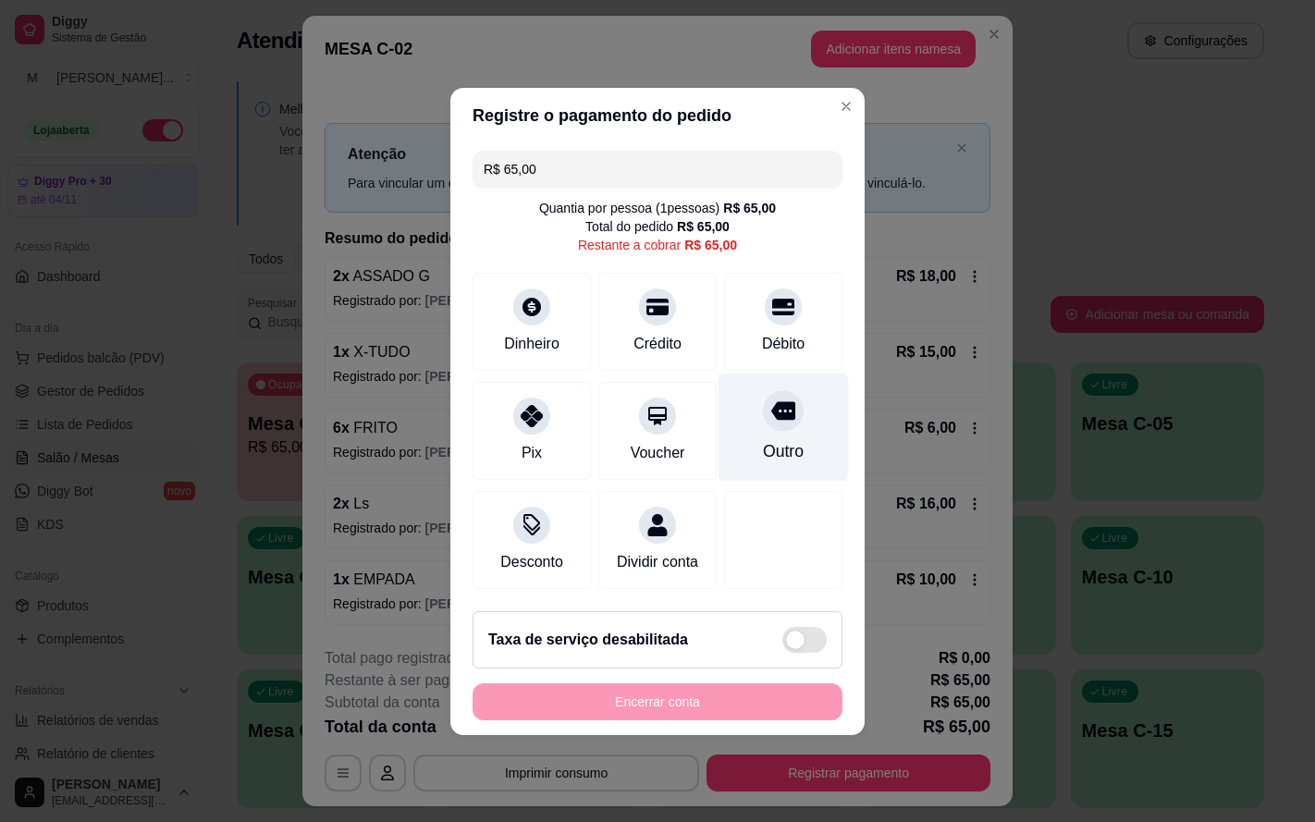
click at [742, 434] on div "Outro" at bounding box center [784, 427] width 130 height 108
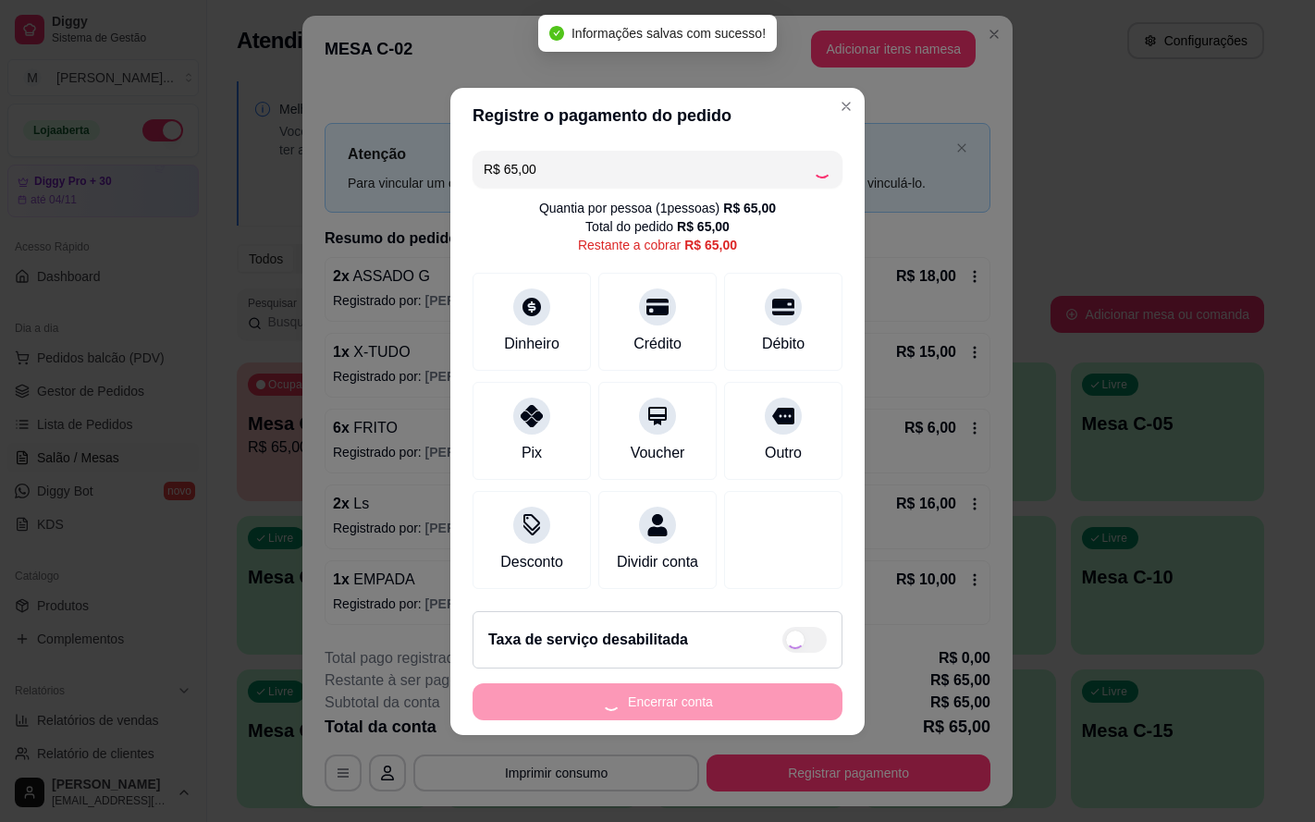
type input "R$ 0,00"
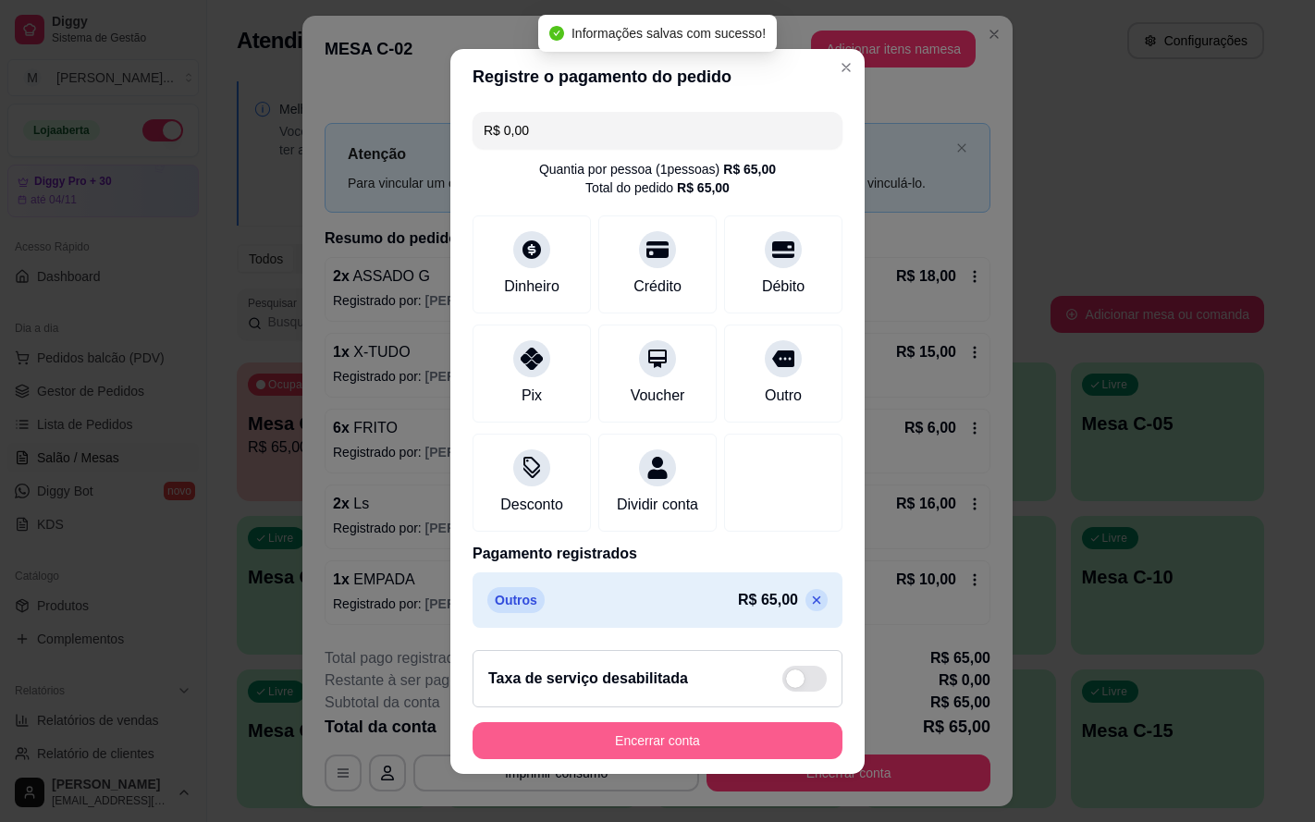
click at [677, 745] on button "Encerrar conta" at bounding box center [658, 740] width 370 height 37
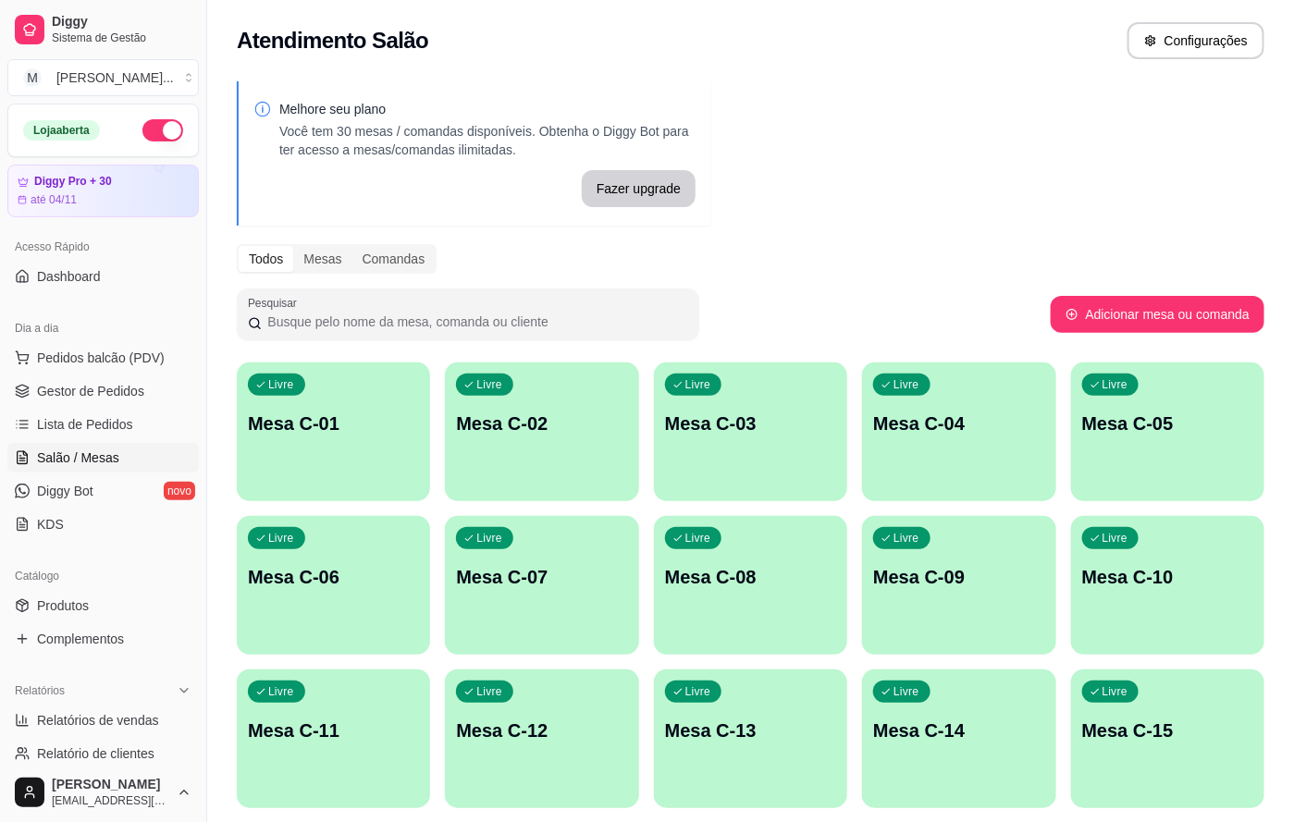
click at [350, 408] on div "Livre Mesa C-01" at bounding box center [333, 421] width 193 height 117
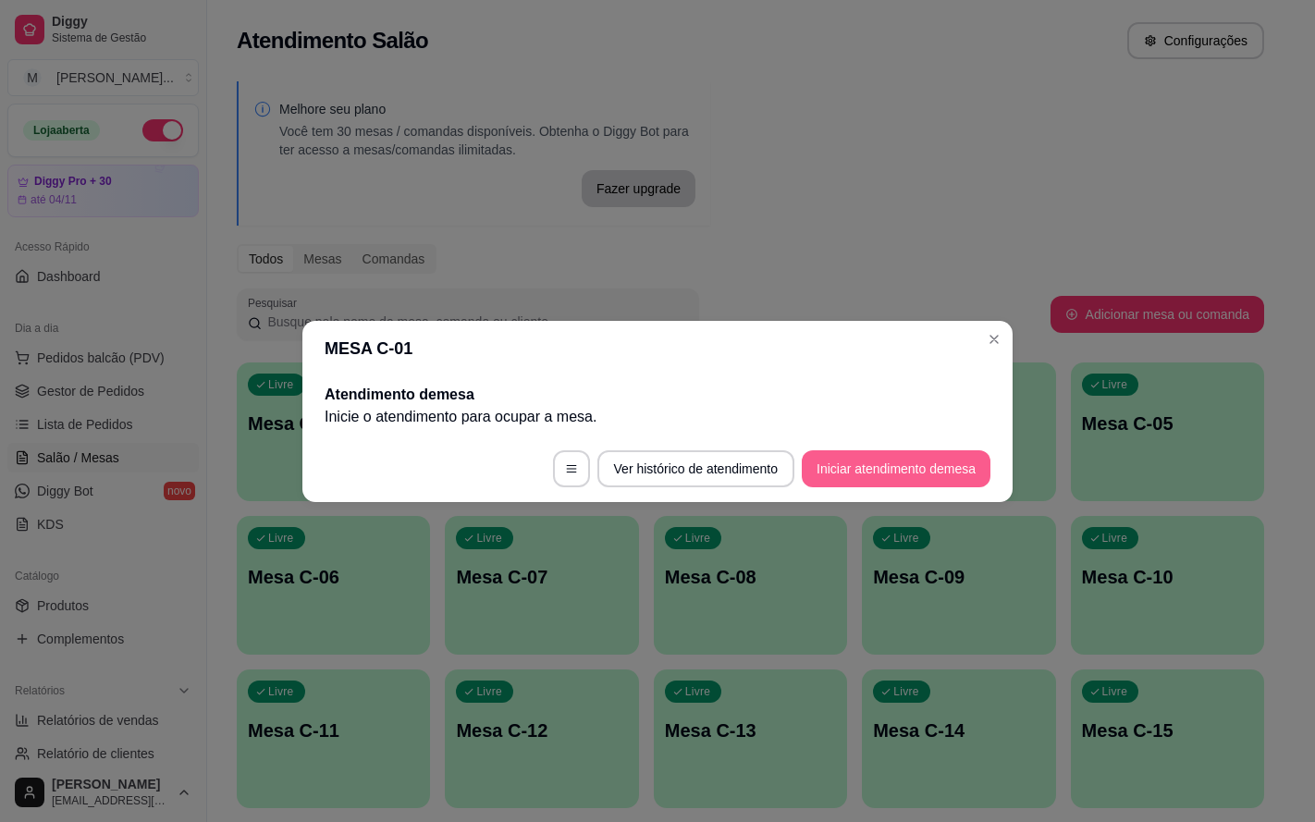
click at [824, 474] on button "Iniciar atendimento de mesa" at bounding box center [896, 468] width 189 height 37
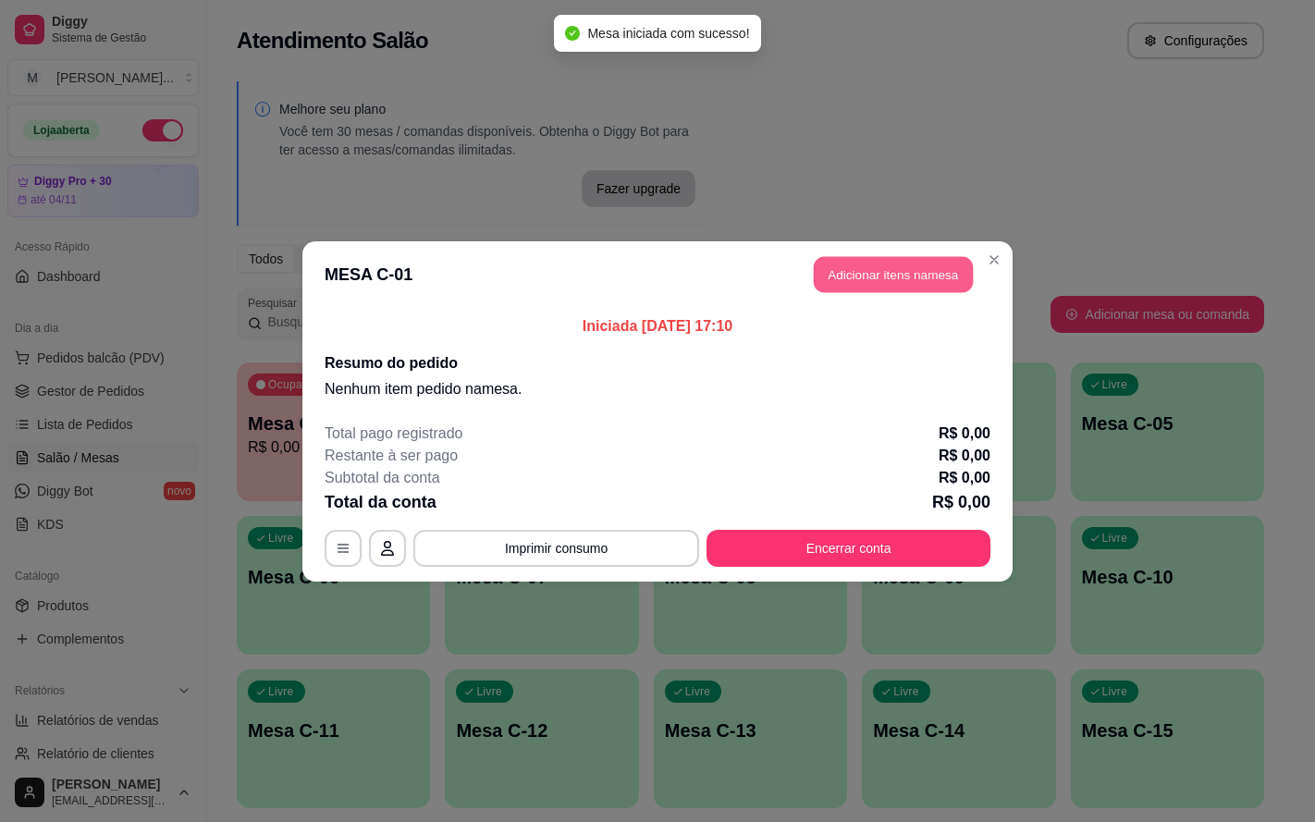
click at [913, 270] on button "Adicionar itens na mesa" at bounding box center [893, 274] width 159 height 36
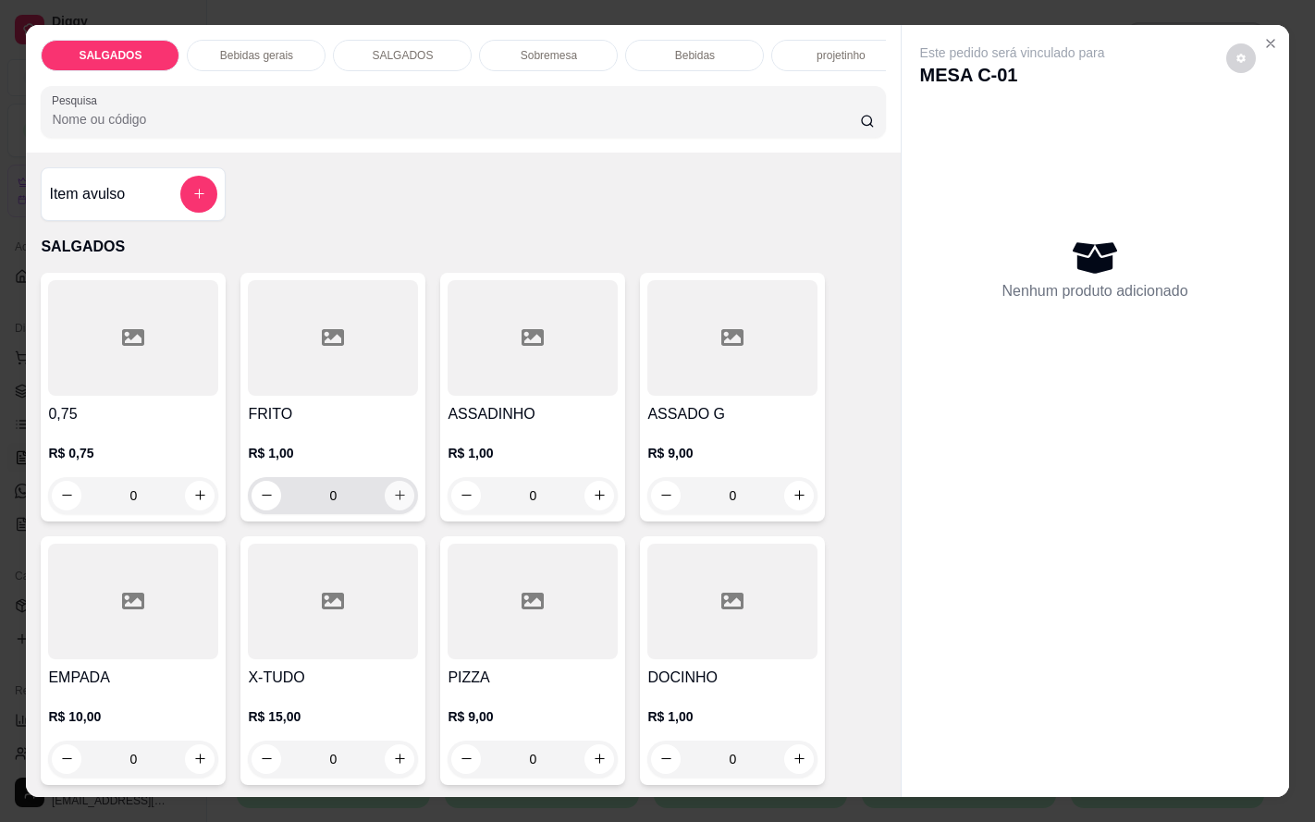
click at [393, 502] on icon "increase-product-quantity" at bounding box center [400, 495] width 14 height 14
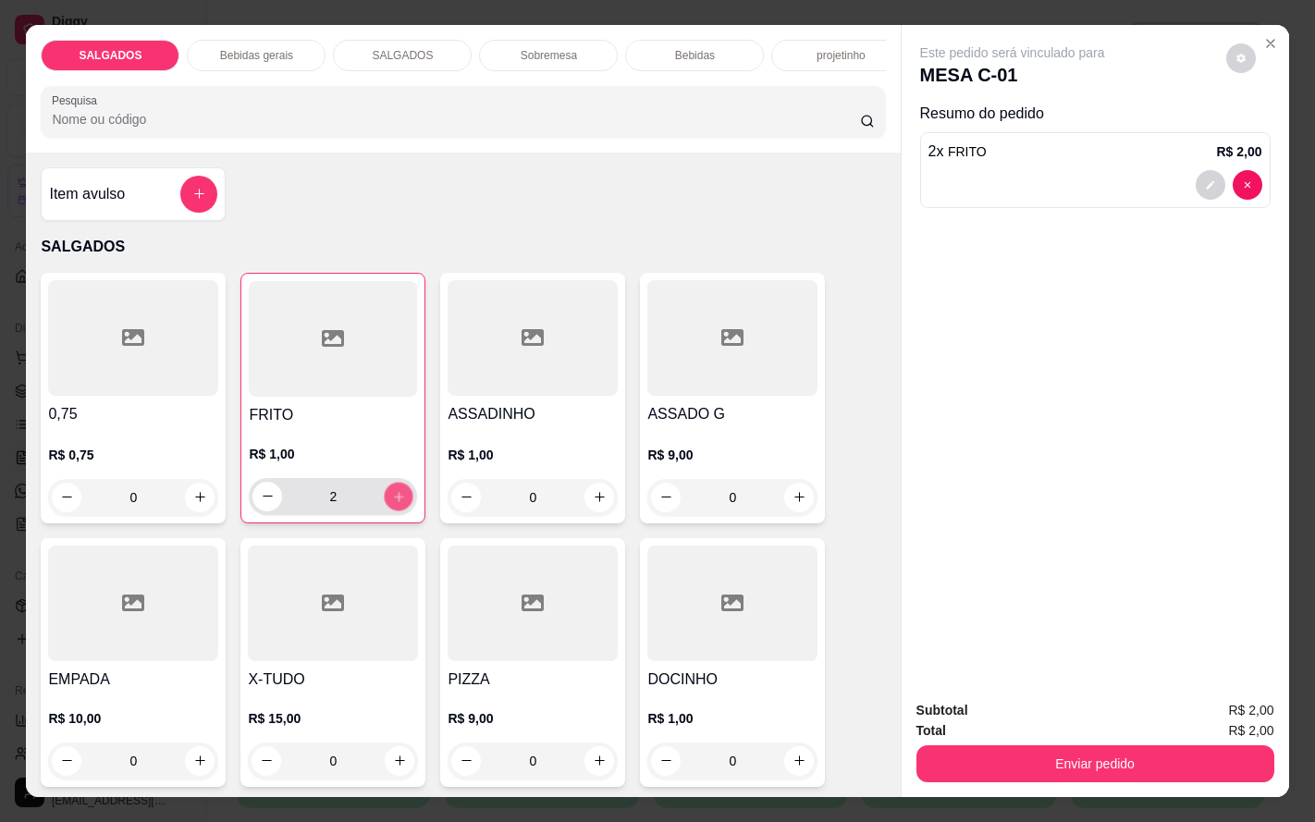
click at [392, 503] on icon "increase-product-quantity" at bounding box center [399, 496] width 14 height 14
type input "6"
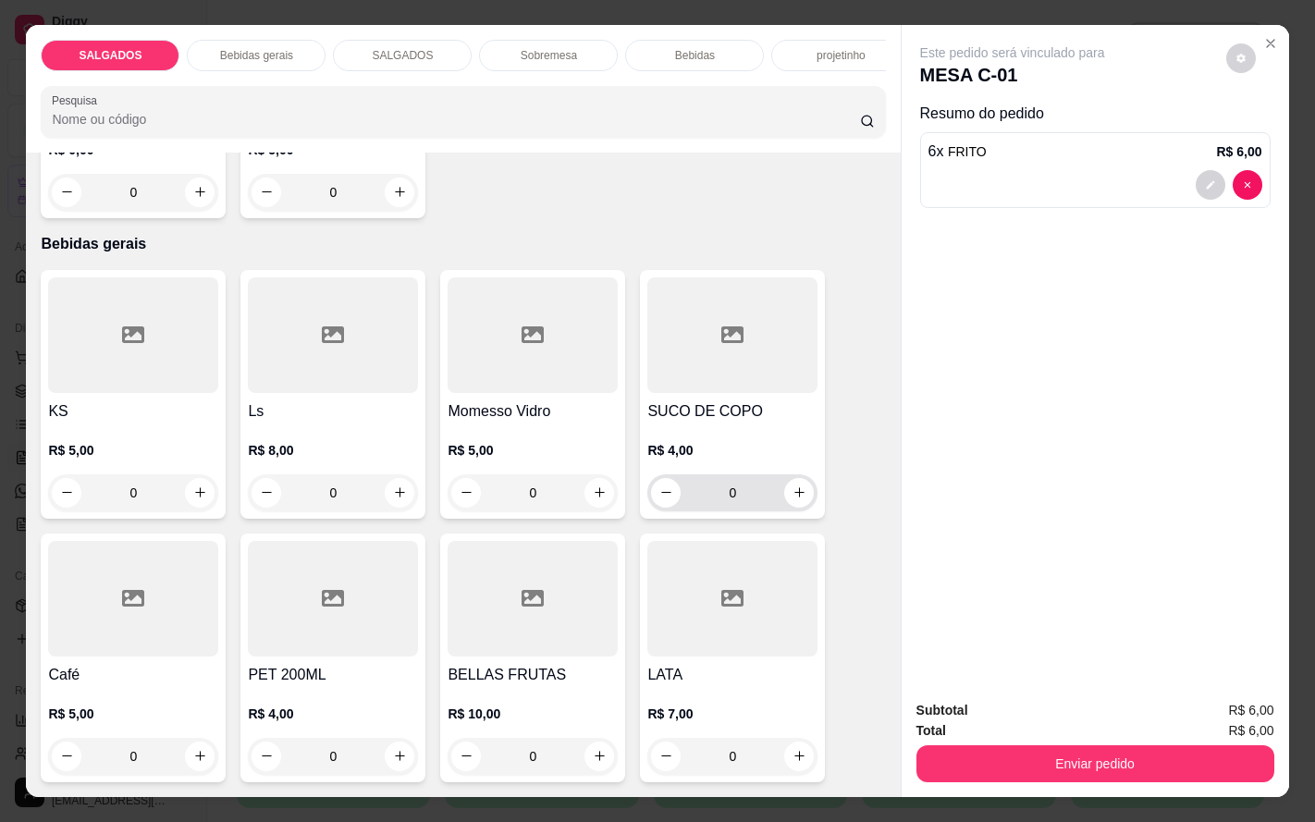
scroll to position [1110, 0]
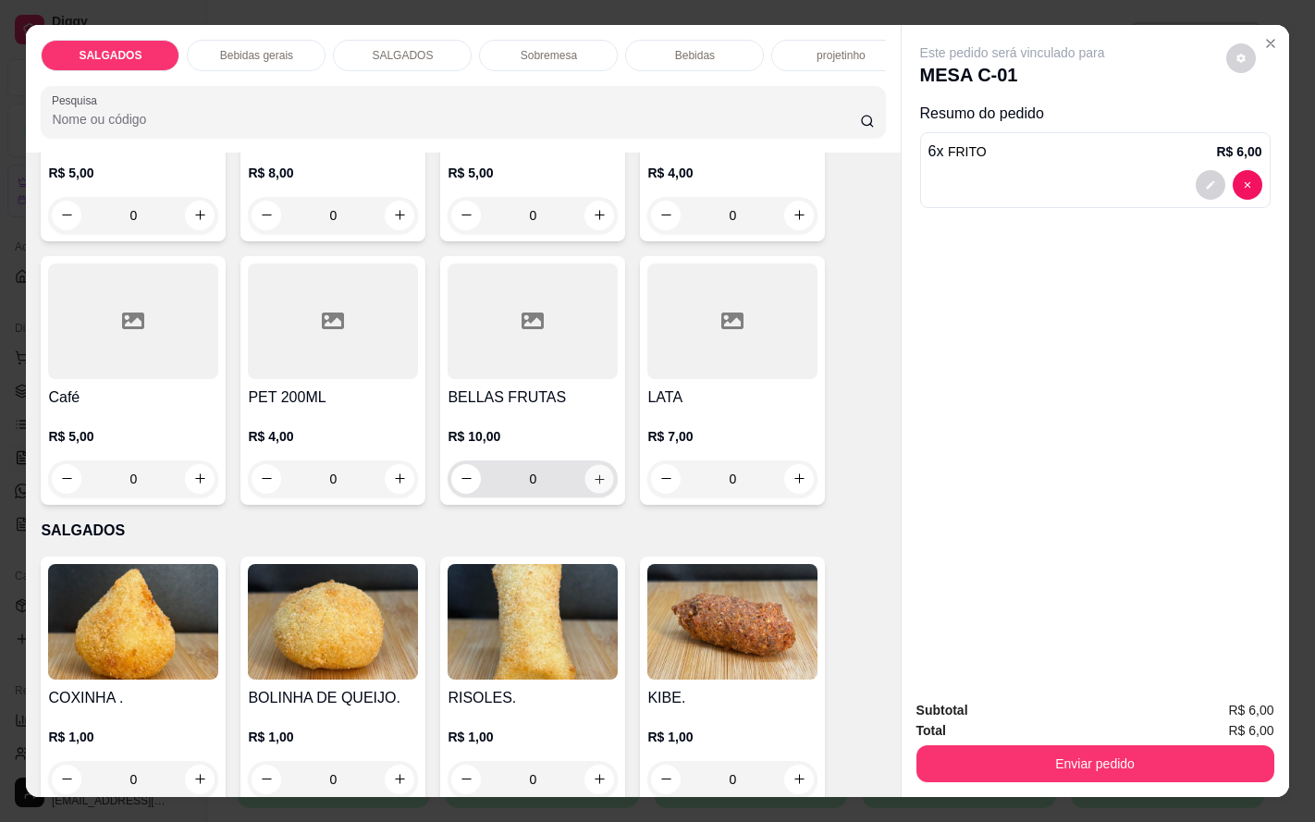
click at [593, 486] on icon "increase-product-quantity" at bounding box center [600, 479] width 14 height 14
type input "1"
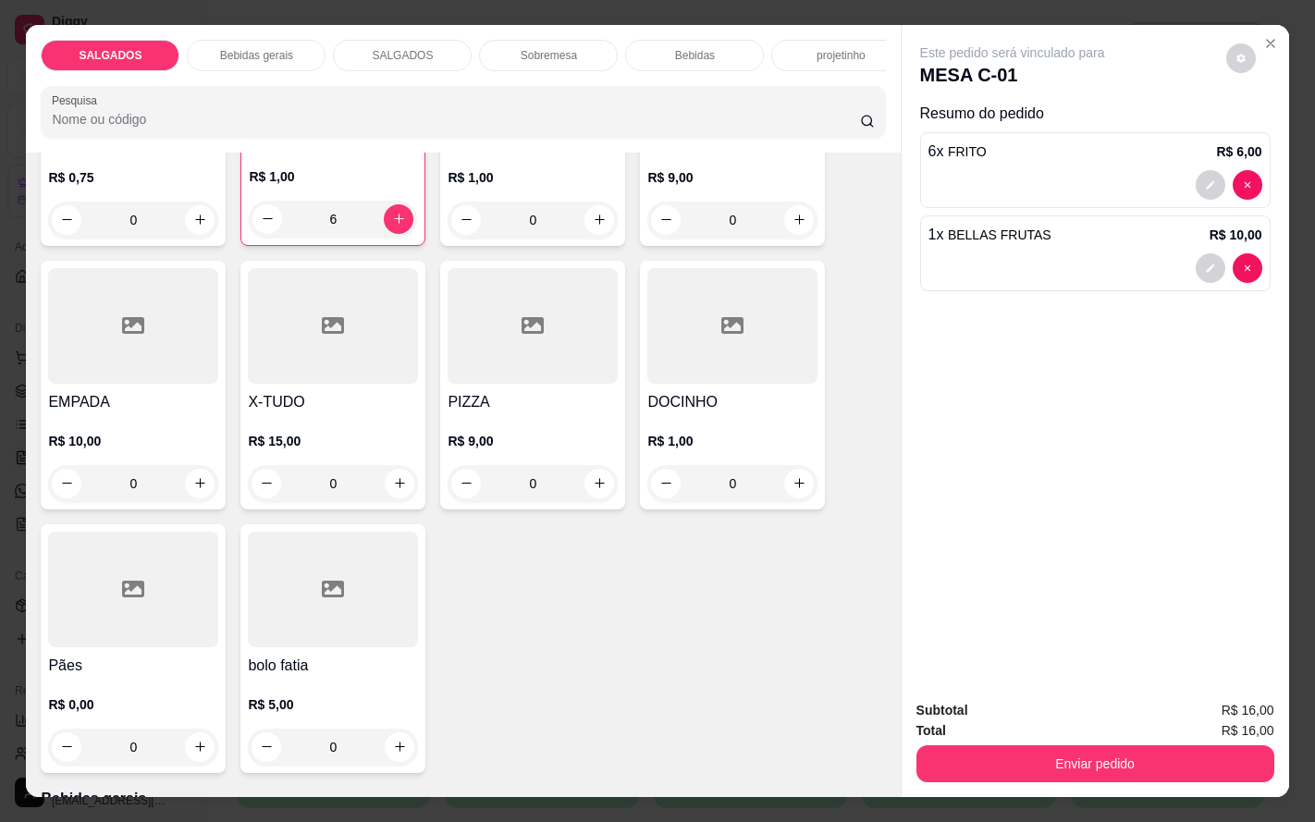
scroll to position [832, 0]
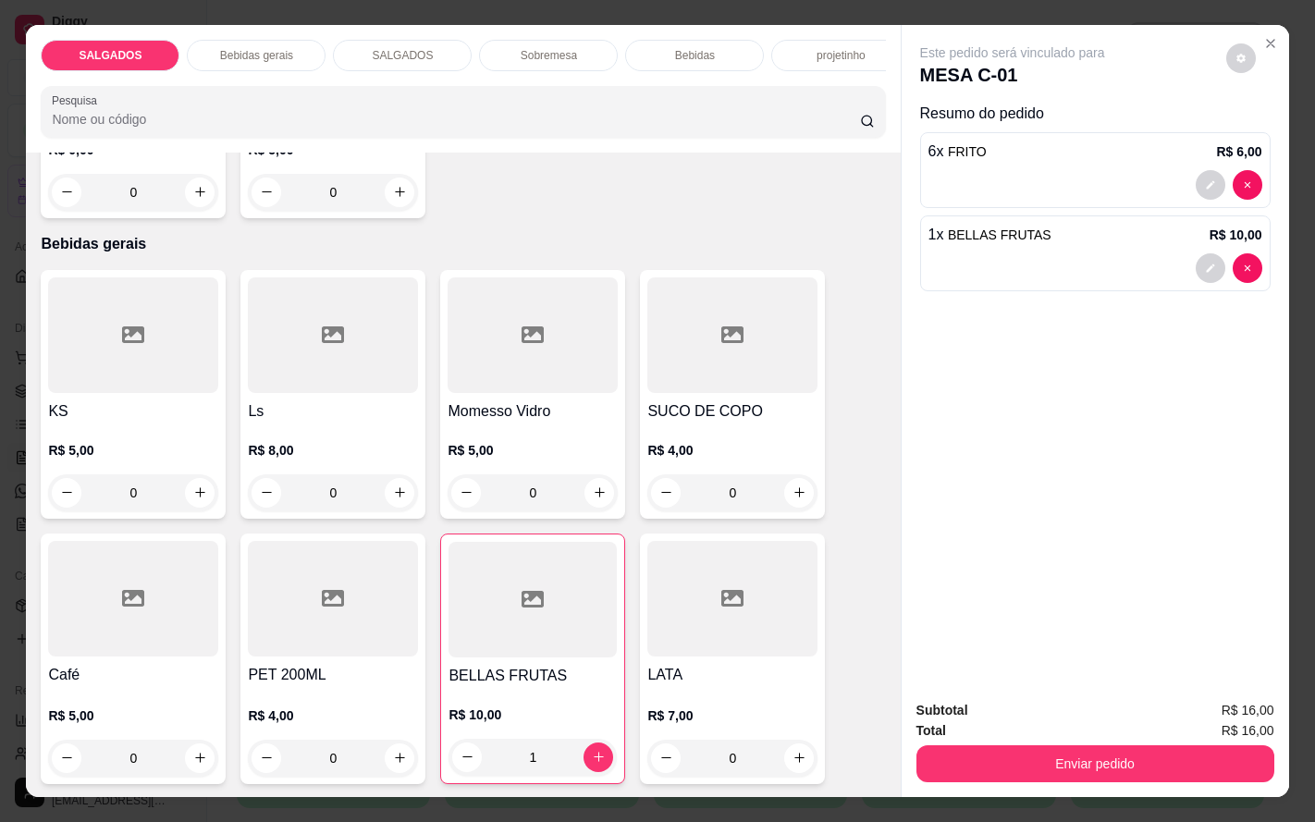
click at [709, 40] on div "Bebidas" at bounding box center [694, 55] width 139 height 31
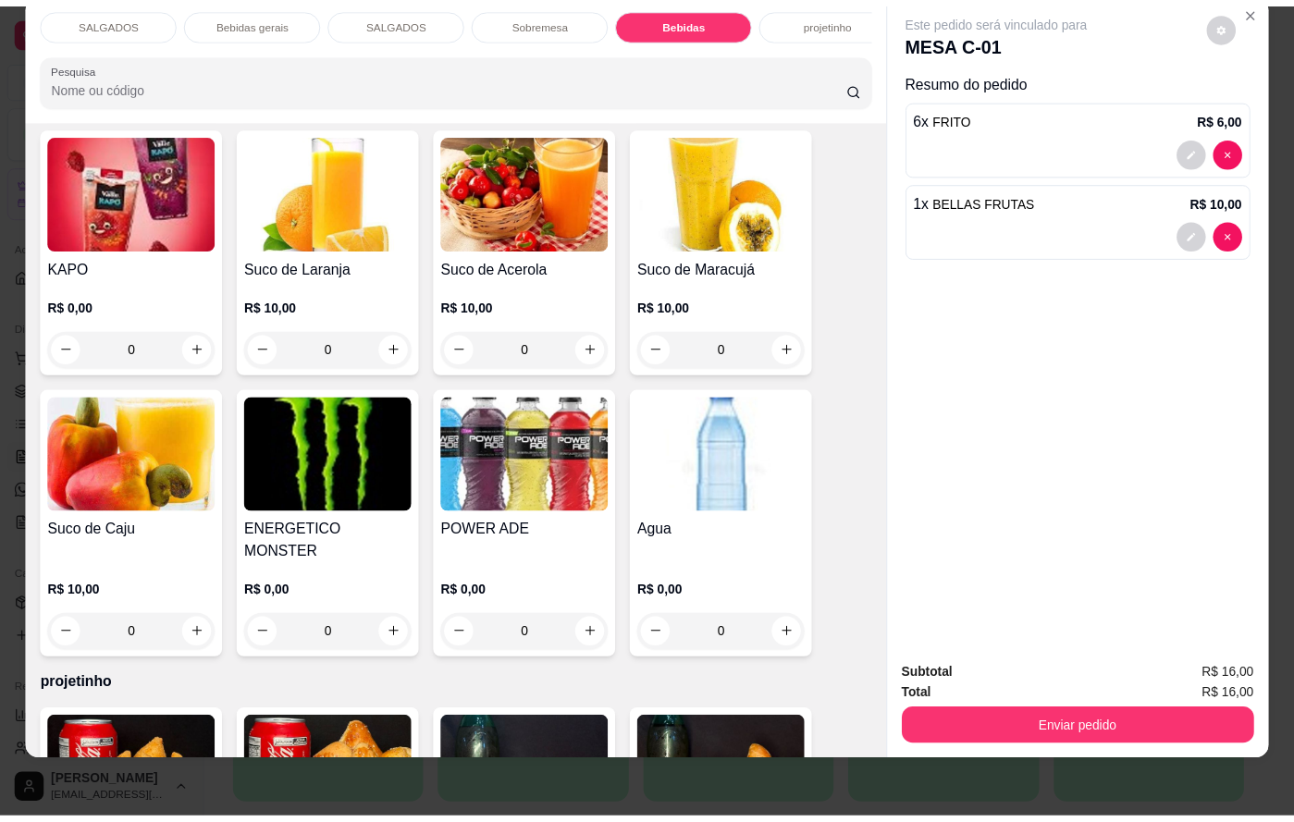
scroll to position [3875, 0]
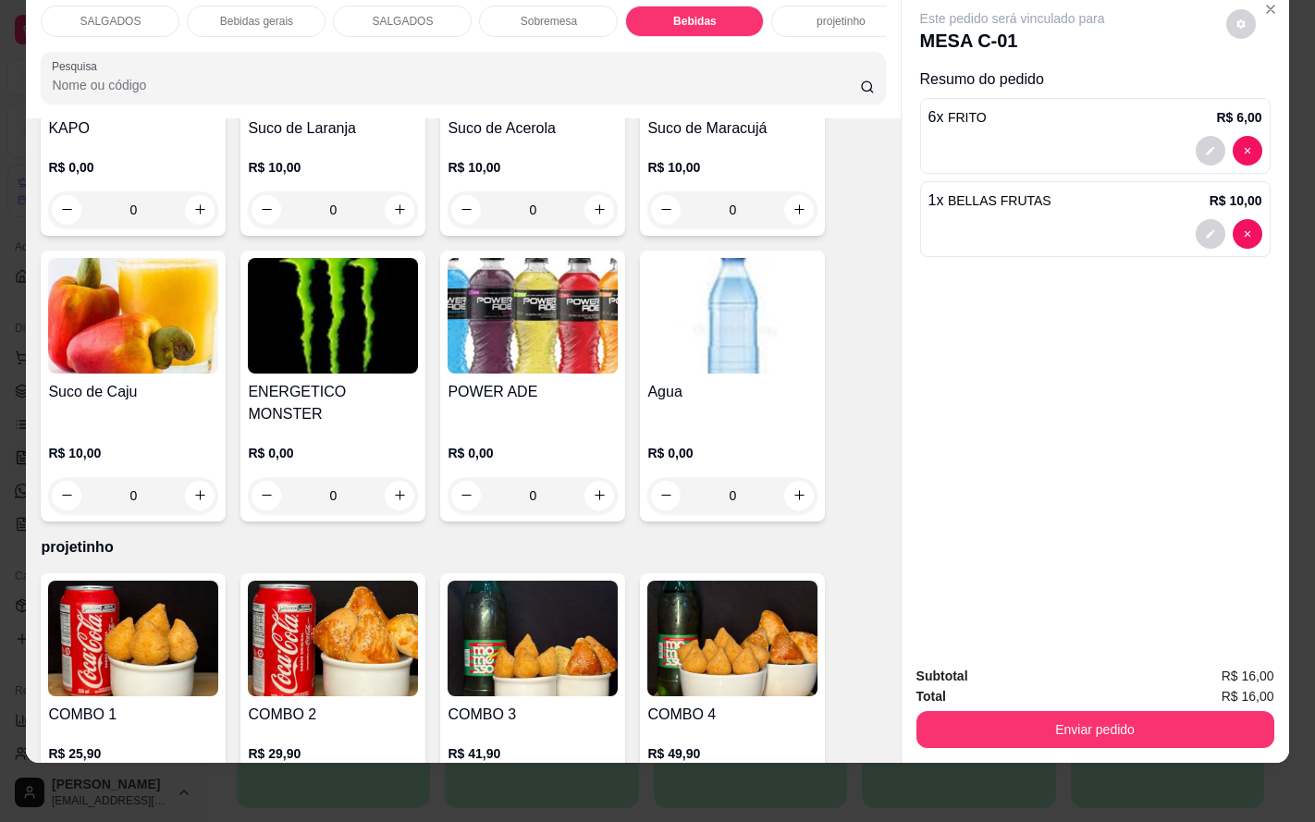
click at [785, 477] on div "0" at bounding box center [732, 495] width 170 height 37
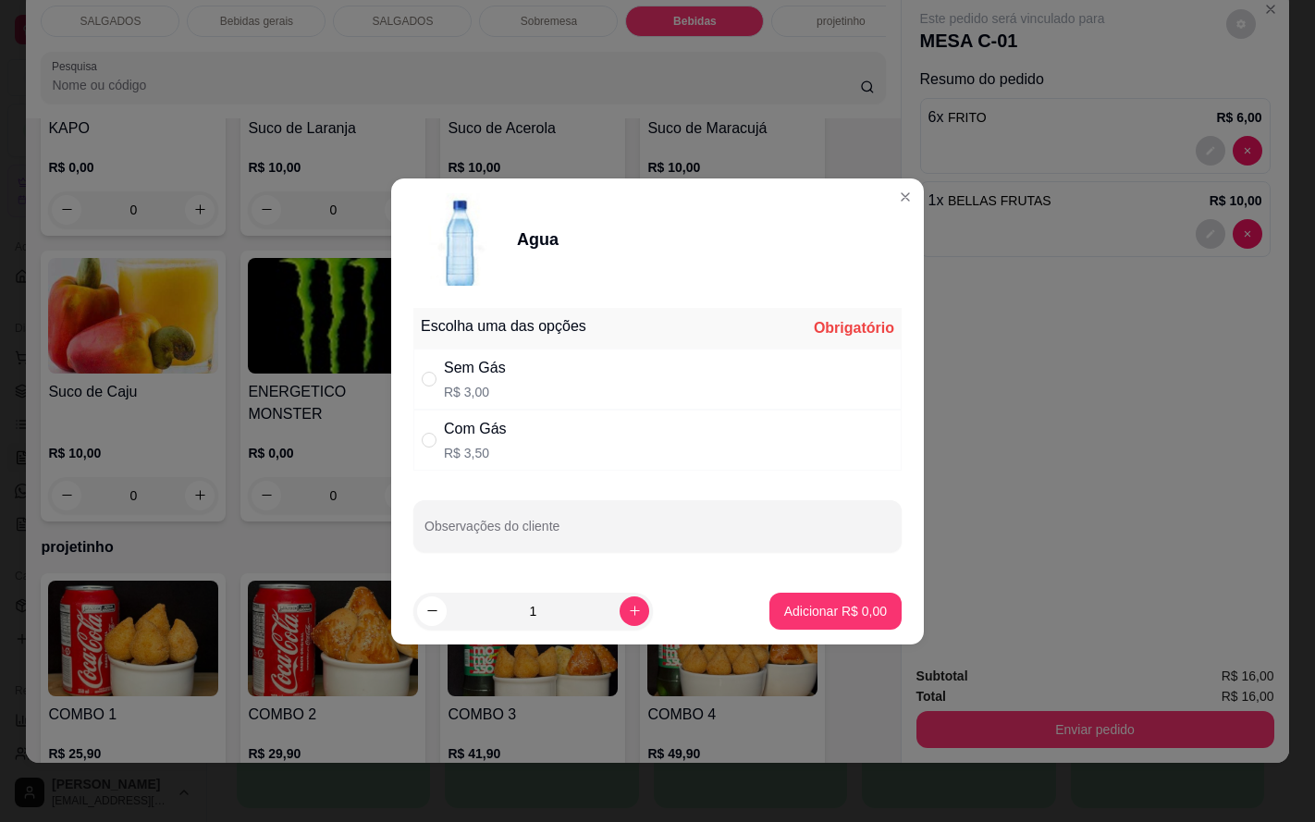
click at [505, 383] on div "Sem Gás R$ 3,00" at bounding box center [657, 379] width 488 height 61
radio input "true"
click at [802, 609] on p "Adicionar R$ 3,00" at bounding box center [835, 611] width 103 height 18
type input "1"
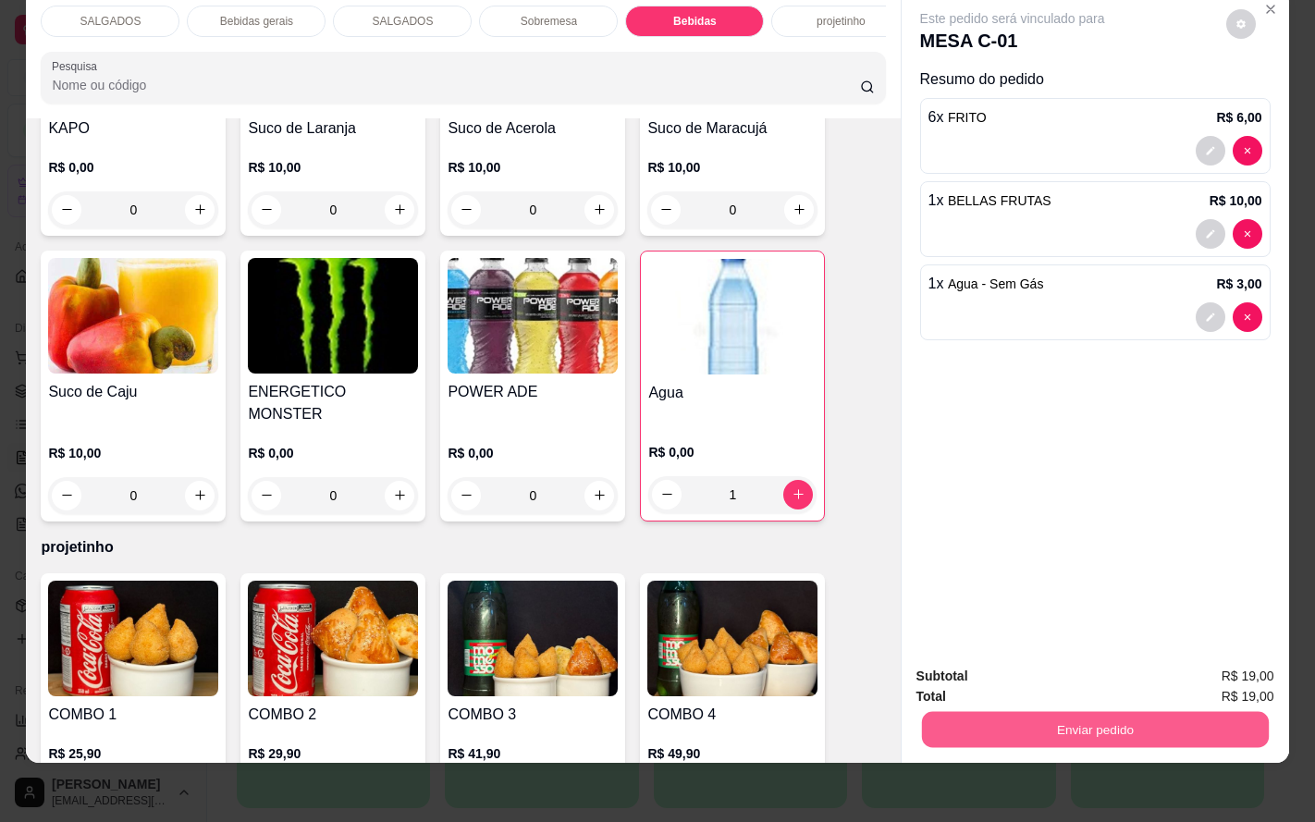
click at [1077, 712] on button "Enviar pedido" at bounding box center [1094, 730] width 347 height 36
click at [1219, 672] on button "Enviar pedido" at bounding box center [1223, 664] width 105 height 35
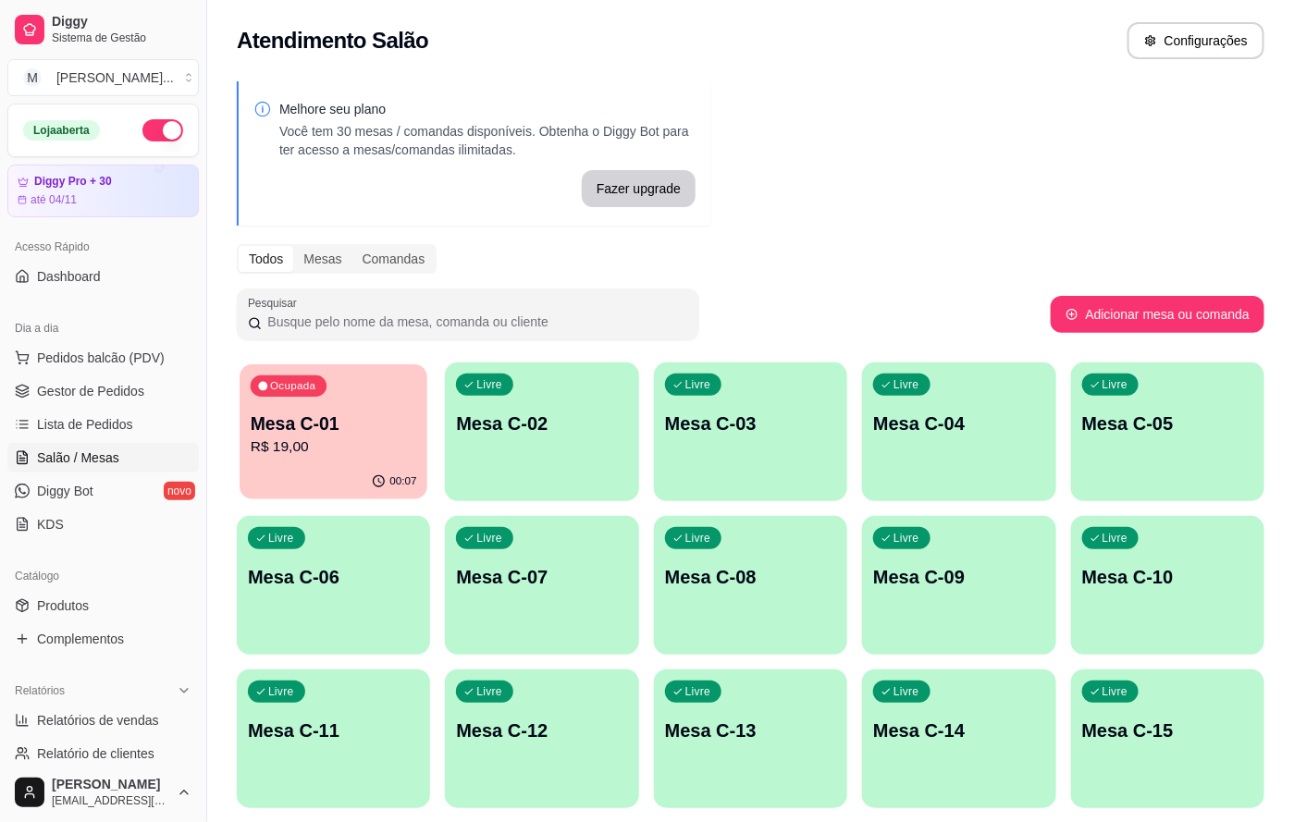
click at [302, 470] on div "00:07" at bounding box center [334, 481] width 188 height 35
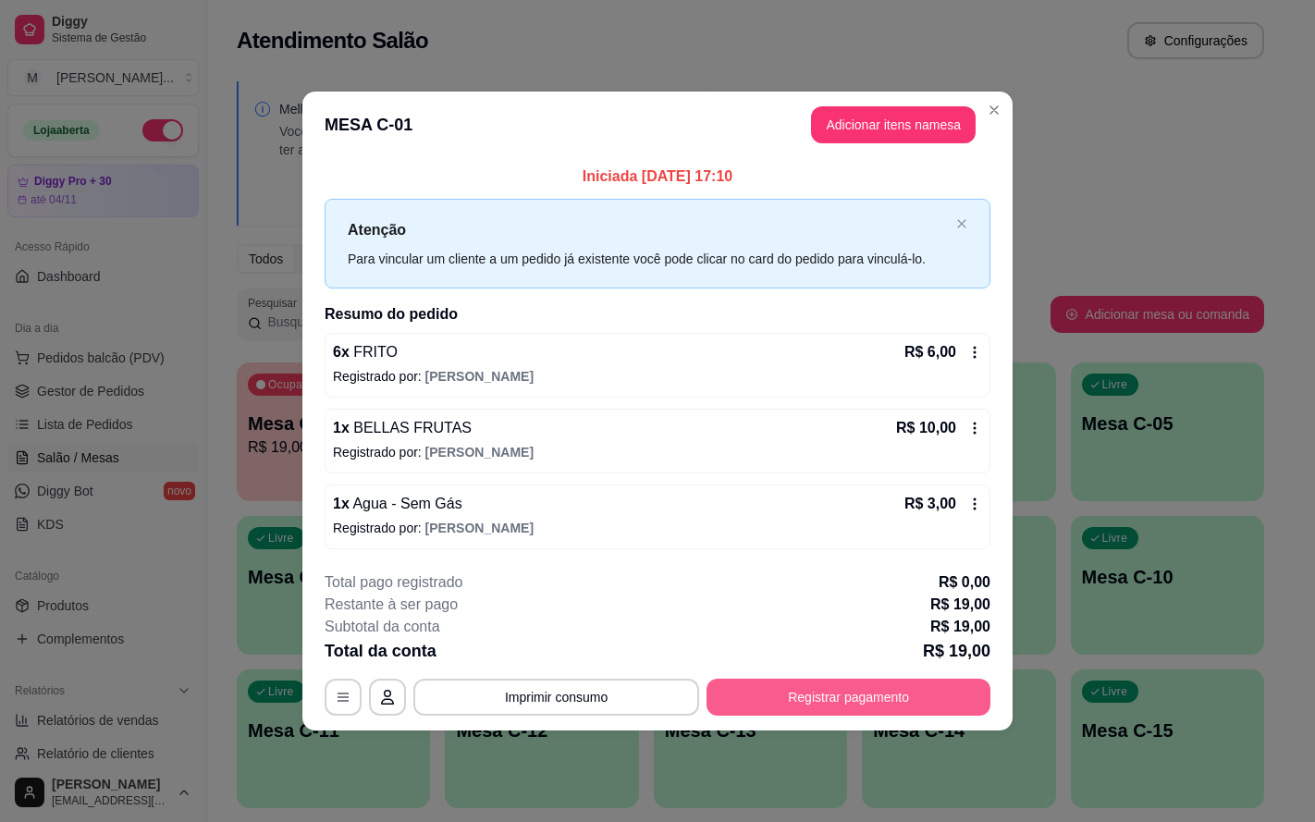
click at [836, 692] on button "Registrar pagamento" at bounding box center [849, 697] width 284 height 37
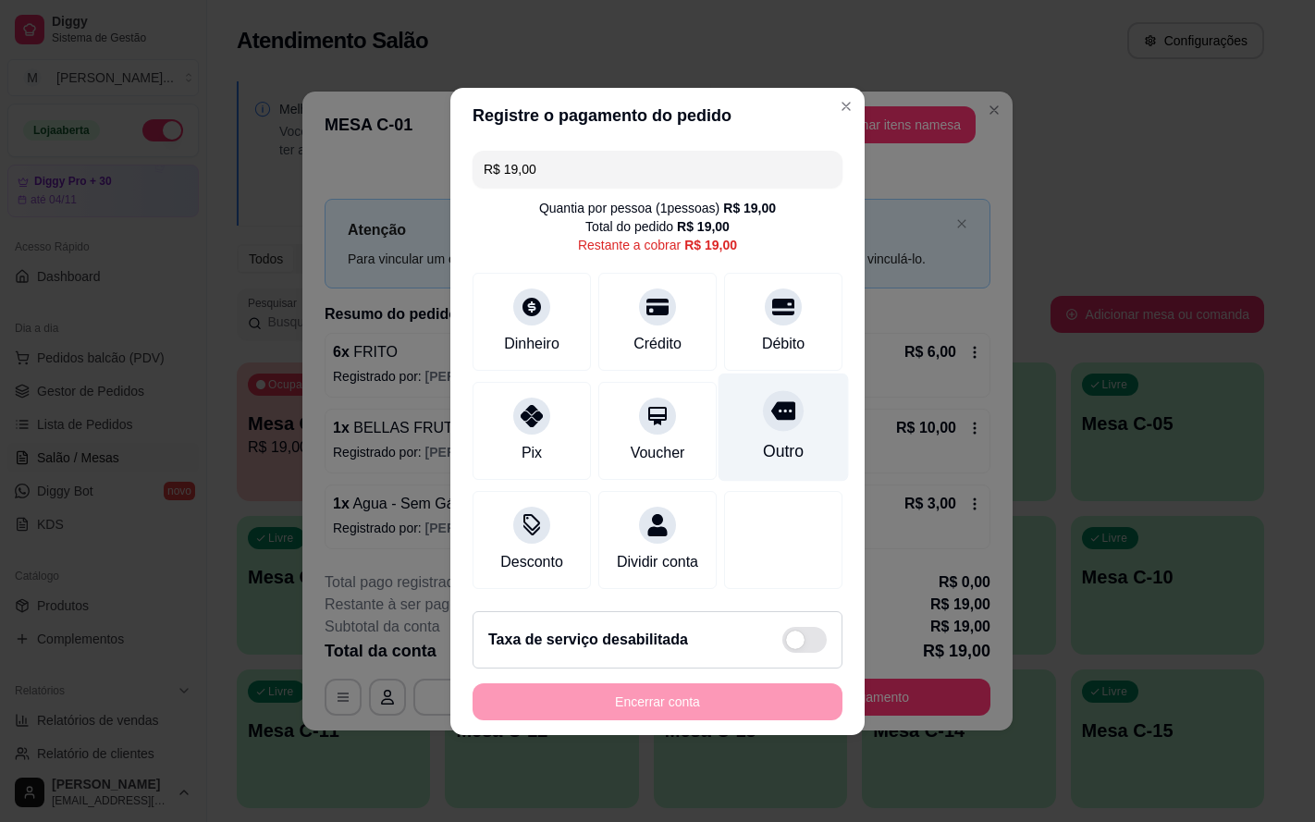
click at [792, 428] on div "Outro" at bounding box center [784, 427] width 130 height 108
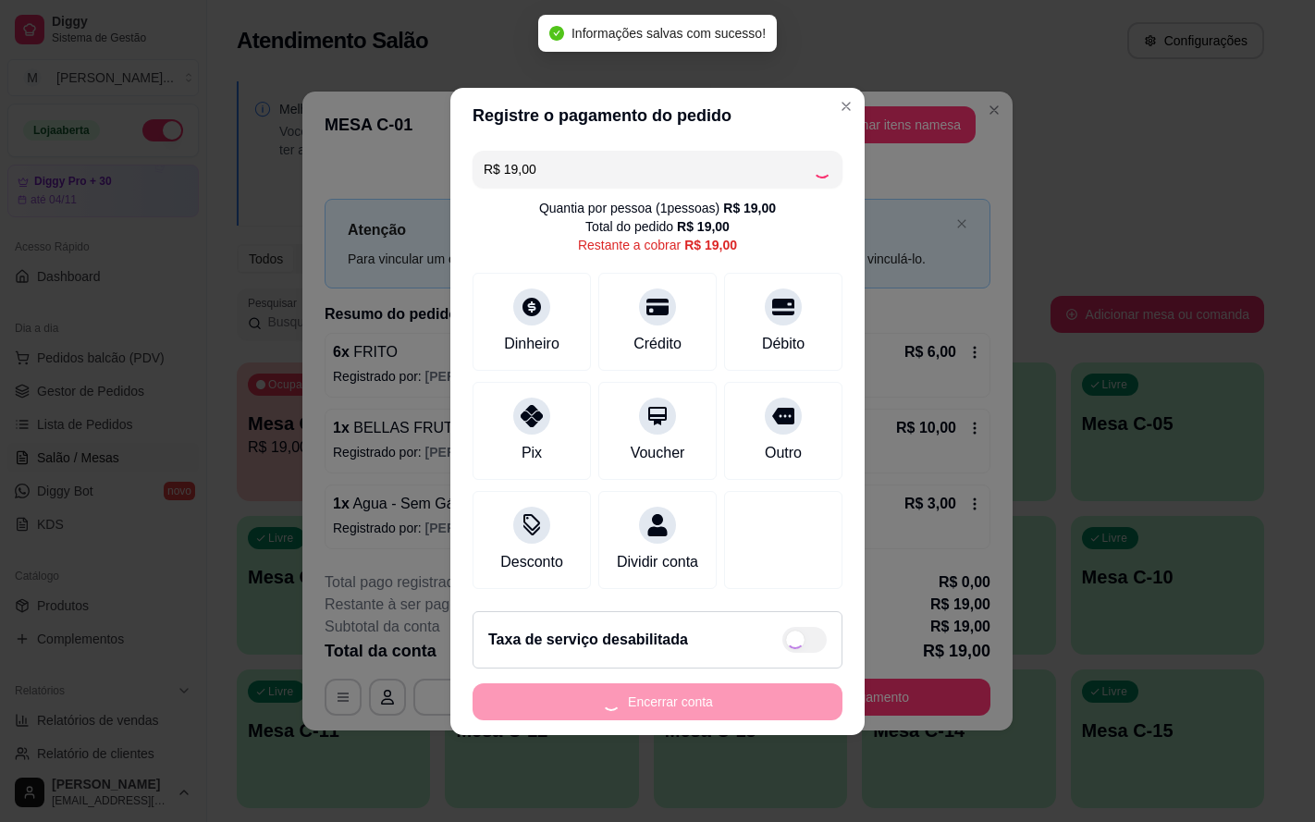
type input "R$ 0,00"
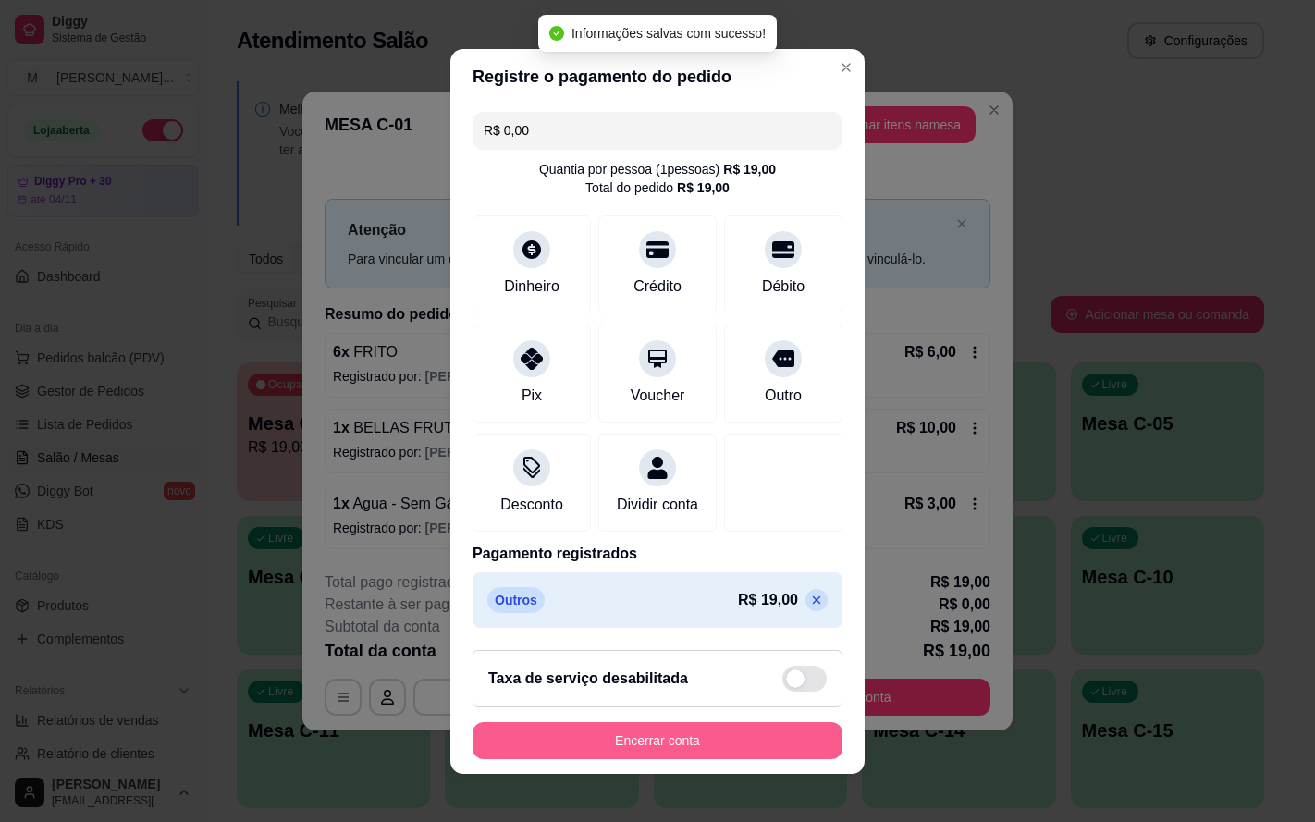
click at [758, 753] on button "Encerrar conta" at bounding box center [658, 740] width 370 height 37
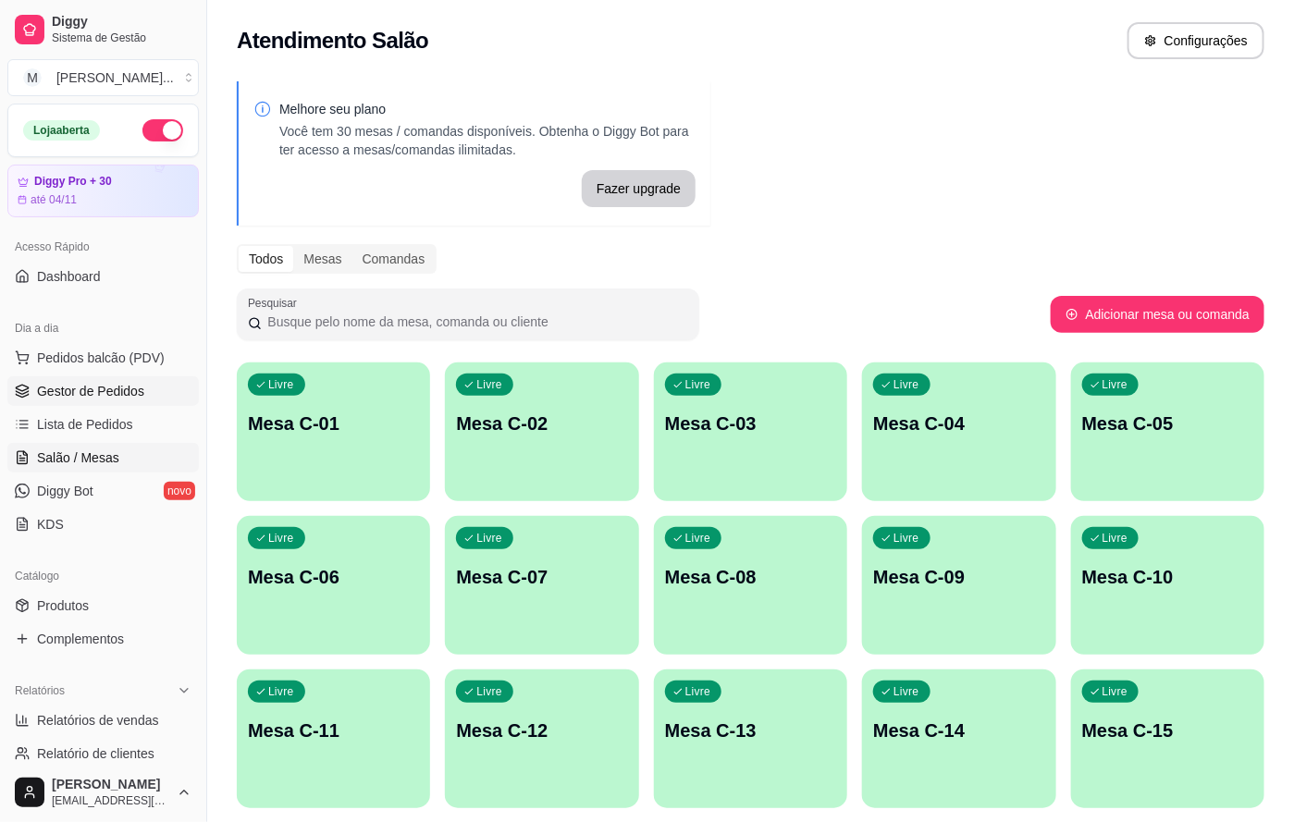
click at [65, 389] on span "Gestor de Pedidos" at bounding box center [90, 391] width 107 height 18
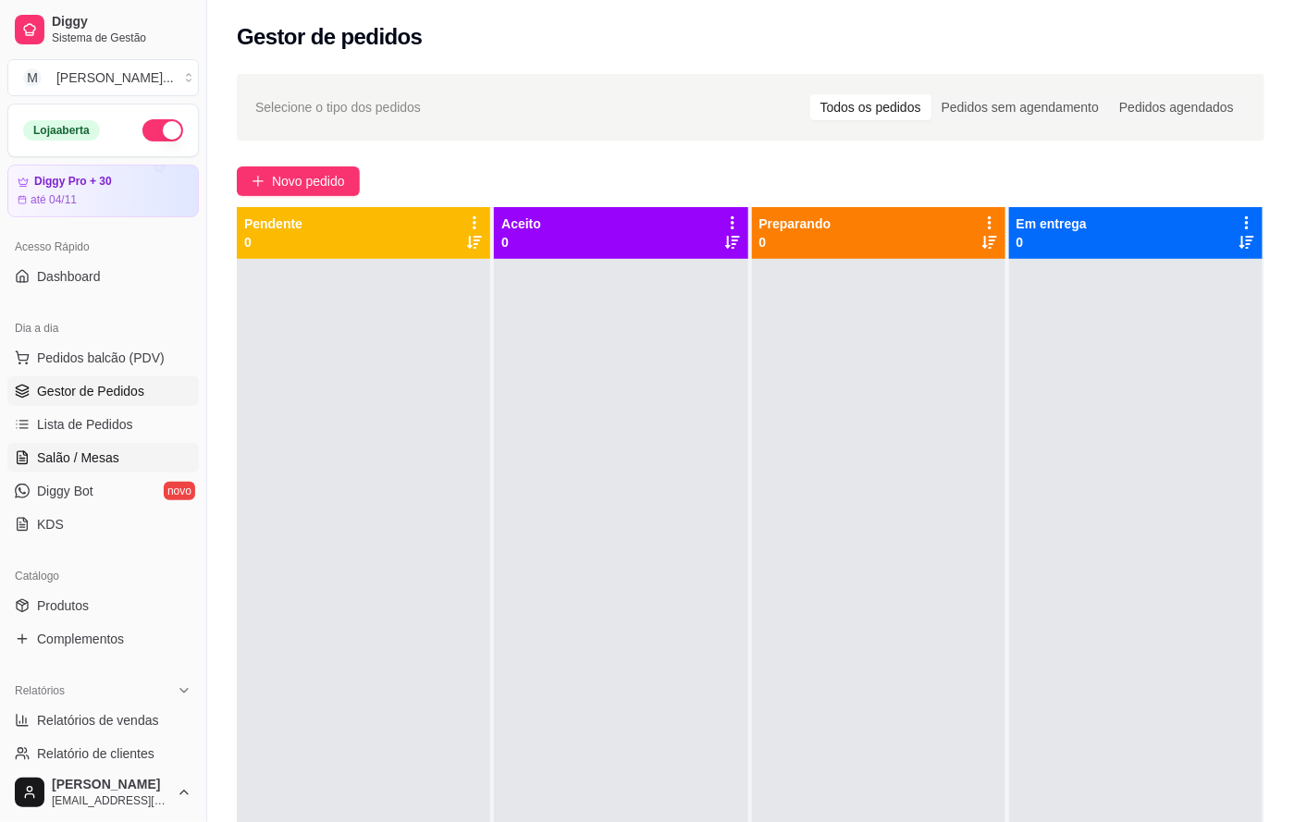
click at [114, 452] on span "Salão / Mesas" at bounding box center [78, 458] width 82 height 18
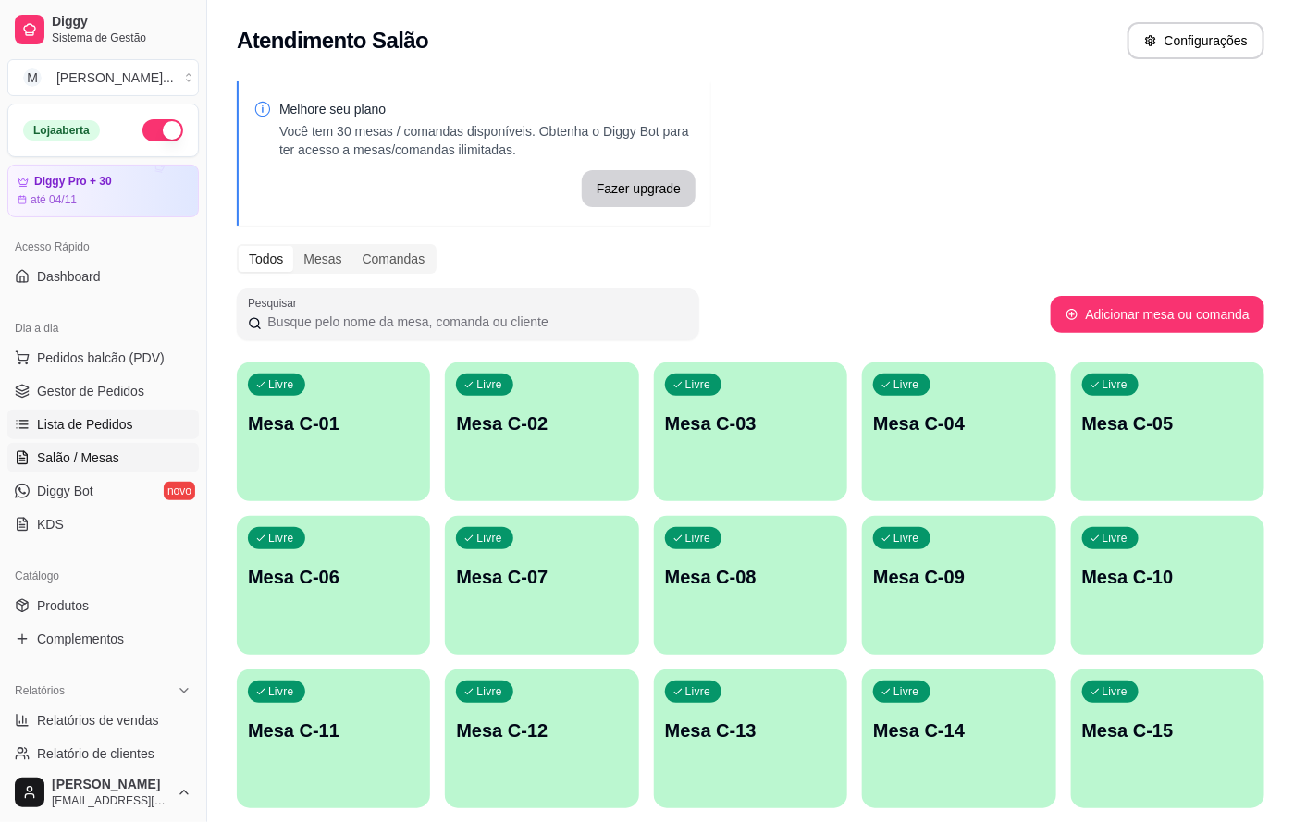
click at [115, 433] on span "Lista de Pedidos" at bounding box center [85, 424] width 96 height 18
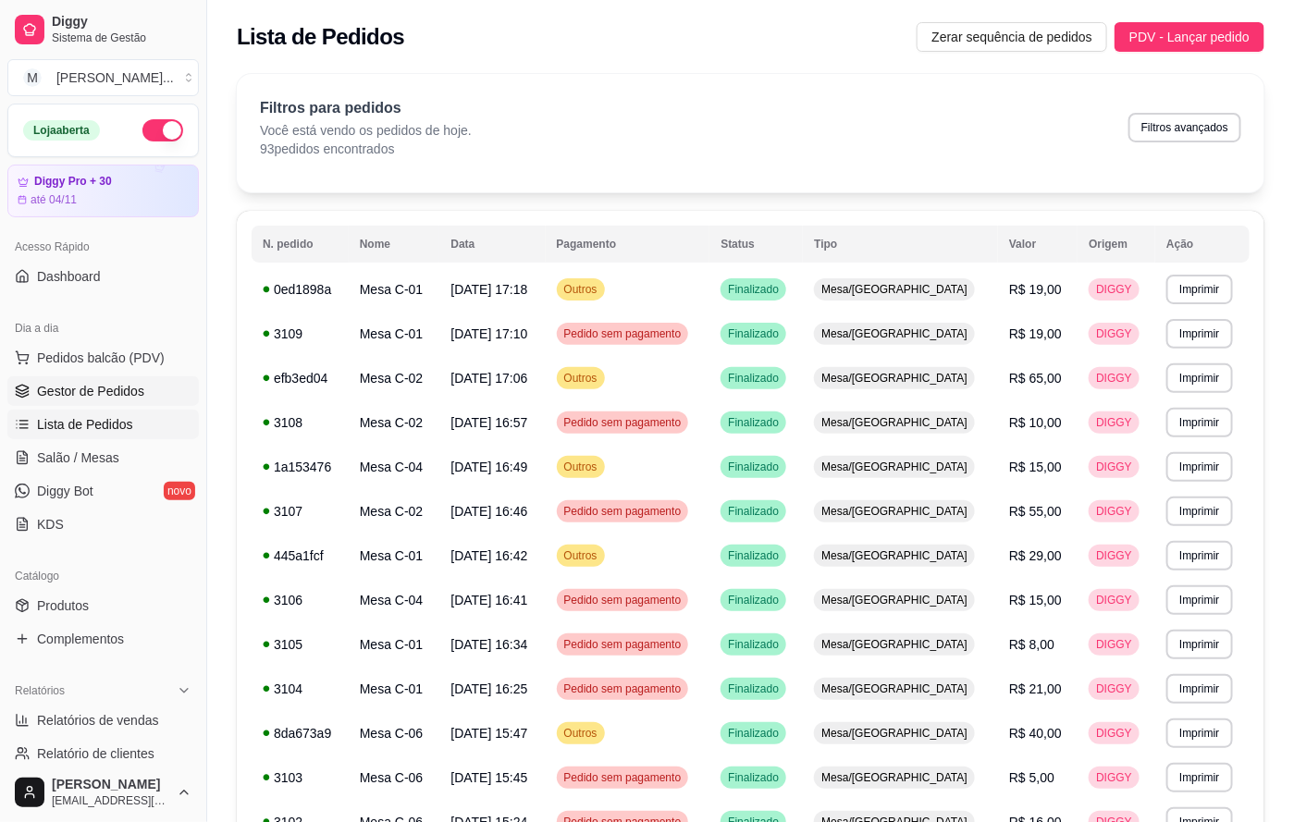
click at [112, 395] on span "Gestor de Pedidos" at bounding box center [90, 391] width 107 height 18
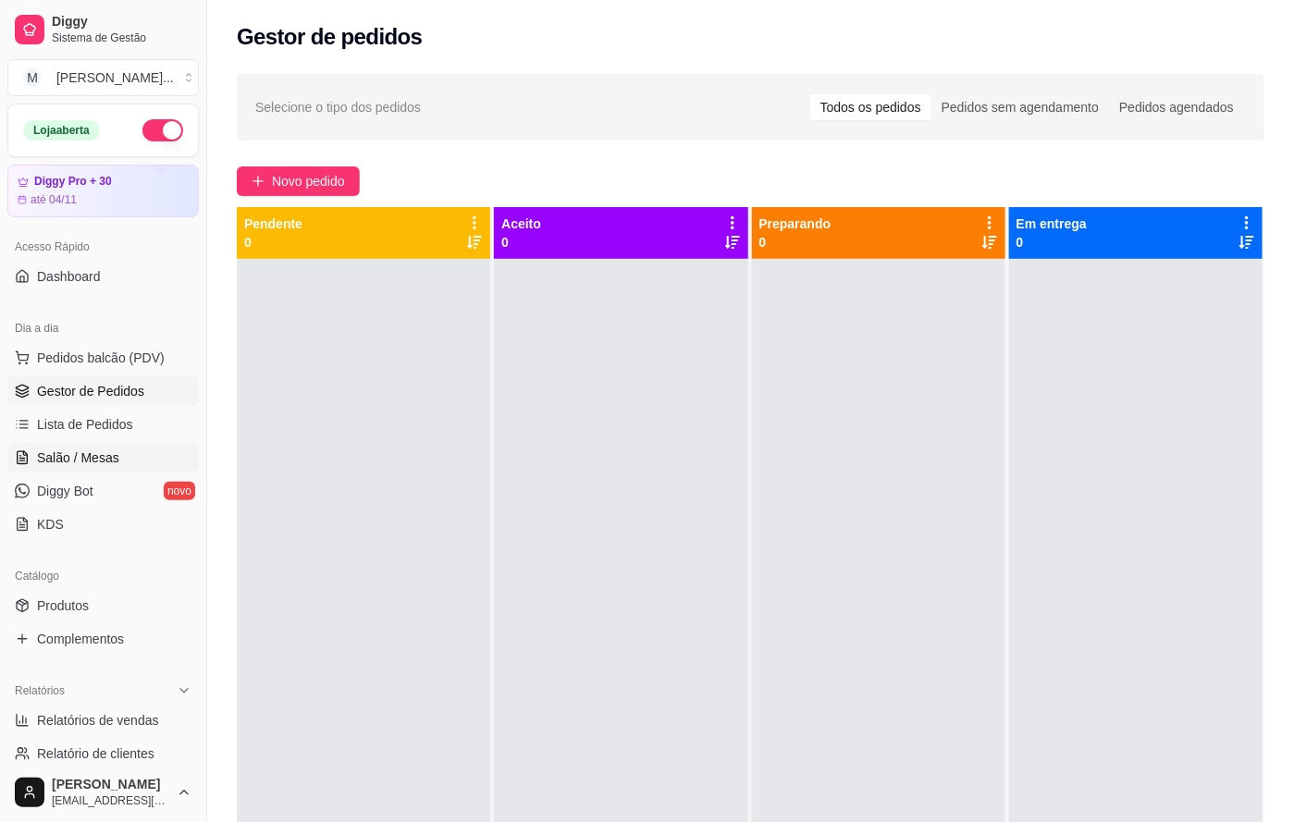
click at [109, 450] on span "Salão / Mesas" at bounding box center [78, 458] width 82 height 18
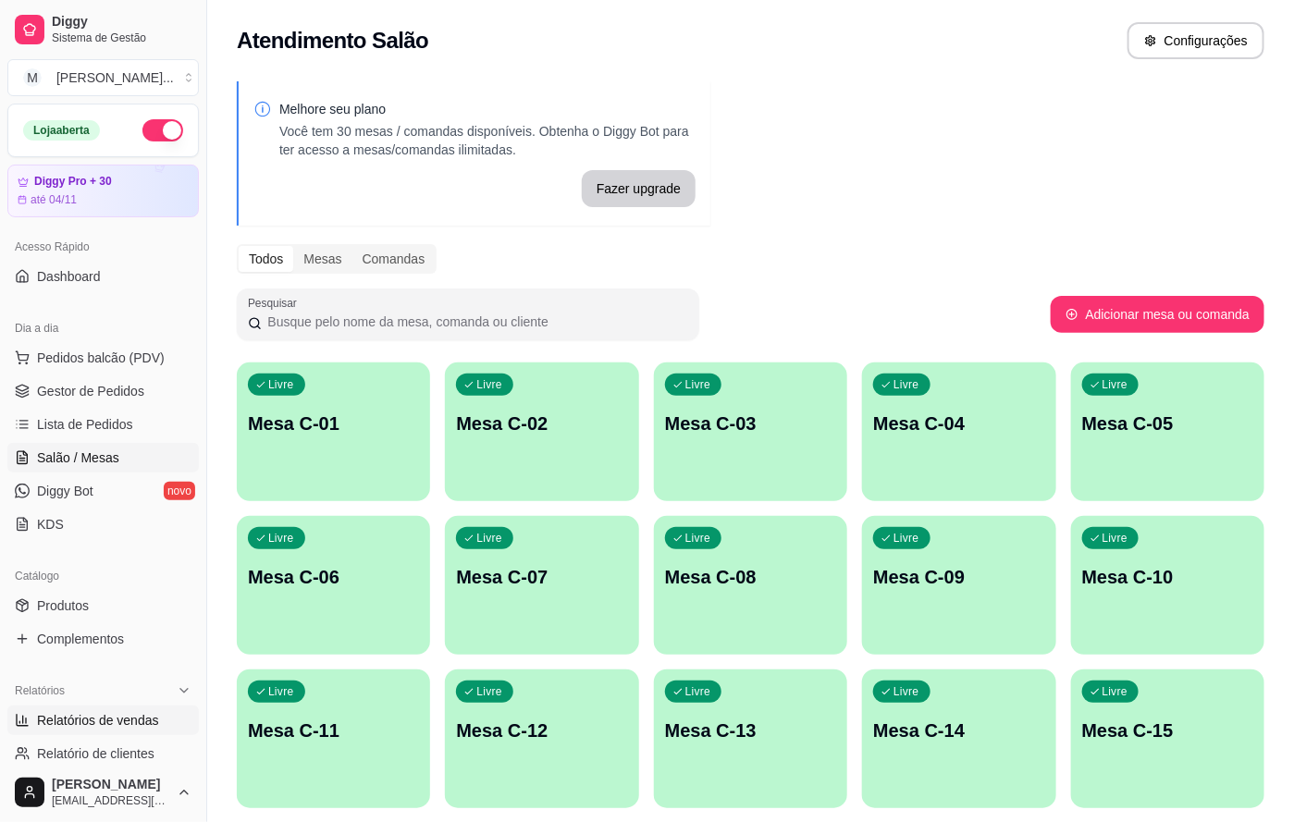
click at [101, 711] on span "Relatórios de vendas" at bounding box center [98, 720] width 122 height 18
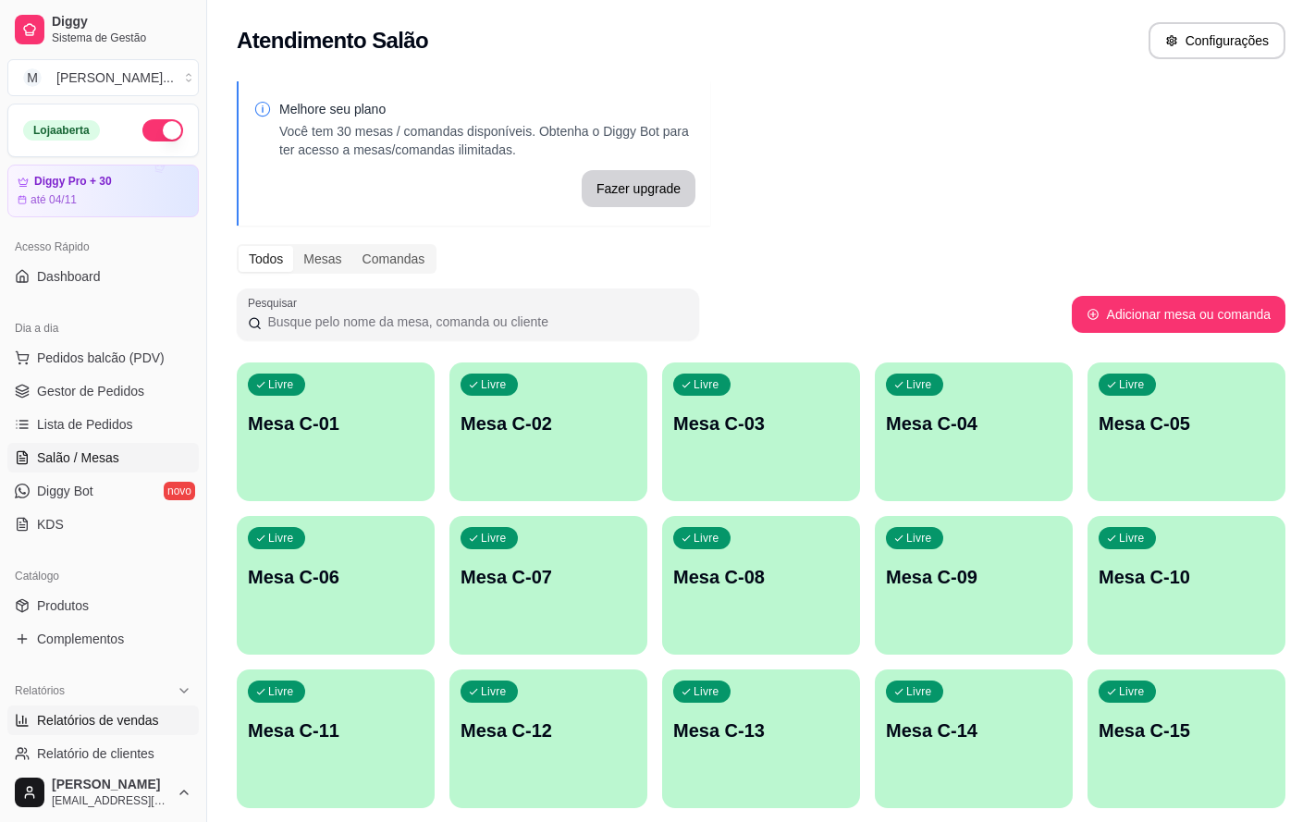
select select "ALL"
select select "0"
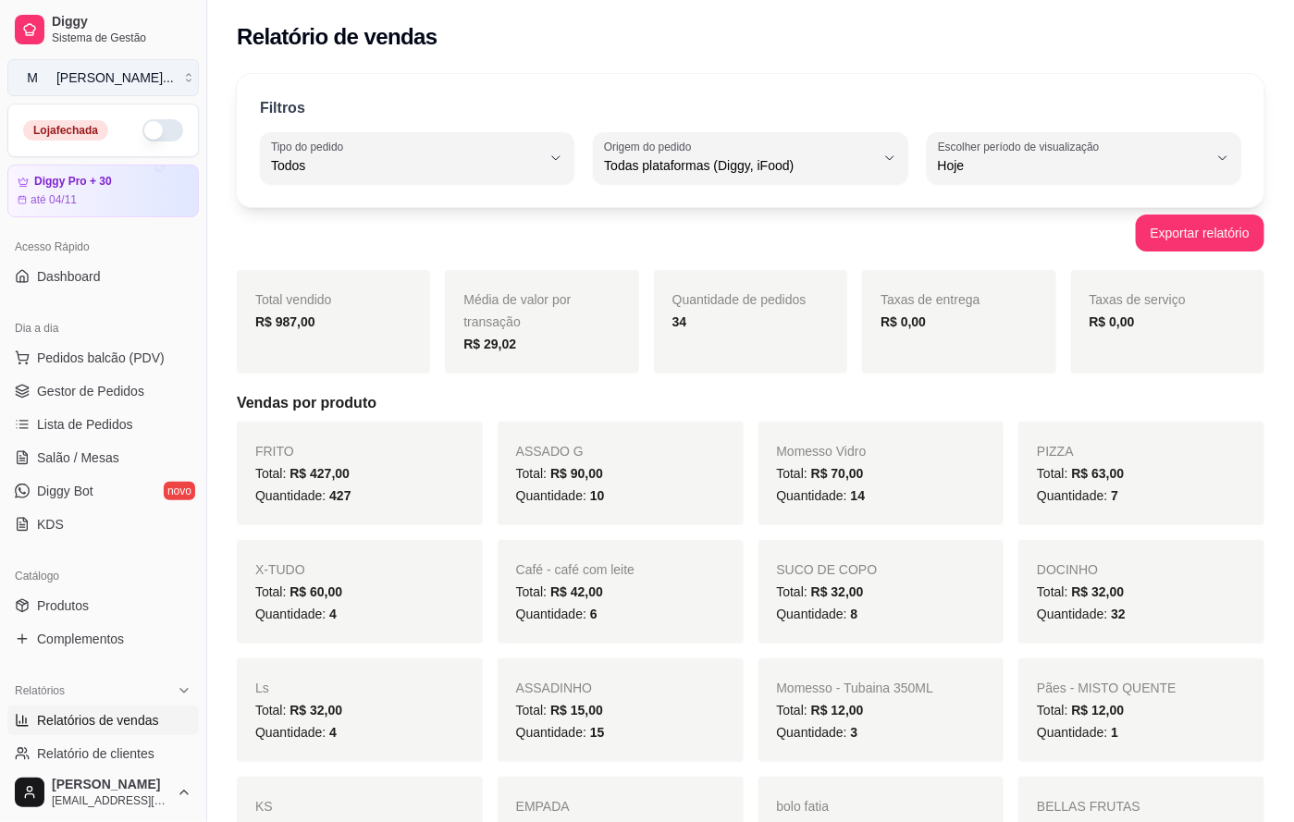
click at [153, 80] on button "M [PERSON_NAME] ..." at bounding box center [102, 77] width 191 height 37
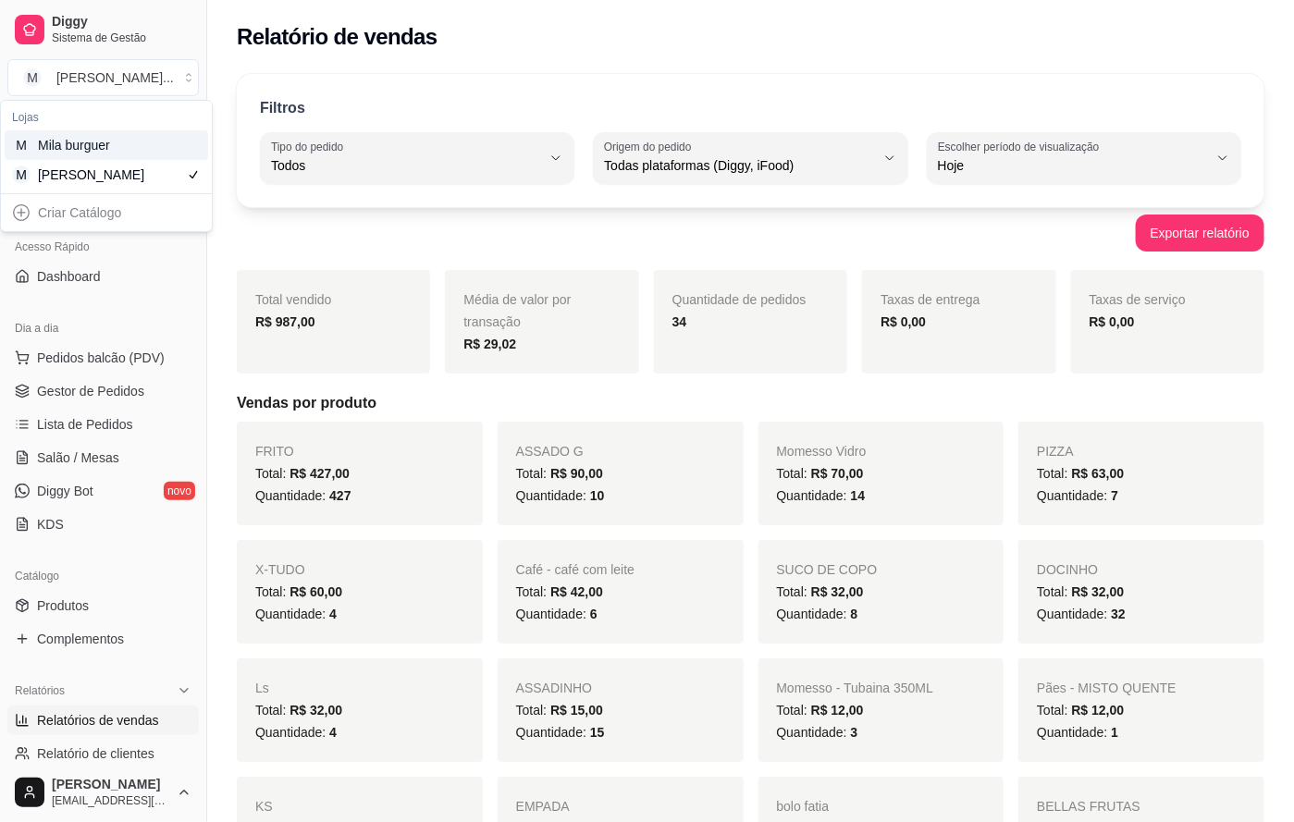
click at [169, 154] on div "M Mila burguer" at bounding box center [106, 145] width 203 height 30
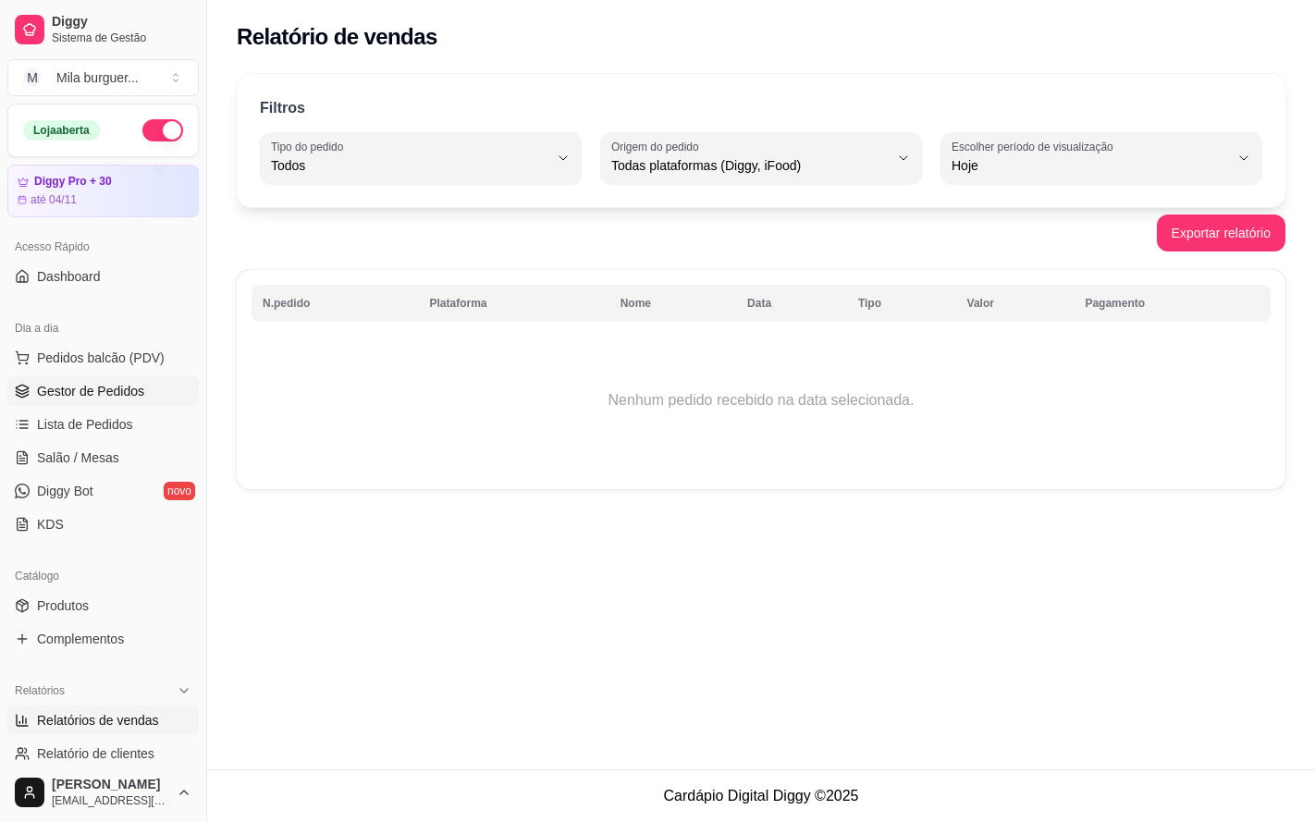
click at [55, 403] on link "Gestor de Pedidos" at bounding box center [102, 391] width 191 height 30
